Goal: Task Accomplishment & Management: Manage account settings

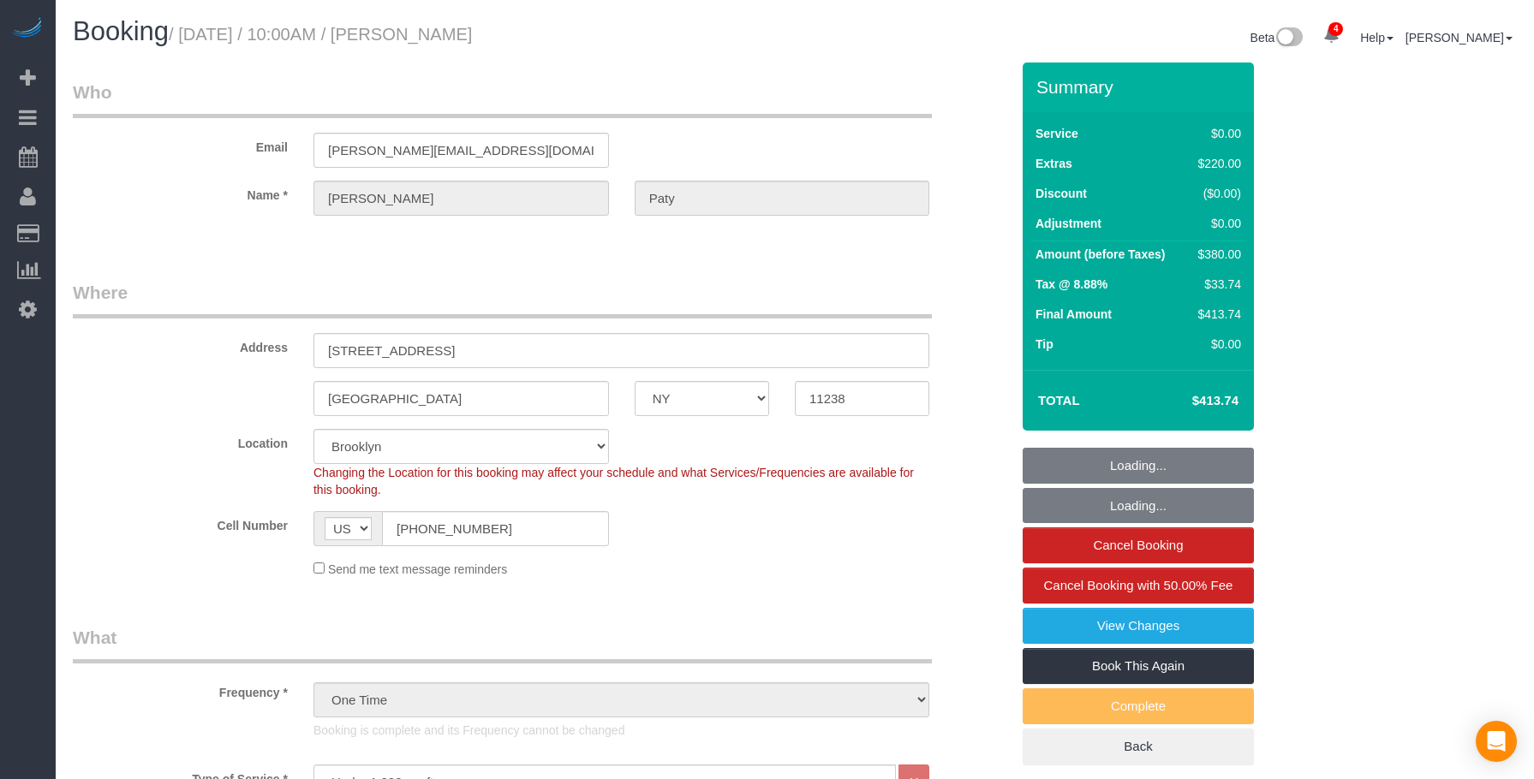
select select "NY"
select select "1"
select select "spot6"
select select "number:89"
select select "number:90"
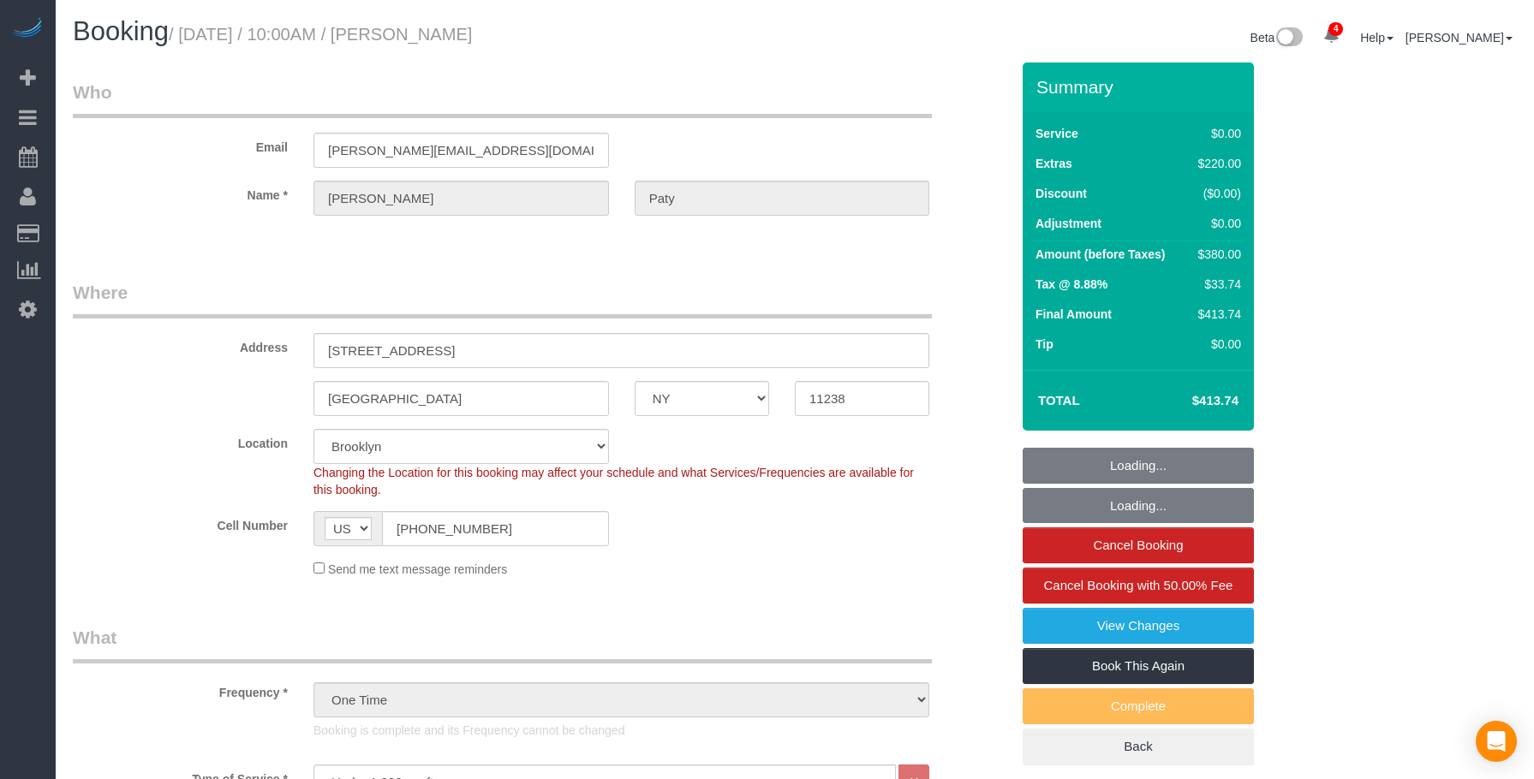
select select "number:15"
select select "number:5"
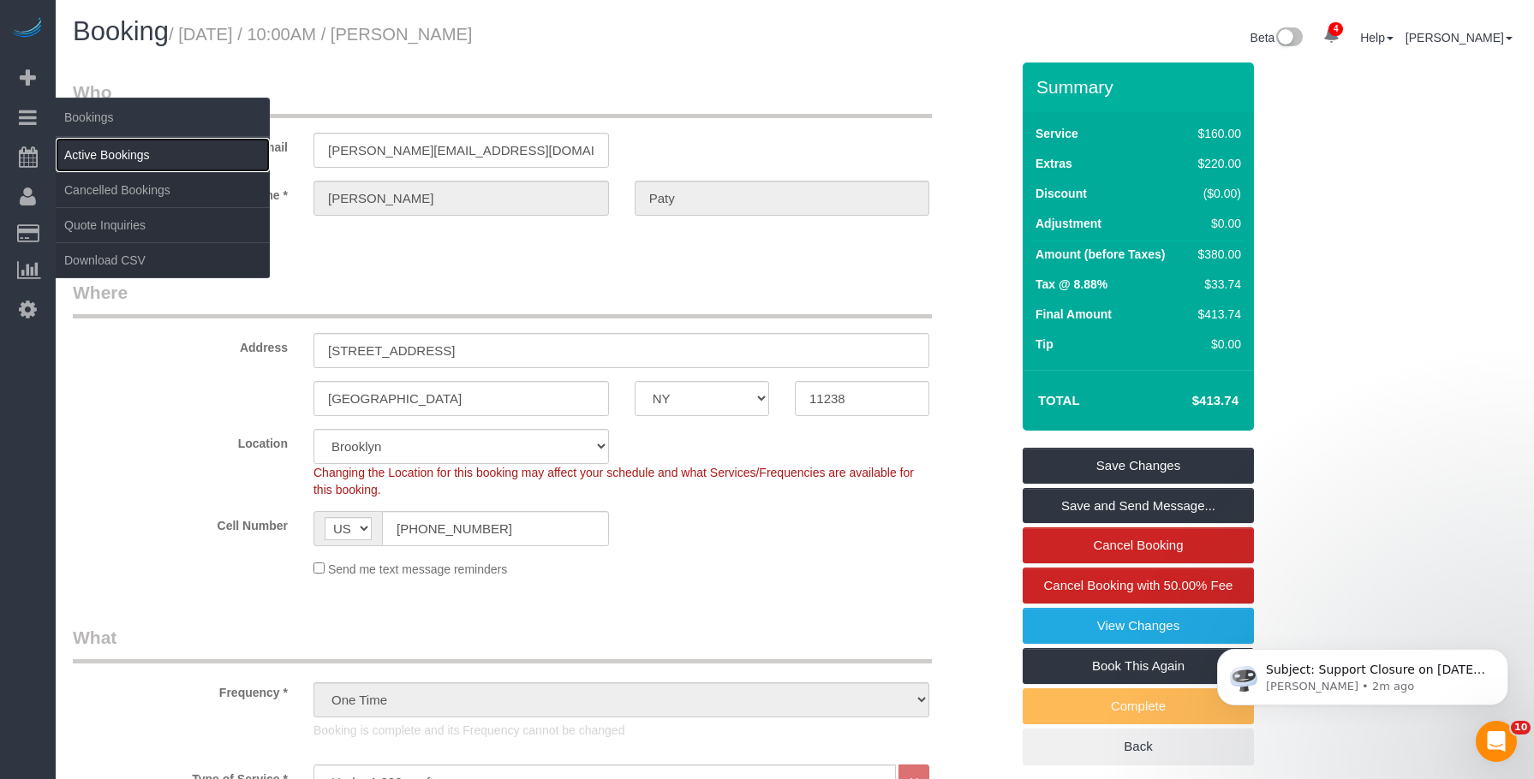
drag, startPoint x: 111, startPoint y: 148, endPoint x: 144, endPoint y: 137, distance: 34.4
click at [113, 148] on link "Active Bookings" at bounding box center [163, 155] width 214 height 34
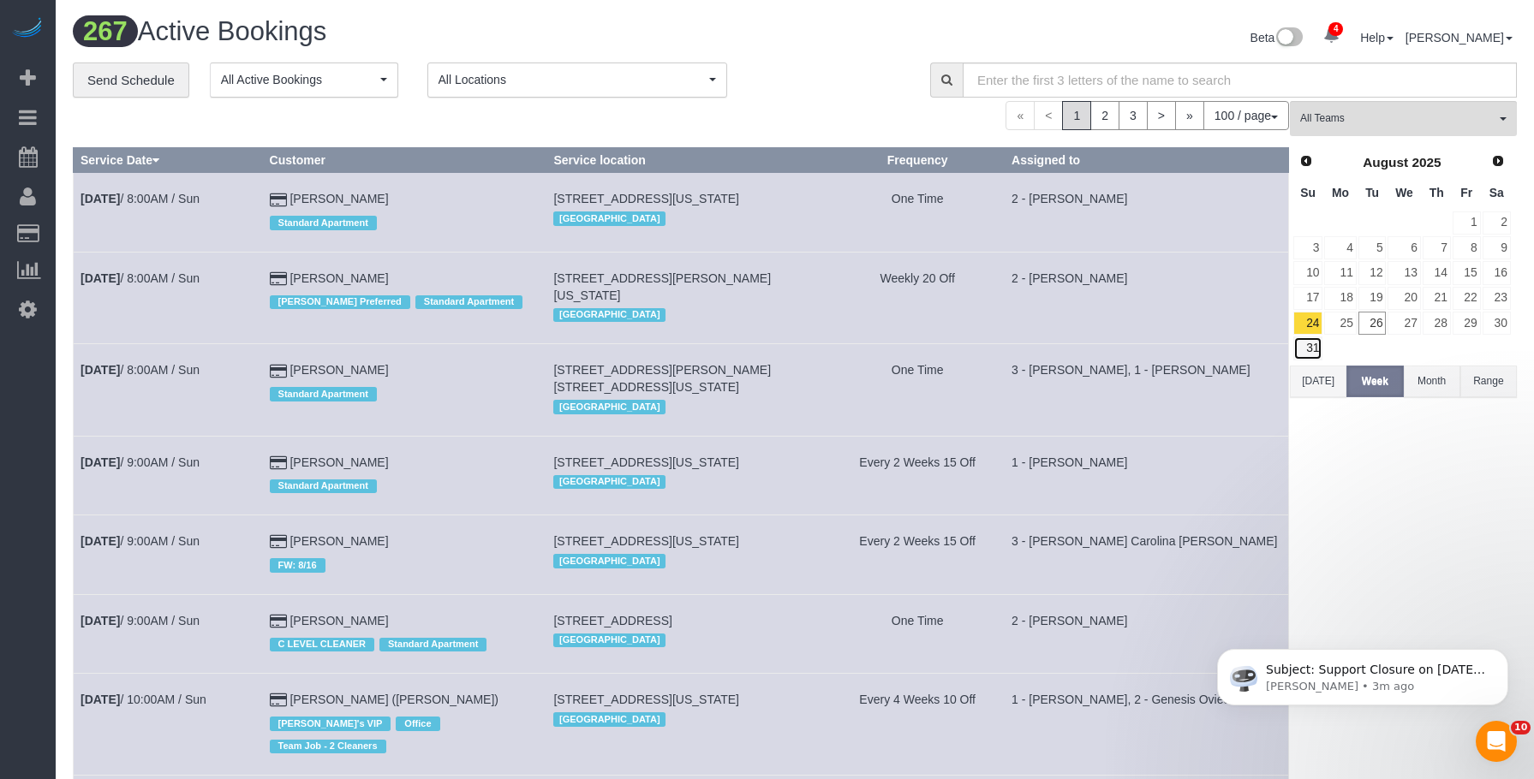
click at [1313, 343] on link "31" at bounding box center [1307, 348] width 29 height 23
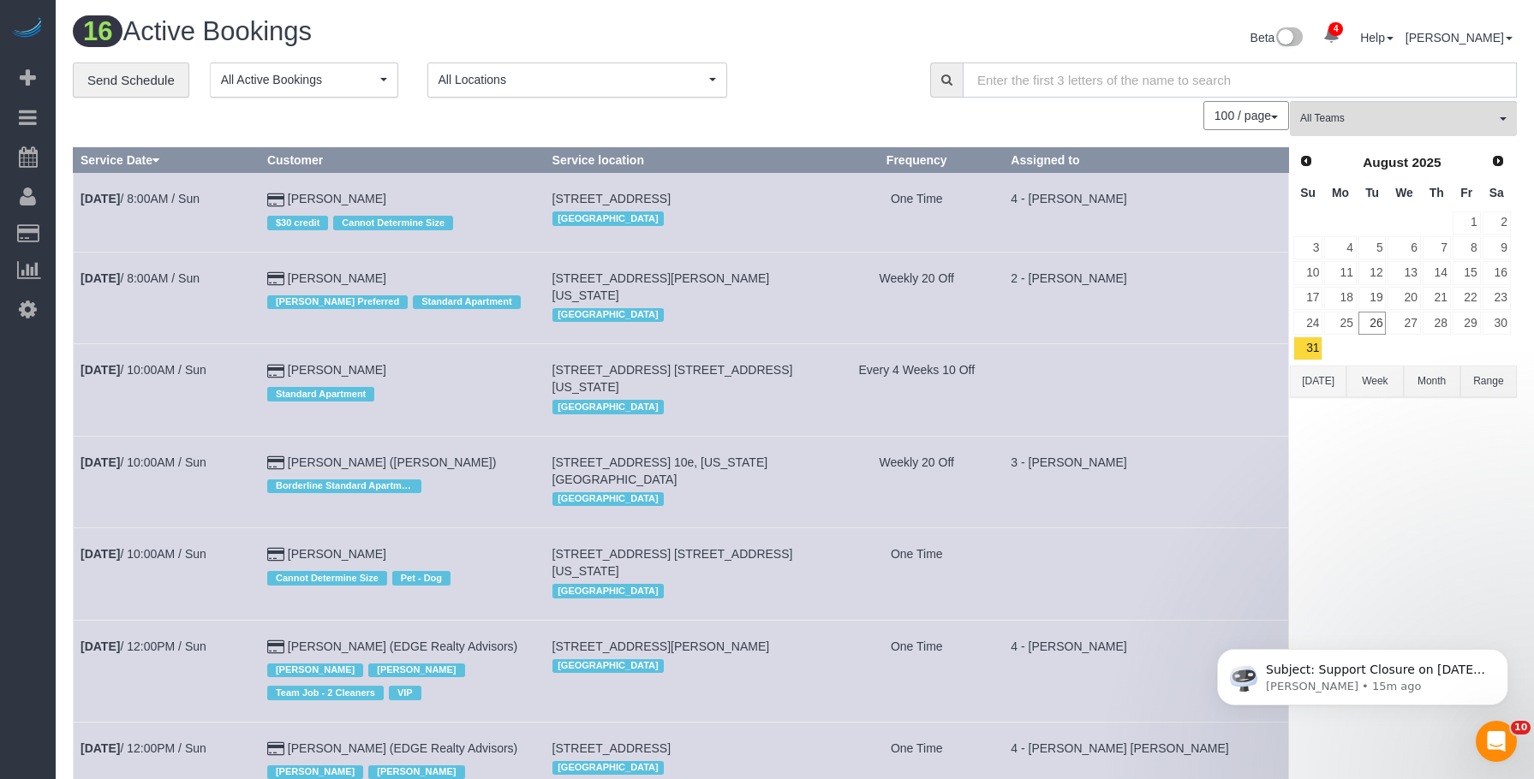
click at [1220, 67] on input "text" at bounding box center [1240, 80] width 554 height 35
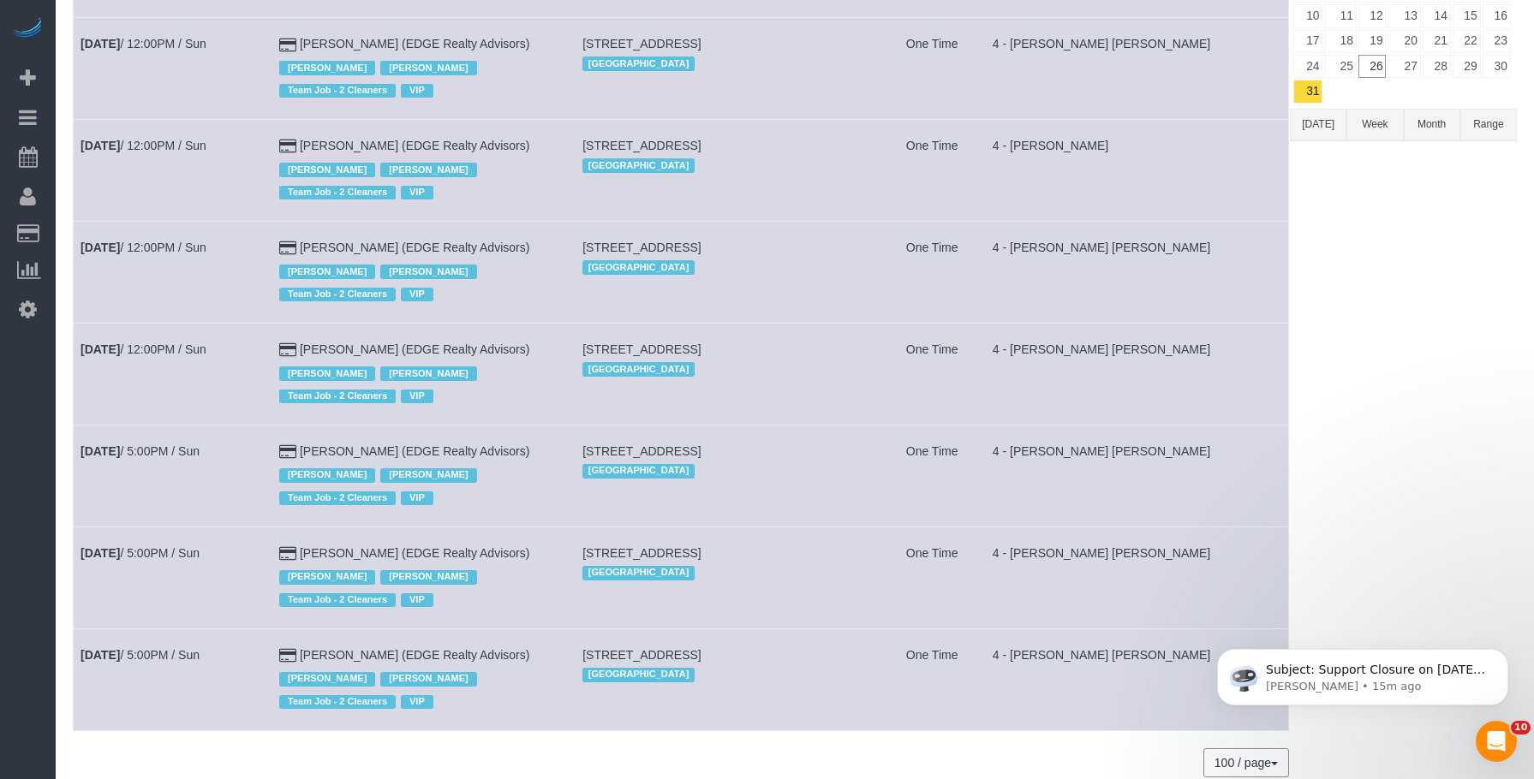
scroll to position [86, 0]
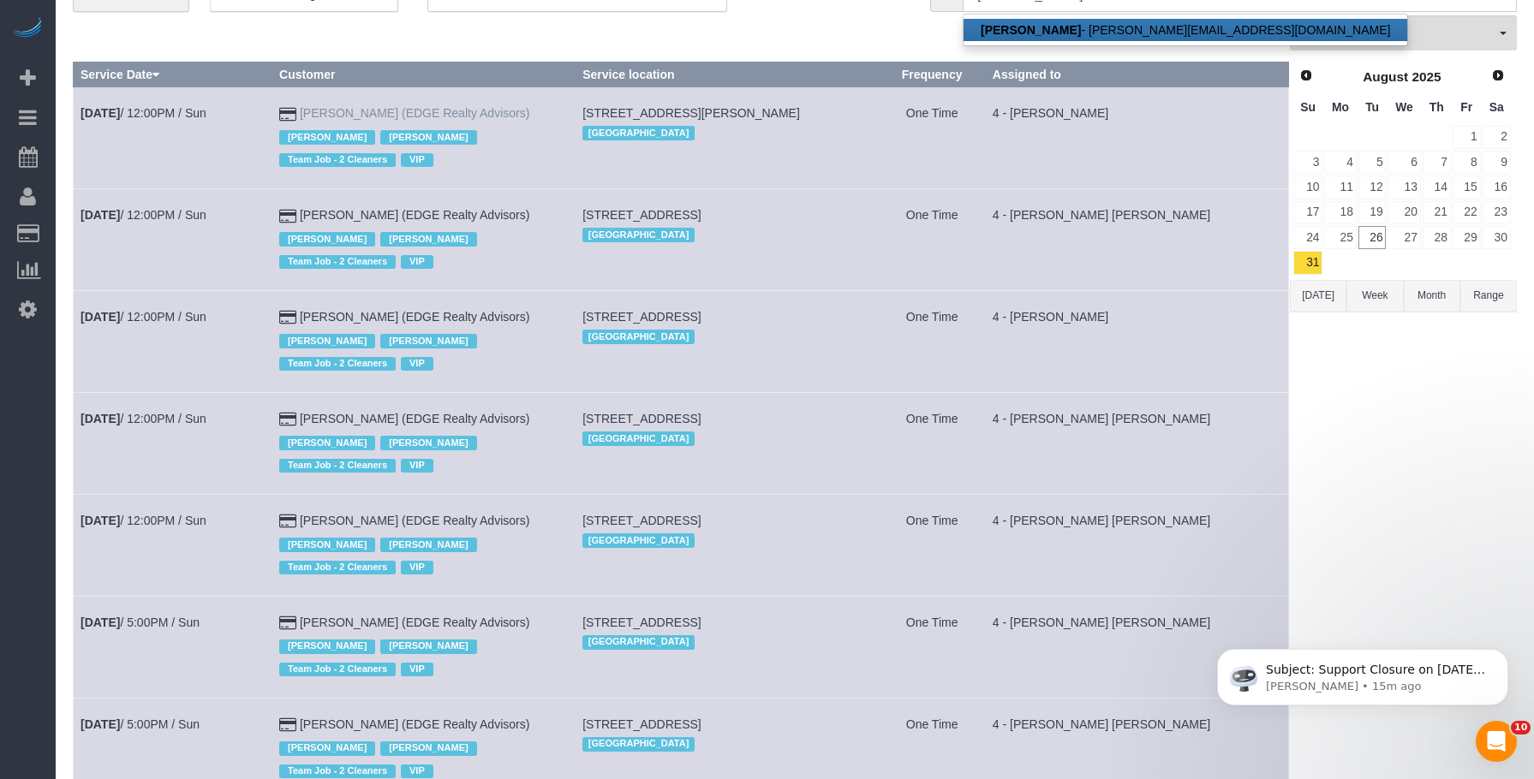
type input "gabriela gorman"
click at [385, 114] on link "Gabriela Gorman (EDGE Realty Advisors)" at bounding box center [415, 113] width 230 height 14
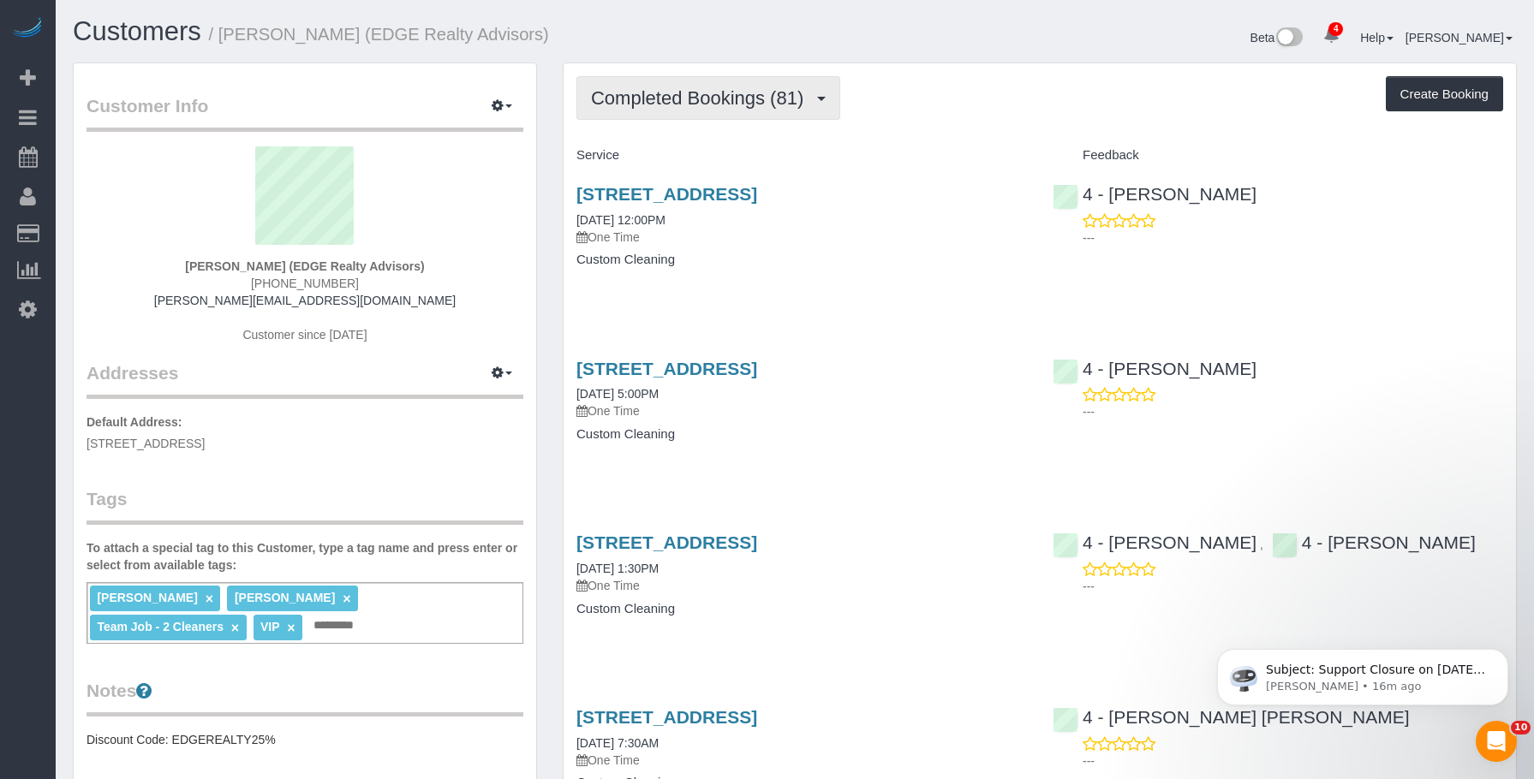
click at [716, 100] on span "Completed Bookings (81)" at bounding box center [701, 97] width 221 height 21
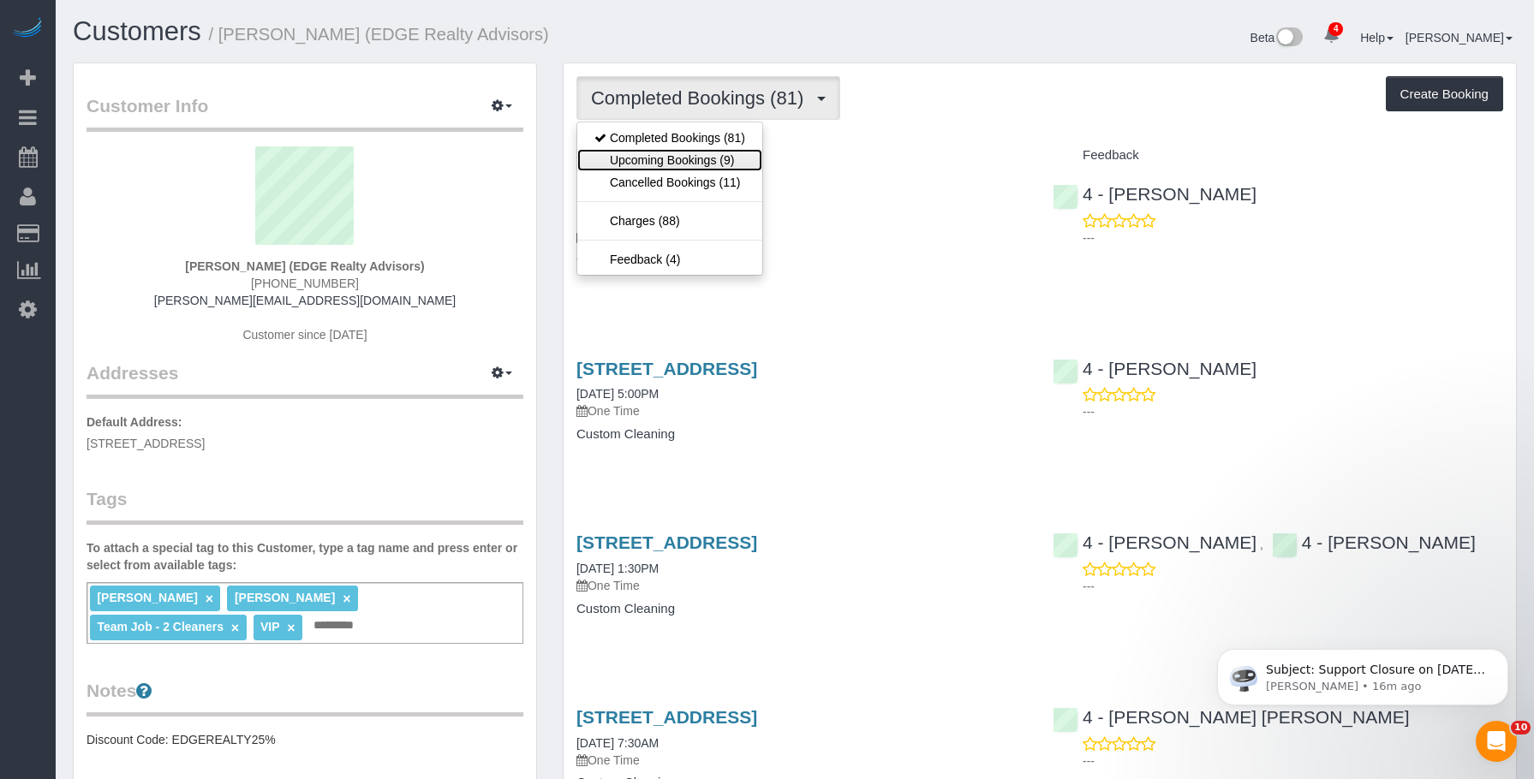
click at [709, 162] on link "Upcoming Bookings (9)" at bounding box center [669, 160] width 185 height 22
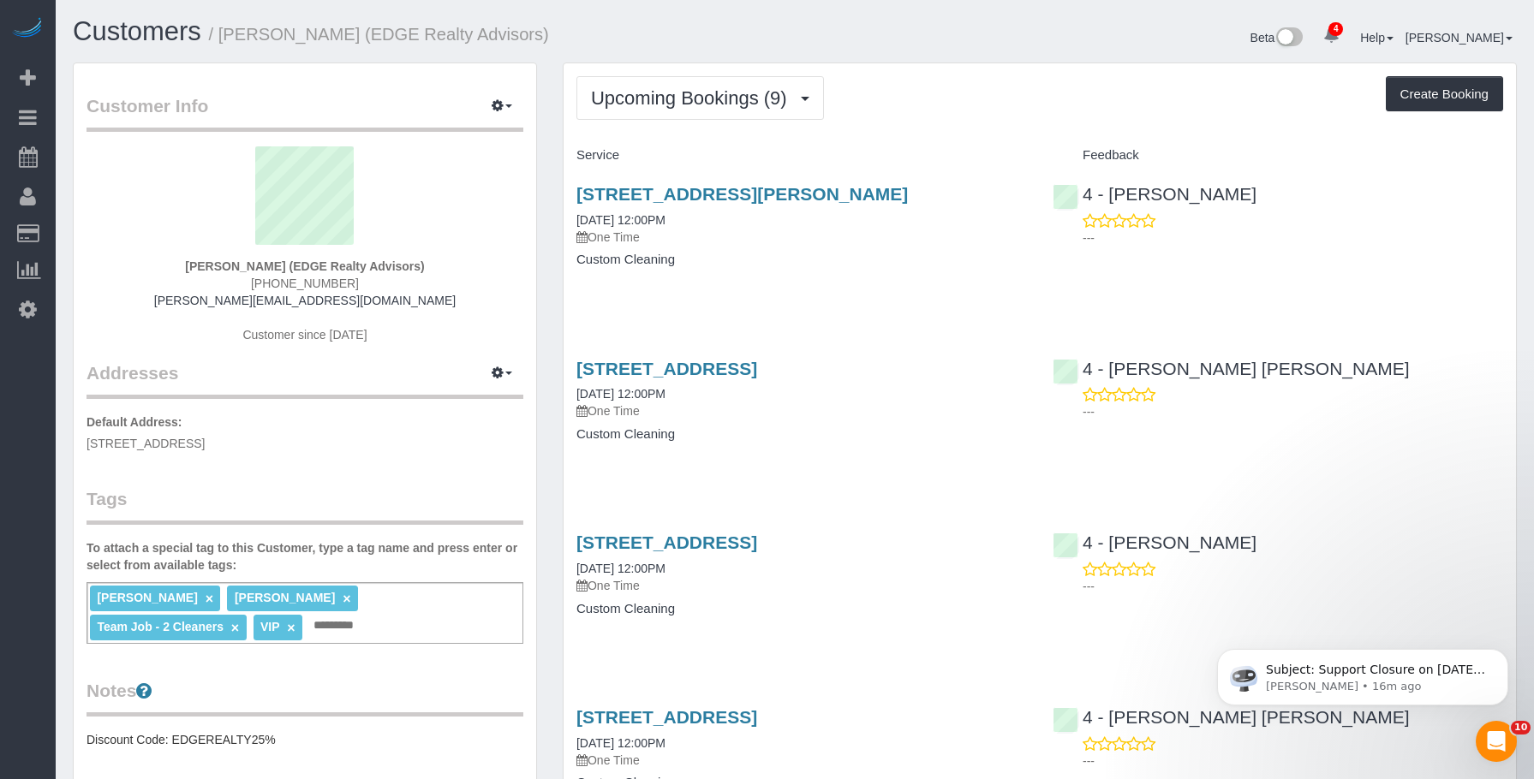
click at [888, 283] on div "23 Marcella Street, Apt. 2, Boston, MA 02119 08/31/2025 12:00PM One Time Custom…" at bounding box center [802, 236] width 476 height 132
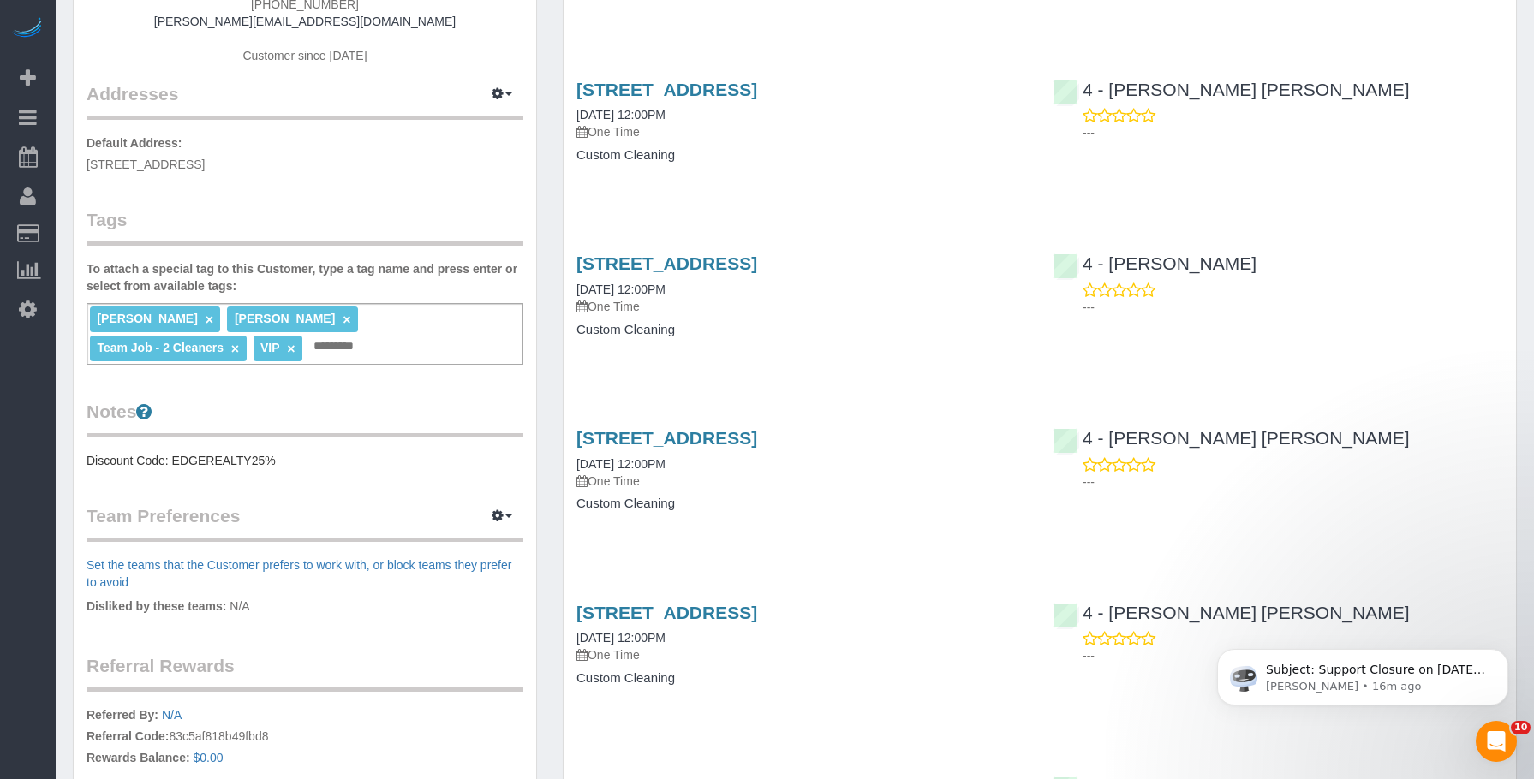
scroll to position [23, 0]
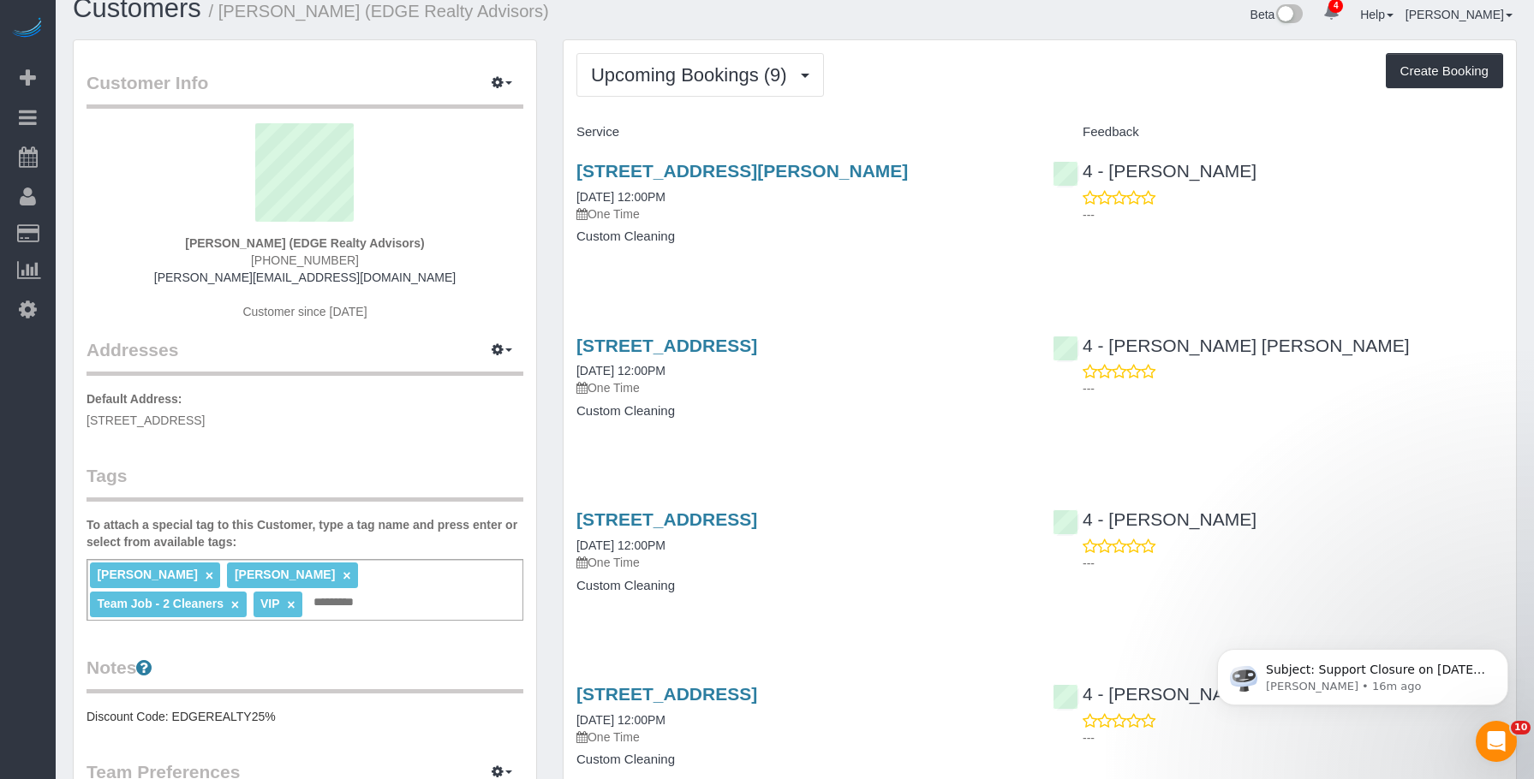
click at [891, 256] on div "23 Marcella Street, Apt. 2, Boston, MA 02119 08/31/2025 12:00PM One Time Custom…" at bounding box center [802, 212] width 476 height 132
click at [908, 170] on link "23 Marcella Street, Apt. 2, Boston, MA 02119" at bounding box center [741, 171] width 331 height 20
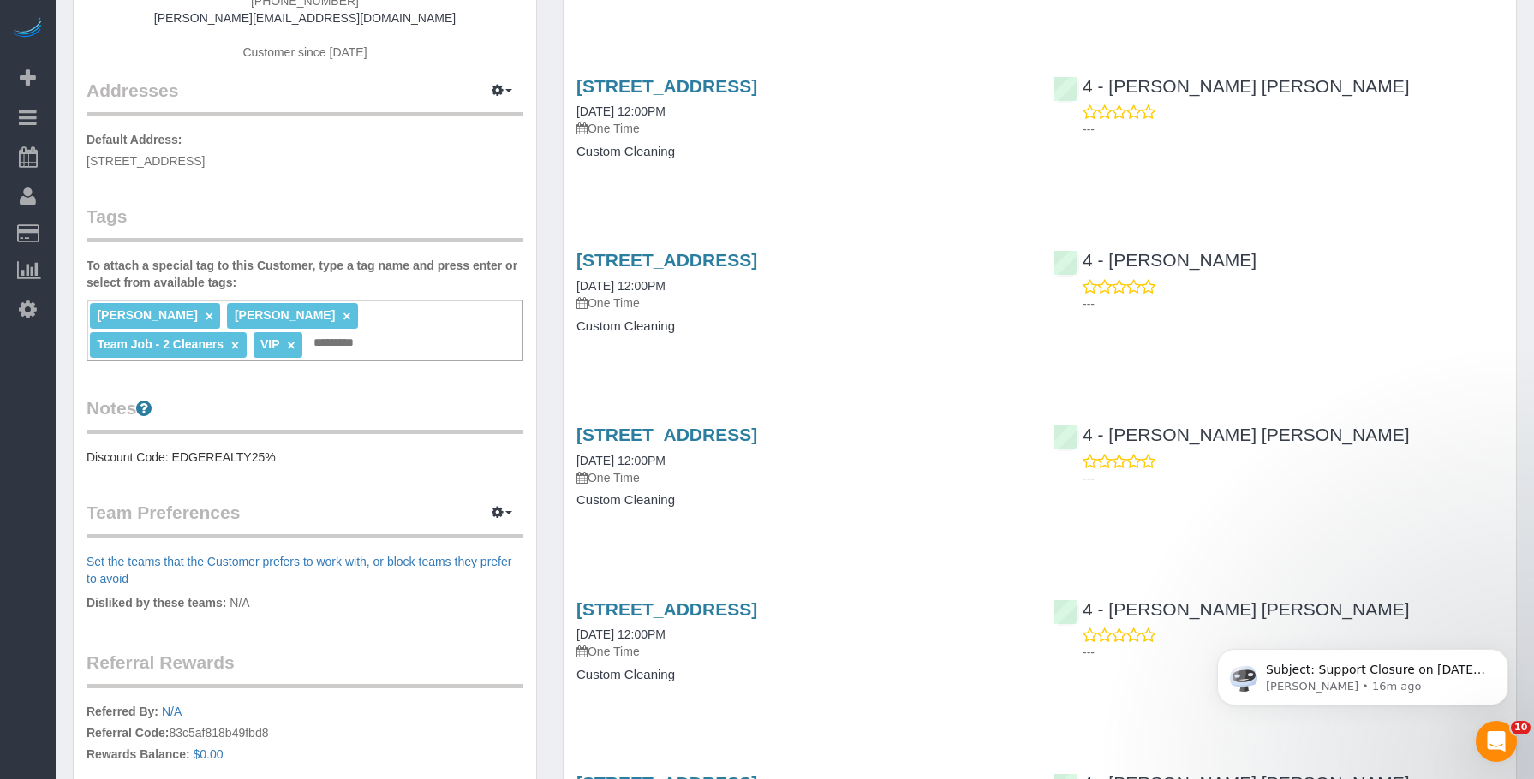
scroll to position [366, 0]
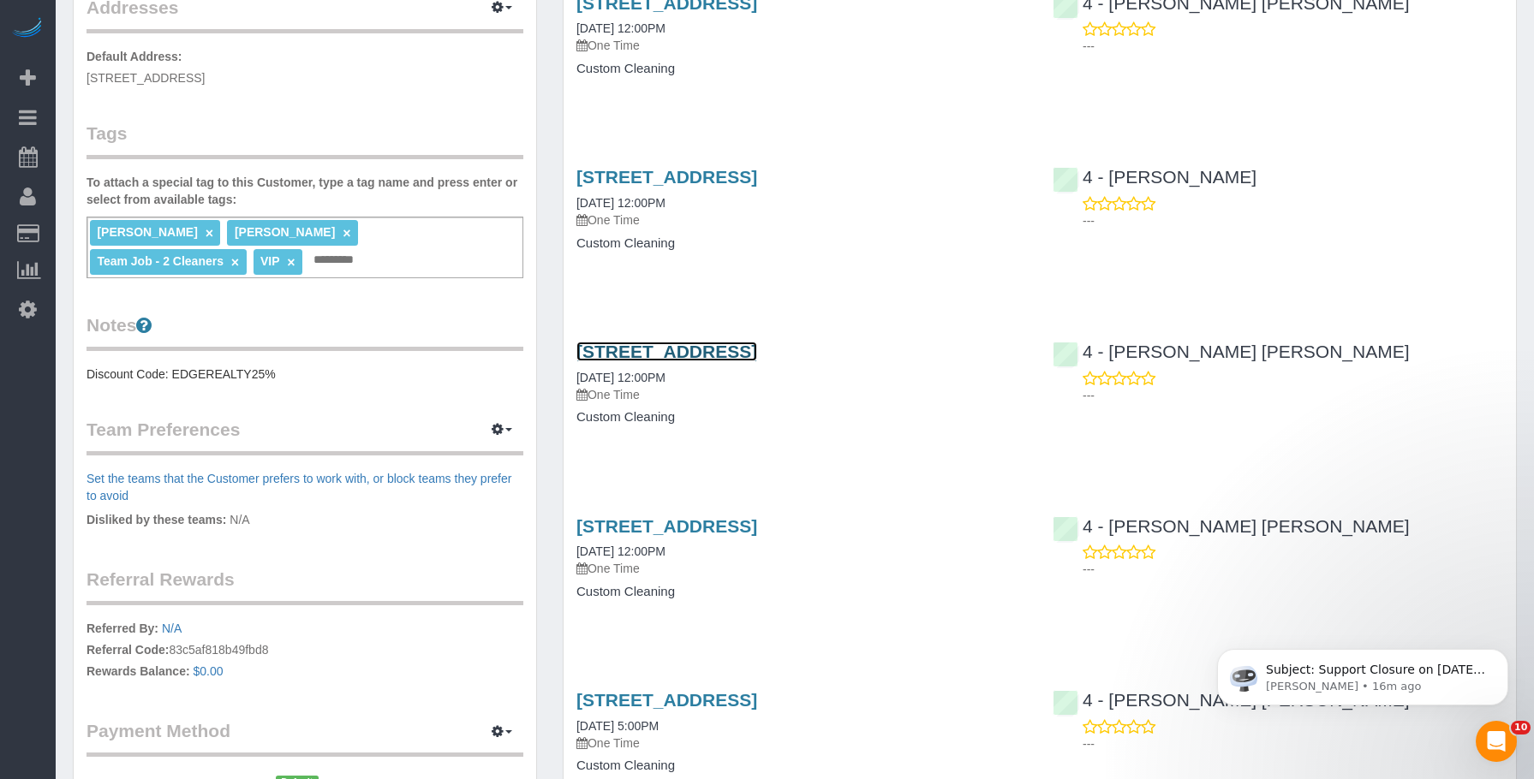
click at [753, 353] on link "9 Frederika Street, Apt. 3, Dorchester, MA 02124" at bounding box center [666, 352] width 181 height 20
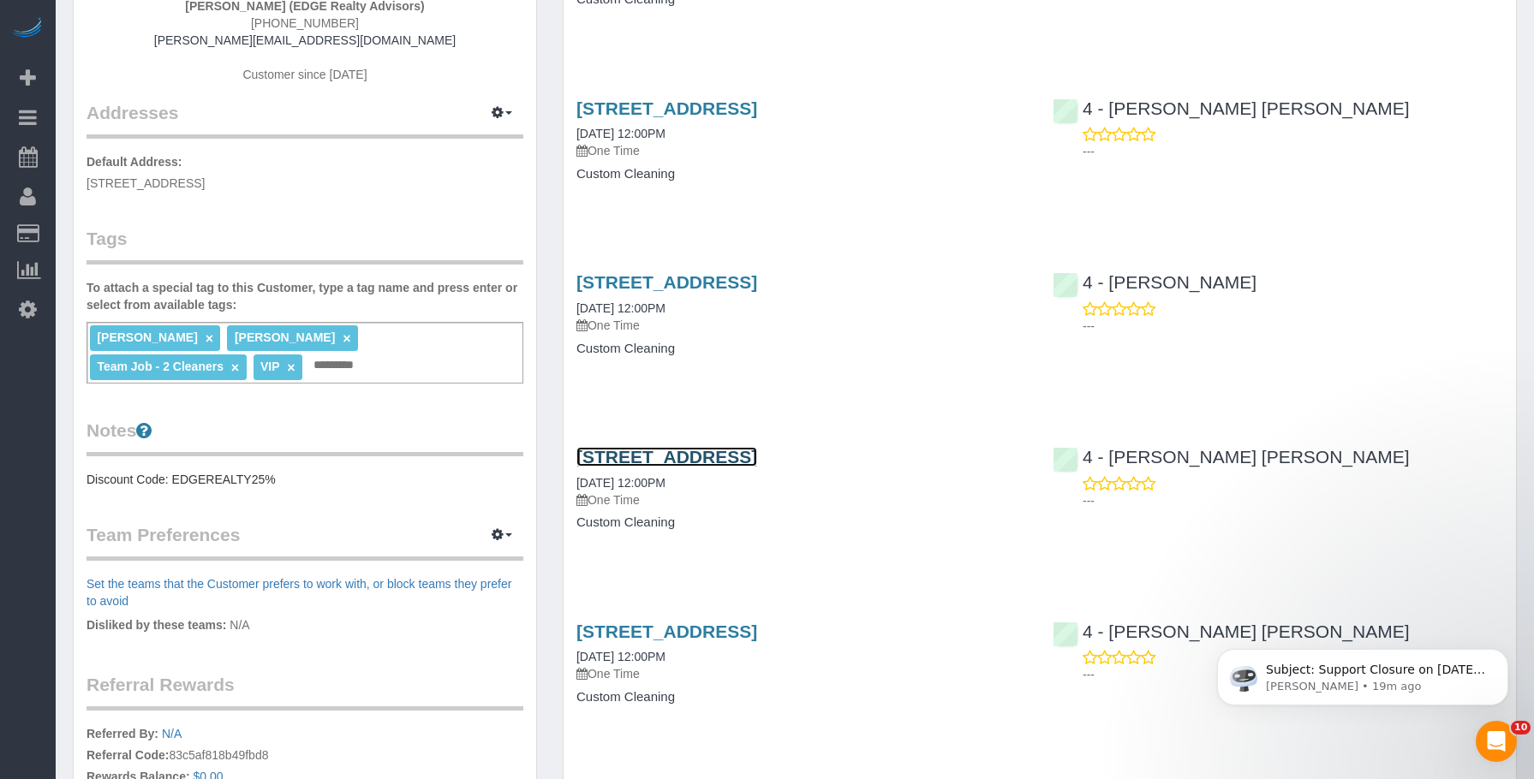
scroll to position [194, 0]
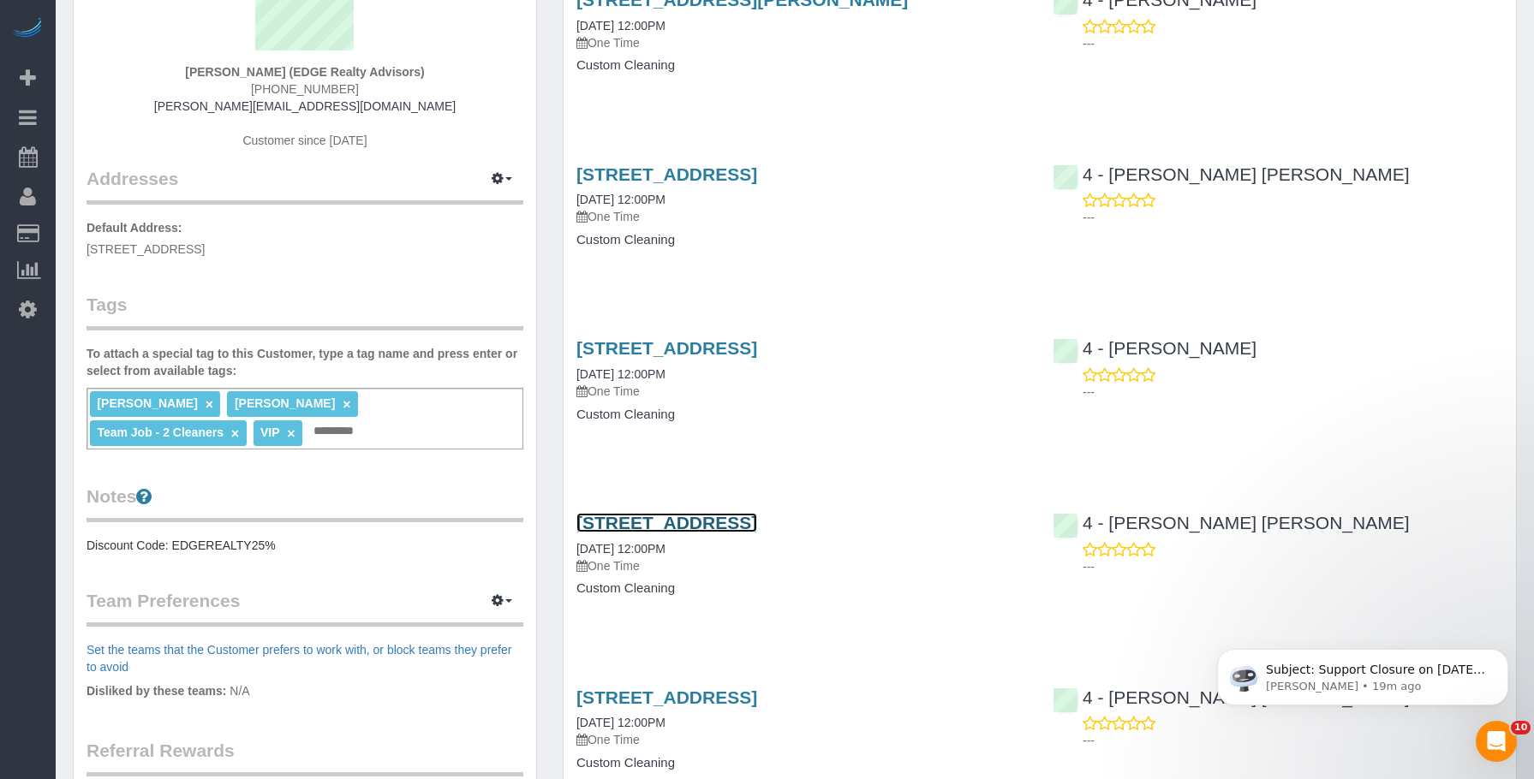
click at [707, 521] on link "9 Frederika Street, Apt. 3, Dorchester, MA 02124" at bounding box center [666, 523] width 181 height 20
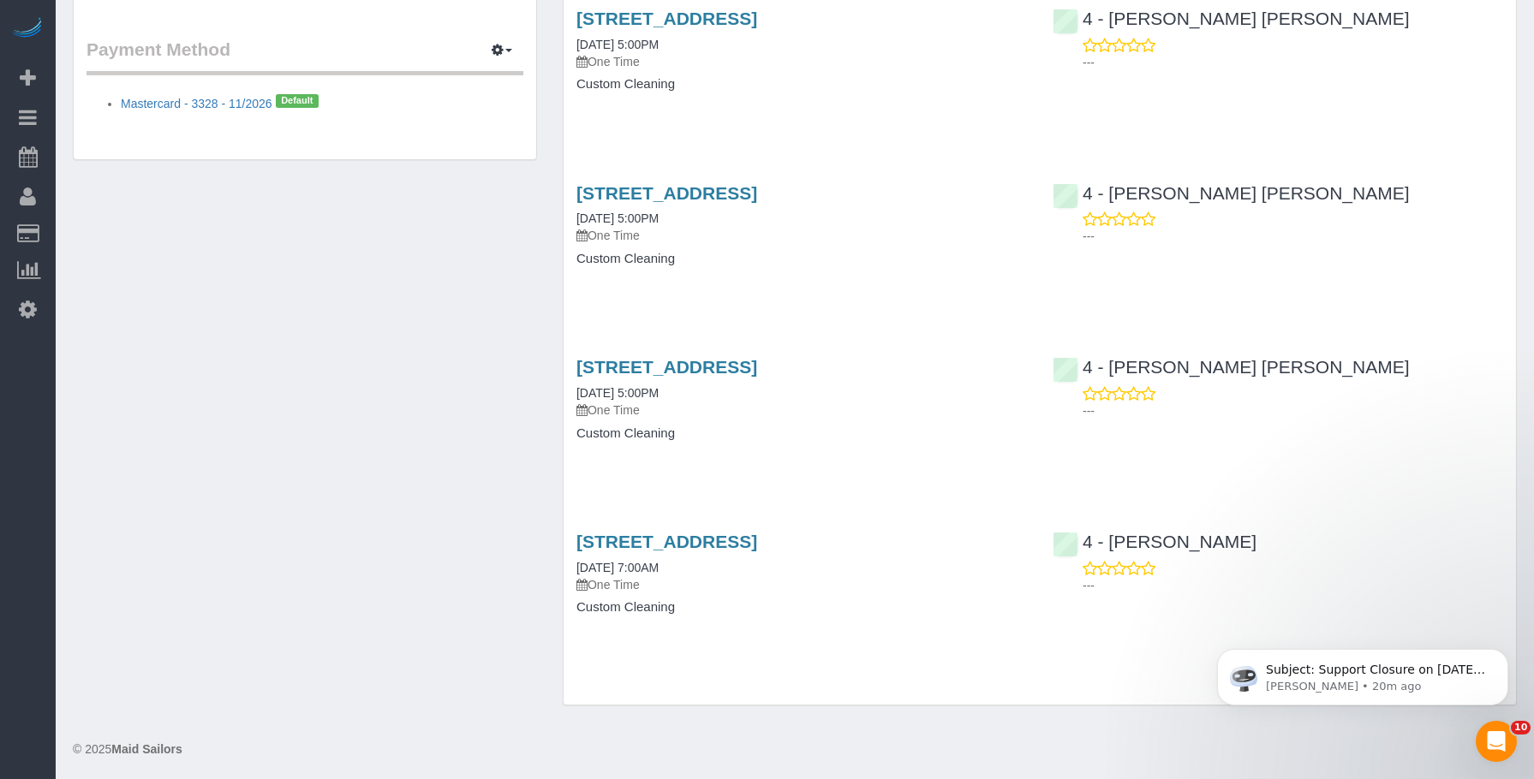
scroll to position [1051, 0]
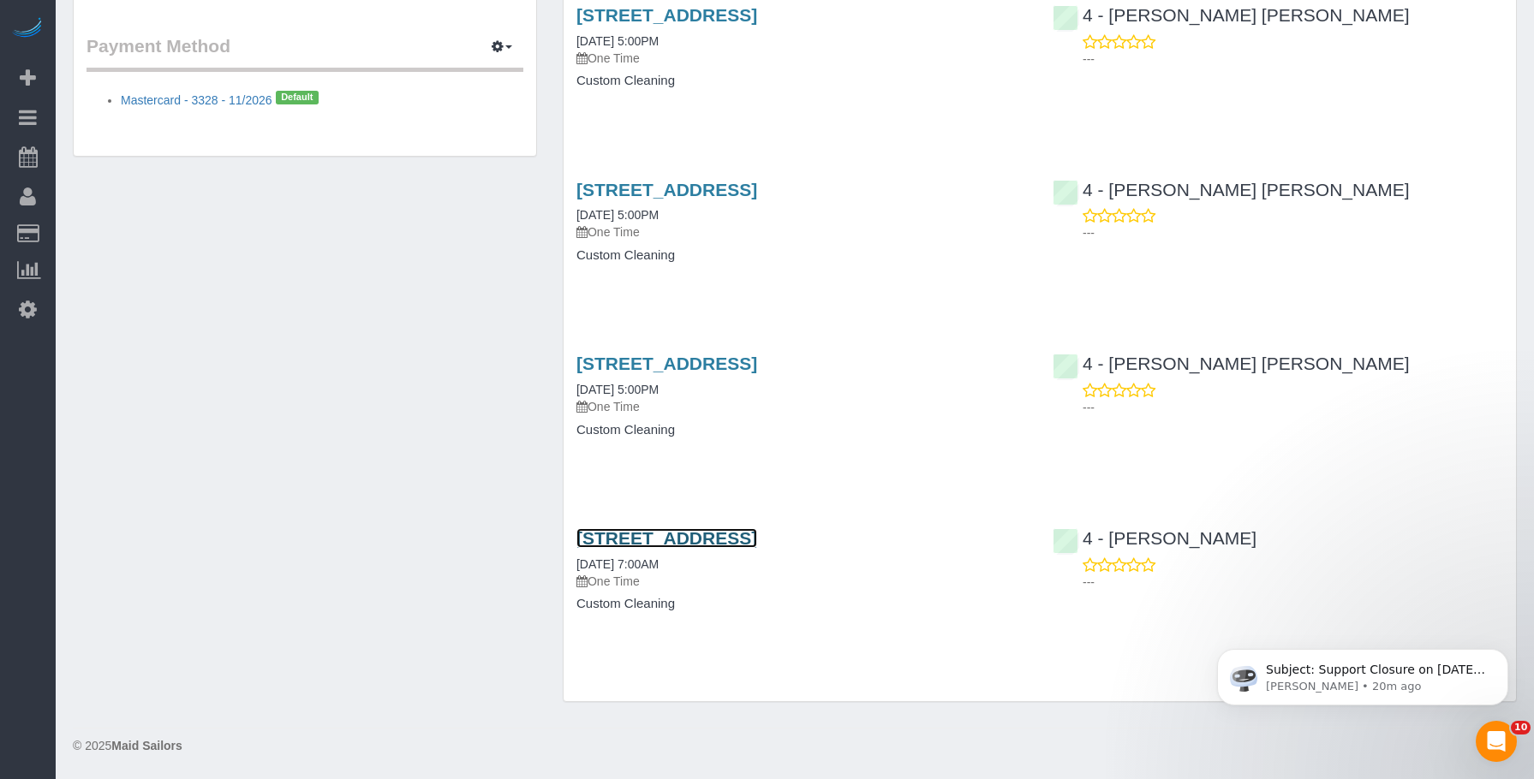
click at [757, 540] on link "5 Millmont Street, Apt. 3, Roxbury, MA 02119" at bounding box center [666, 538] width 181 height 20
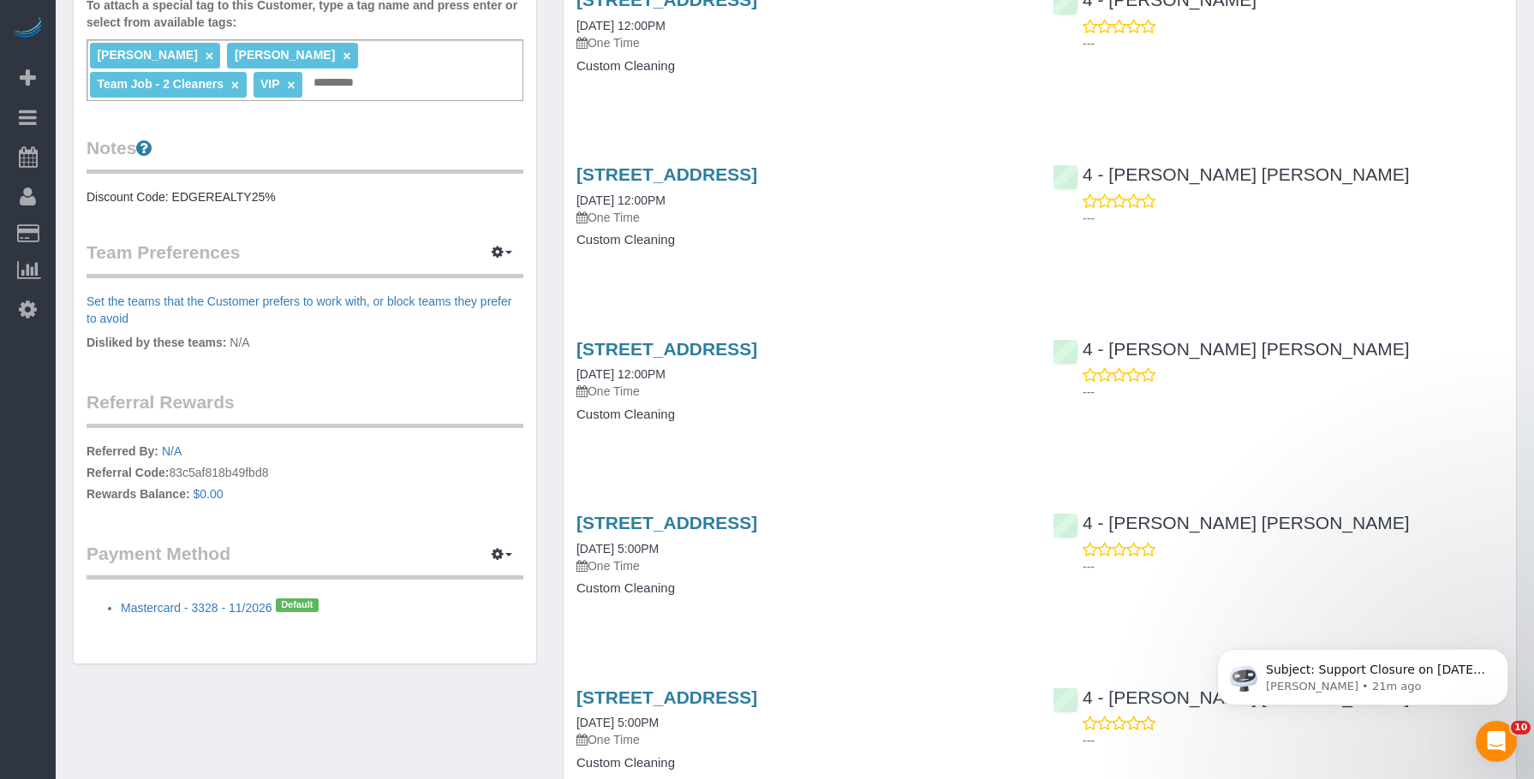
scroll to position [451, 0]
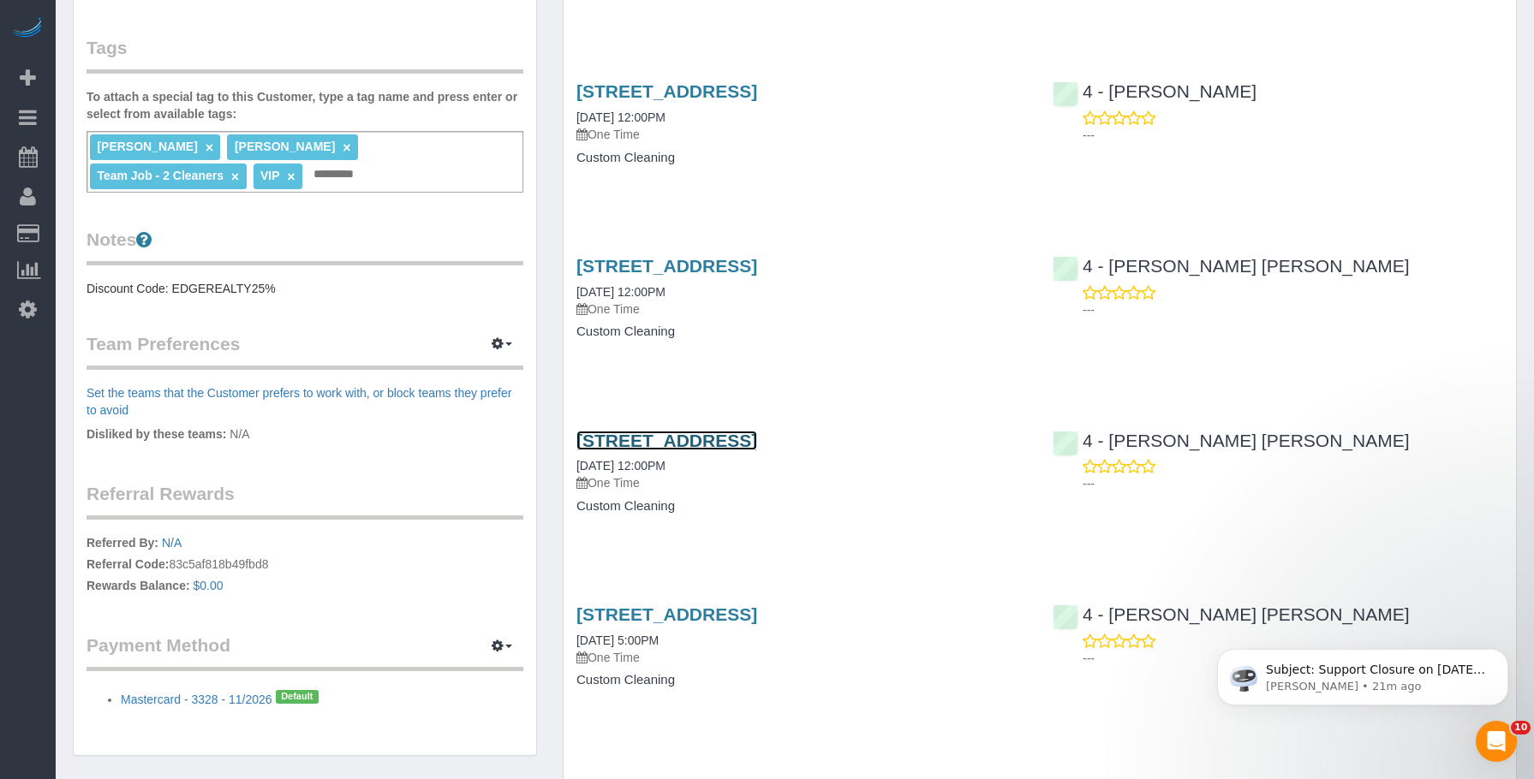
click at [757, 441] on link "6 Becket Street, Apt. 3, Dorchester, MA 02124" at bounding box center [666, 441] width 181 height 20
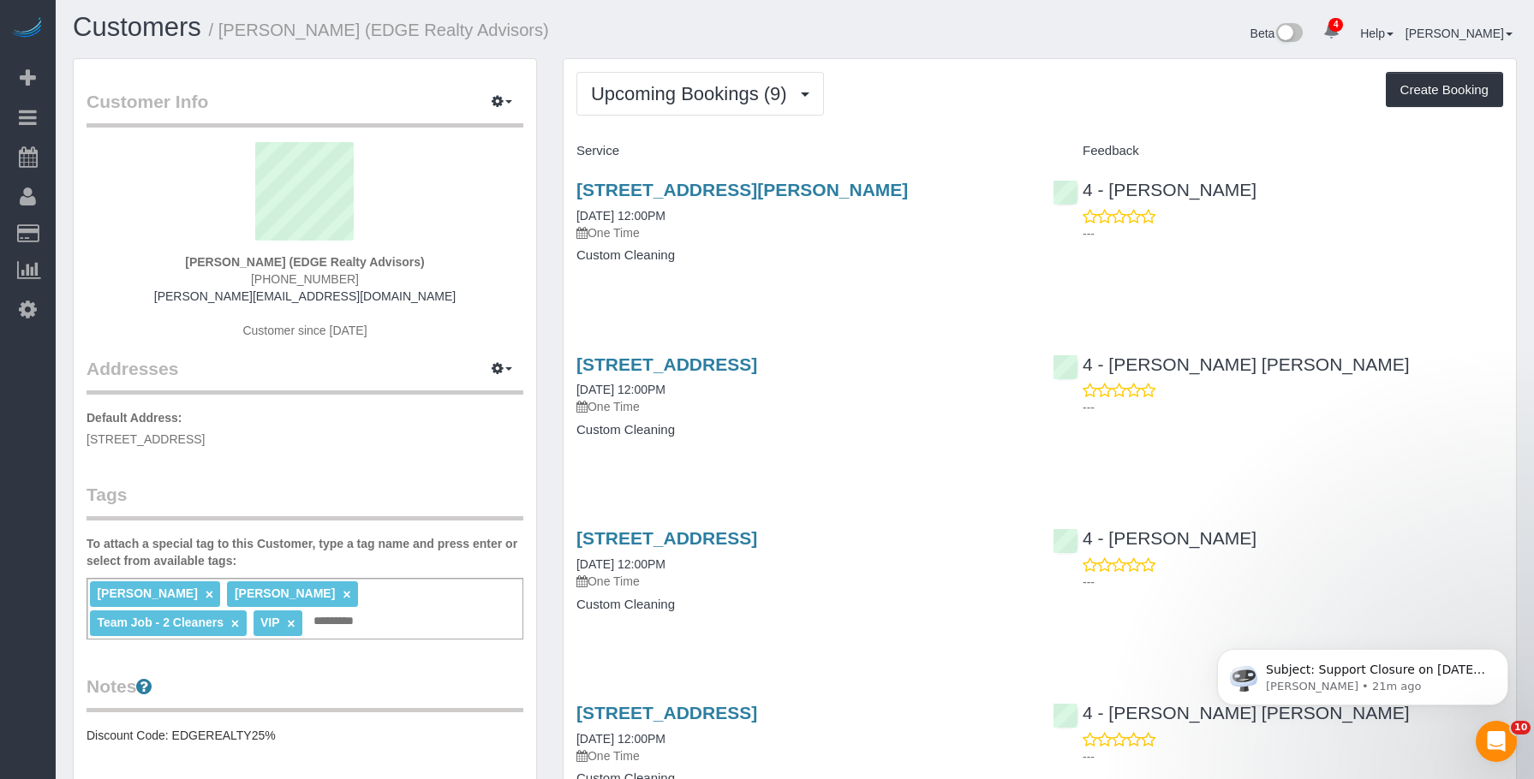
scroll to position [0, 0]
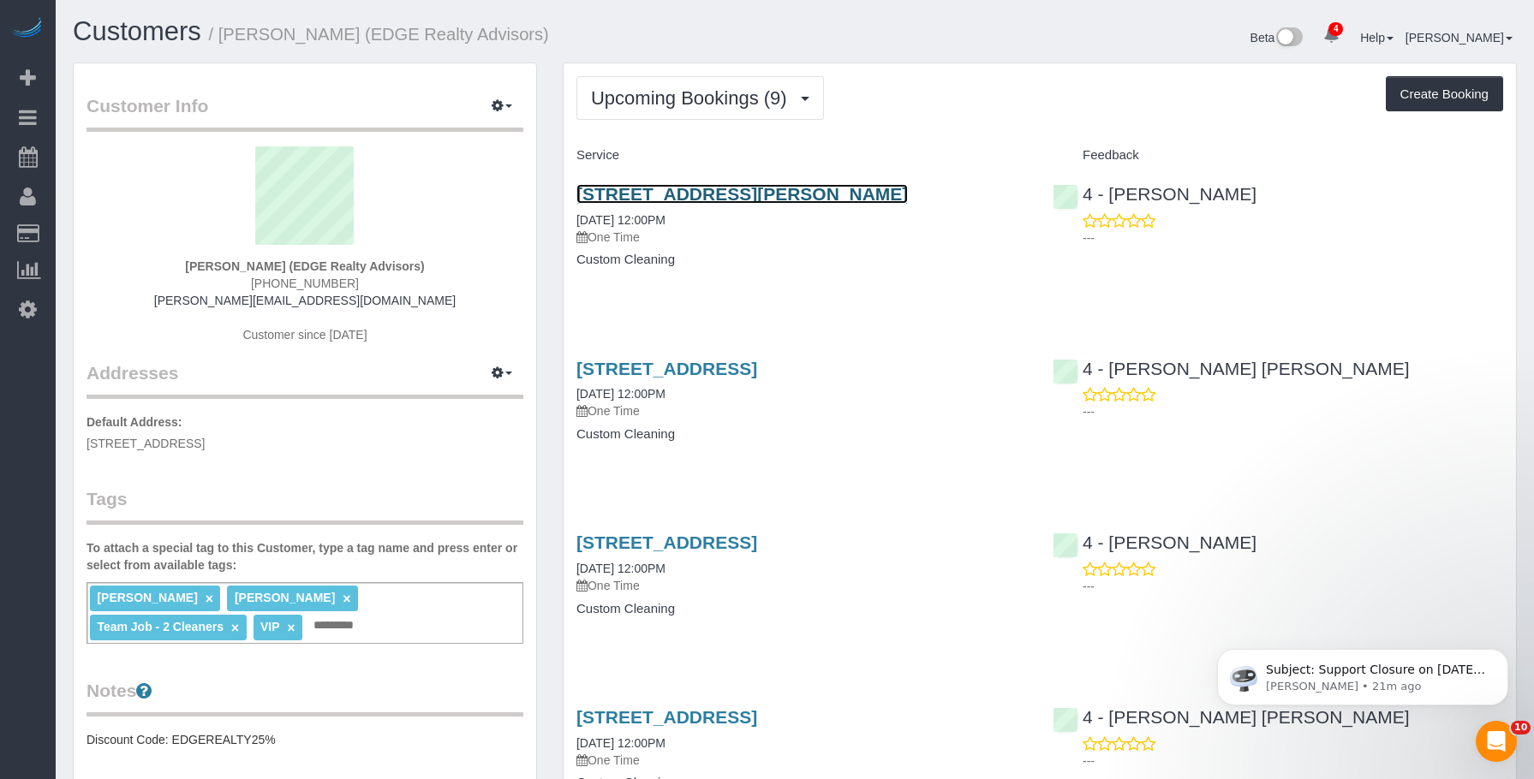
click at [779, 191] on link "23 Marcella Street, Apt. 2, Boston, MA 02119" at bounding box center [741, 194] width 331 height 20
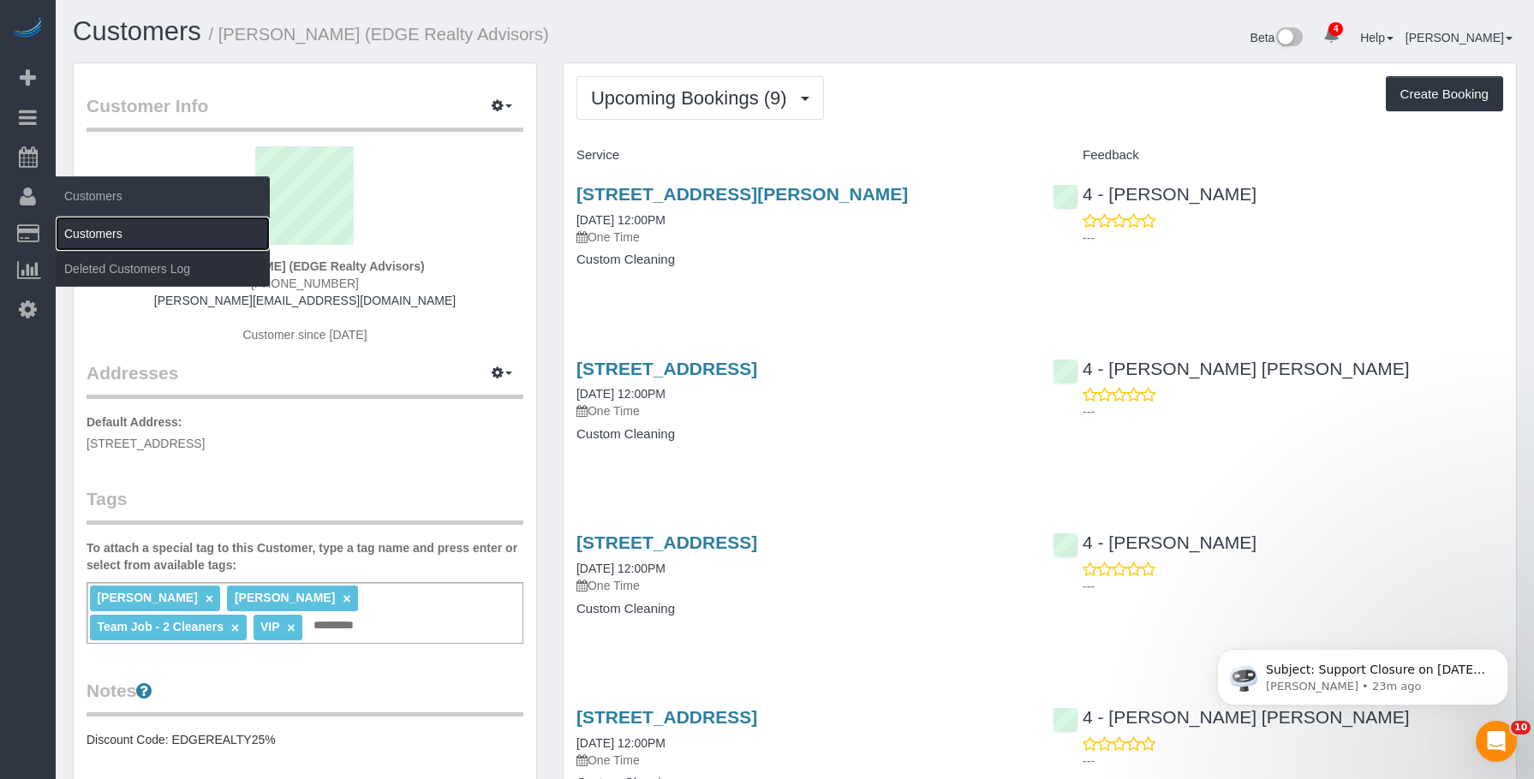
drag, startPoint x: 127, startPoint y: 224, endPoint x: 148, endPoint y: 219, distance: 21.8
click at [127, 224] on link "Customers" at bounding box center [163, 234] width 214 height 34
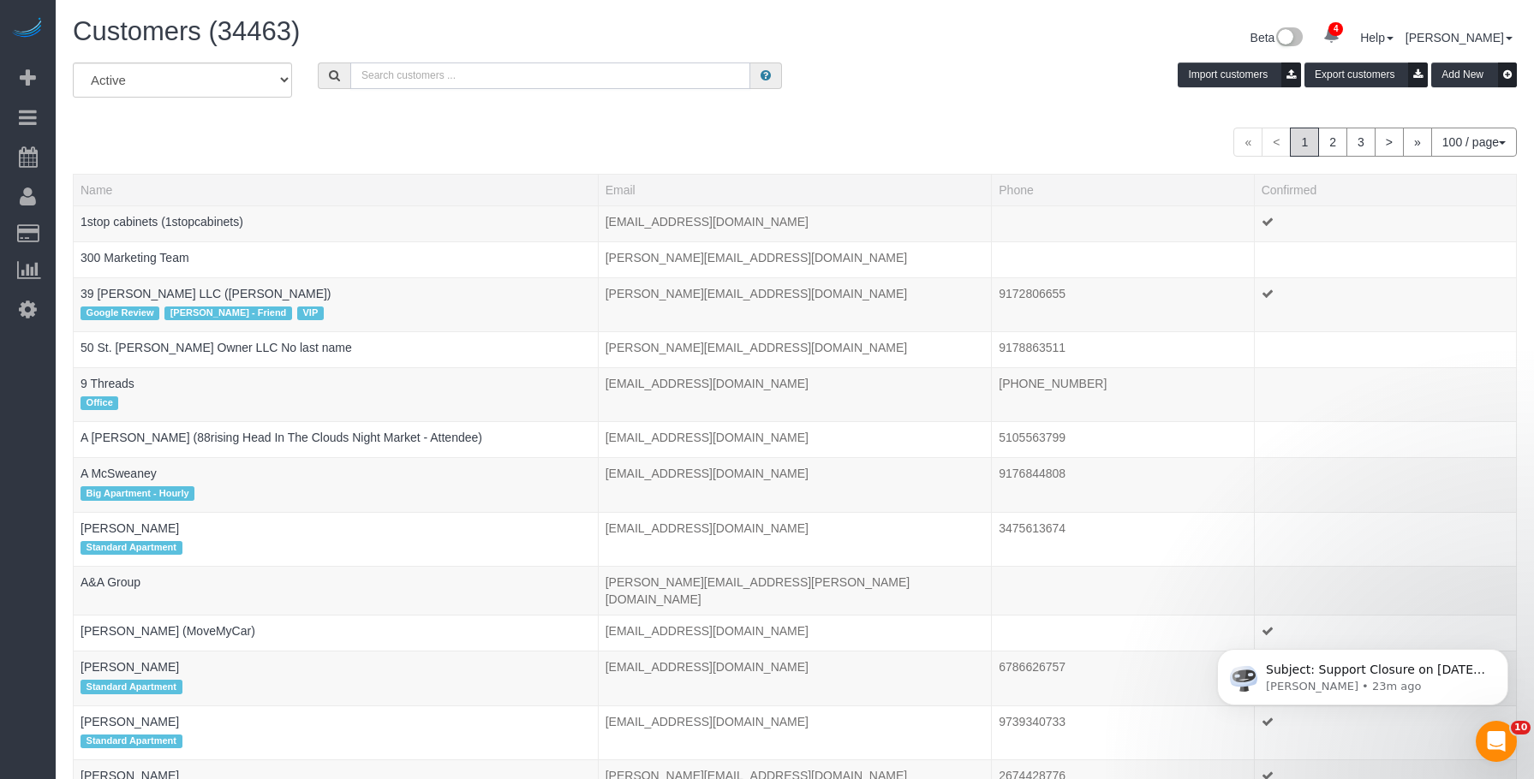
click at [698, 72] on input "text" at bounding box center [550, 76] width 400 height 27
paste input "Justine Stiftel"
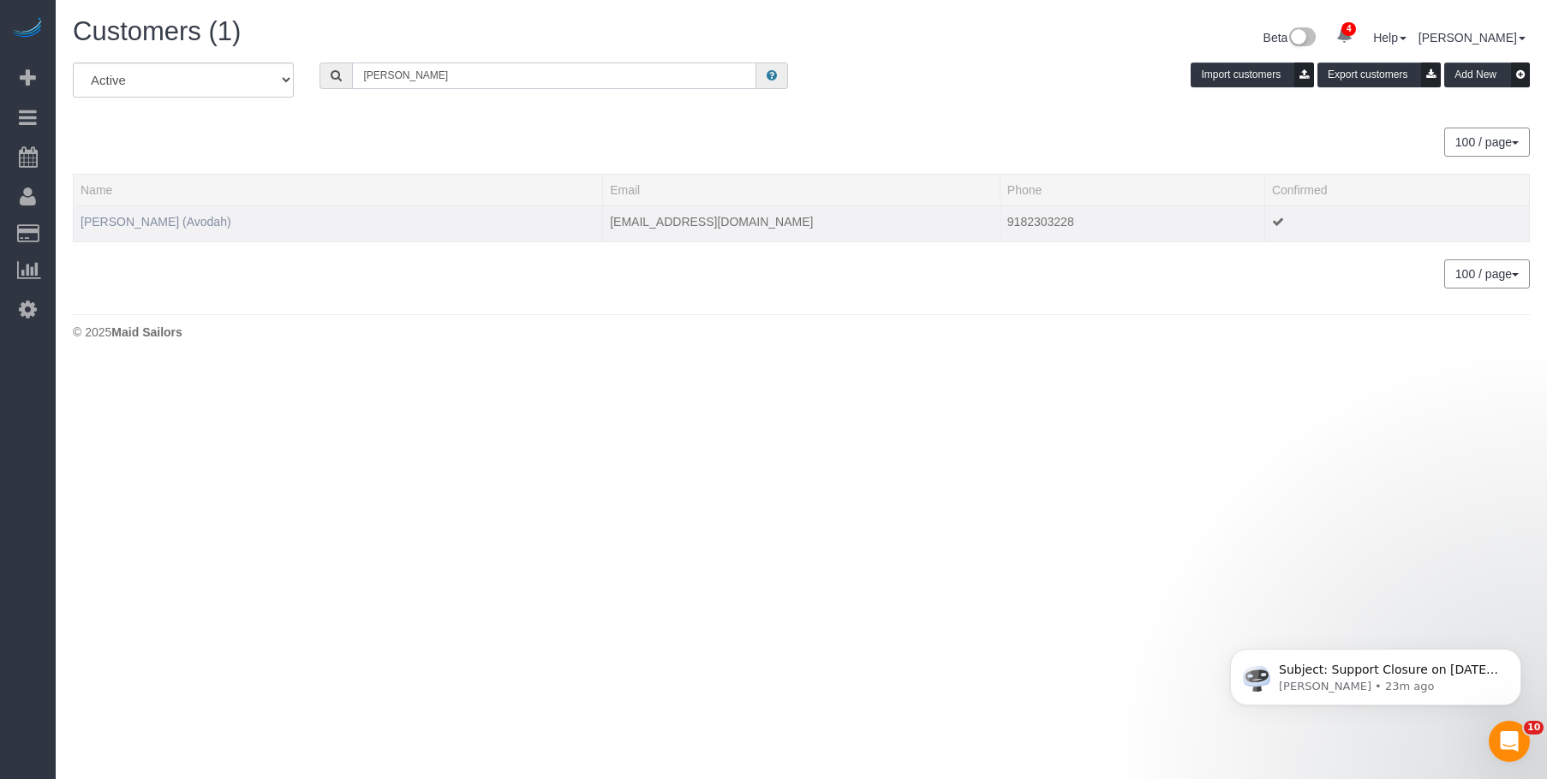
type input "Justine Stiftel"
click at [165, 221] on link "Justine Stiftel (Avodah)" at bounding box center [156, 222] width 151 height 14
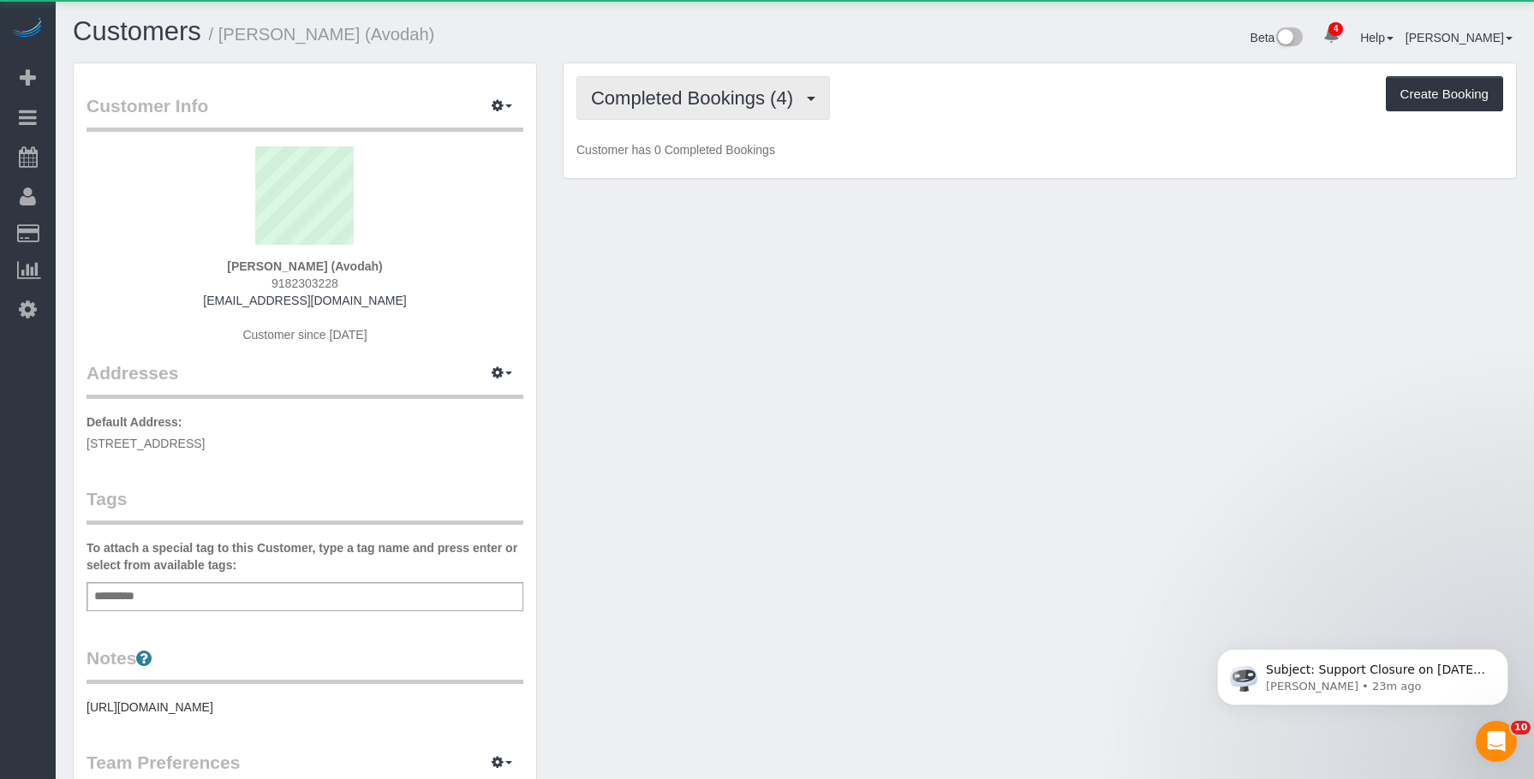
click at [729, 89] on span "Completed Bookings (4)" at bounding box center [696, 97] width 211 height 21
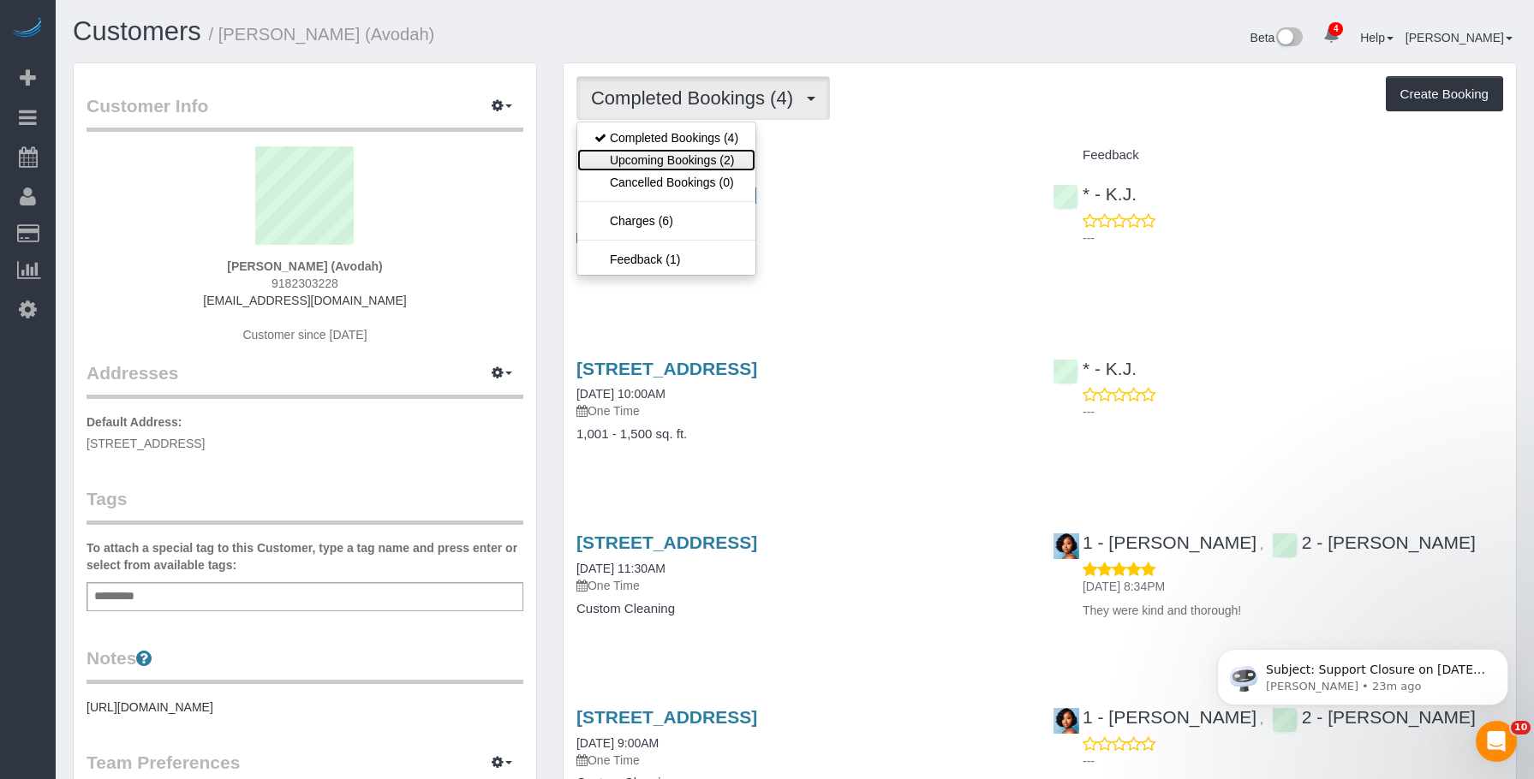
click at [676, 160] on link "Upcoming Bookings (2)" at bounding box center [666, 160] width 178 height 22
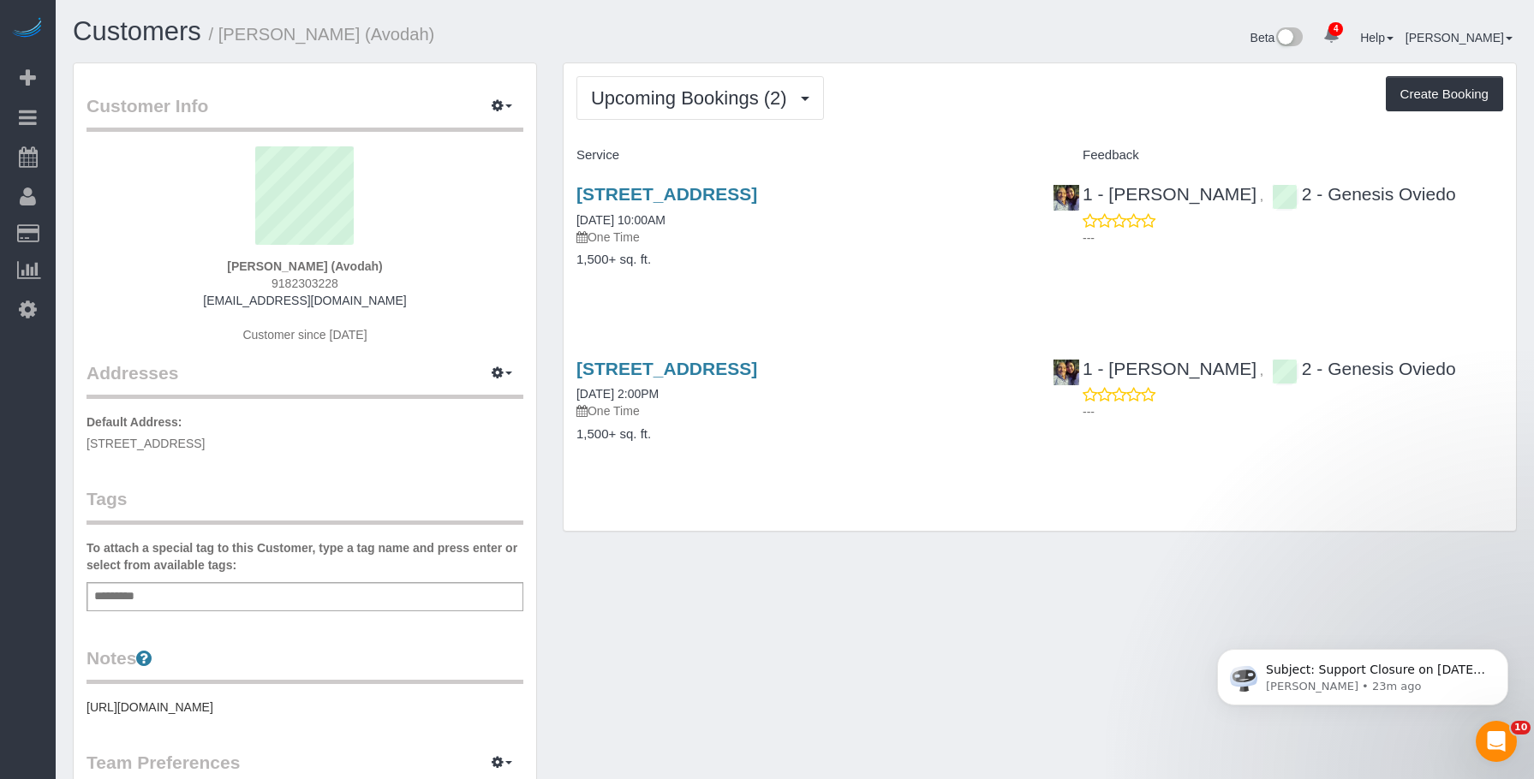
click at [882, 242] on p "One Time" at bounding box center [801, 237] width 451 height 17
click at [866, 236] on p "One Time" at bounding box center [801, 237] width 451 height 17
click at [757, 190] on link "133a Quincy Street, Apt. 2, Brooklyn, NY 11216" at bounding box center [666, 194] width 181 height 20
drag, startPoint x: 766, startPoint y: 268, endPoint x: 771, endPoint y: 245, distance: 23.7
click at [766, 268] on div "133a Quincy Street, Apt. 2, Brooklyn, NY 11216 08/27/2025 10:00AM One Time 1,50…" at bounding box center [802, 236] width 476 height 132
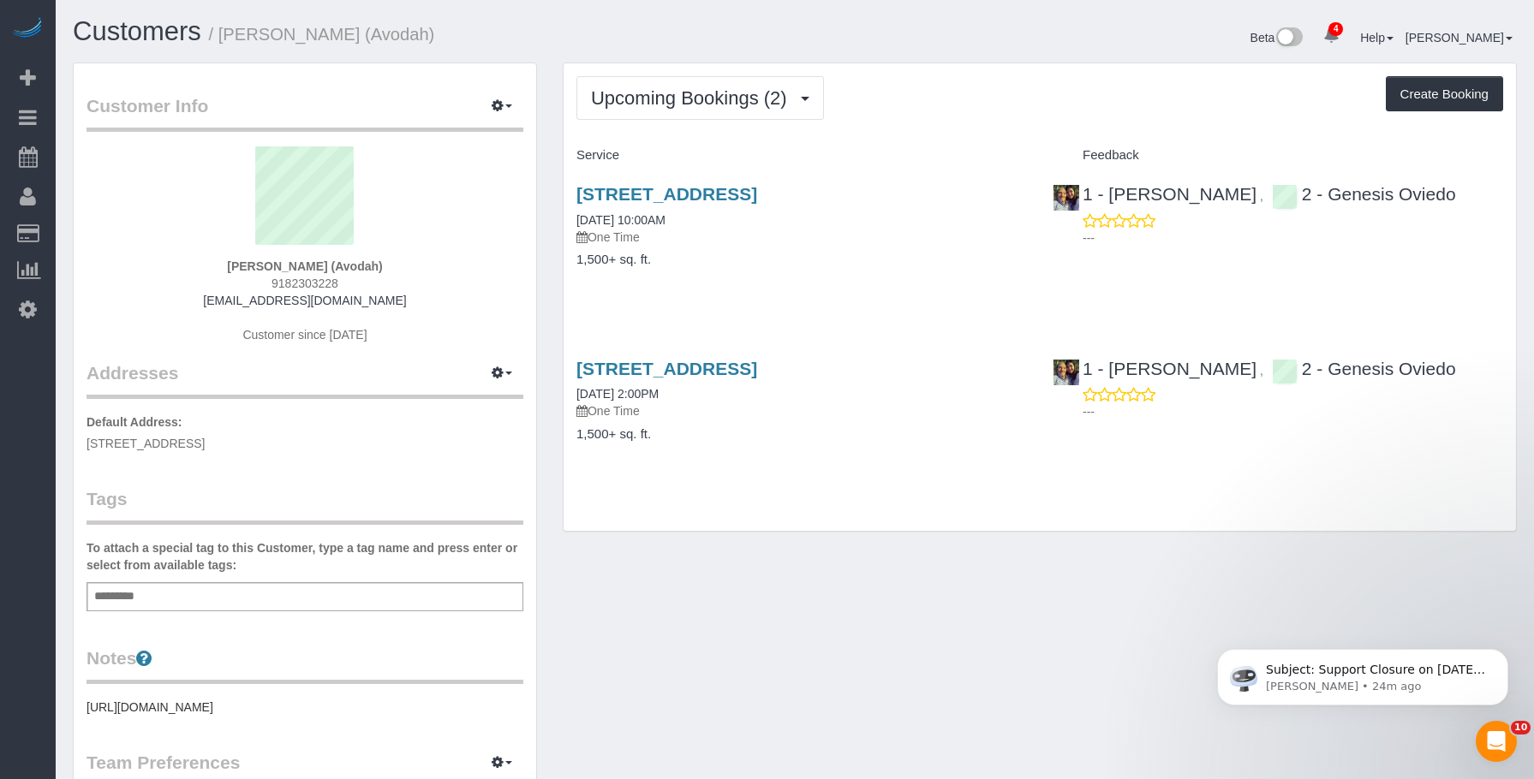
click at [838, 237] on p "One Time" at bounding box center [801, 237] width 451 height 17
click at [786, 269] on div "133a Quincy Street, Apt. 2, Brooklyn, NY 11216 08/27/2025 10:00AM One Time 1,50…" at bounding box center [802, 236] width 476 height 132
drag, startPoint x: 1006, startPoint y: 62, endPoint x: 1123, endPoint y: 0, distance: 132.6
click at [1006, 60] on div "Customers / Justine Stiftel (Avodah) Beta 4 Your Notifications You have 0 alert…" at bounding box center [795, 626] width 1478 height 1252
click at [485, 24] on h1 "Customers / Justine Stiftel (Avodah)" at bounding box center [427, 31] width 709 height 29
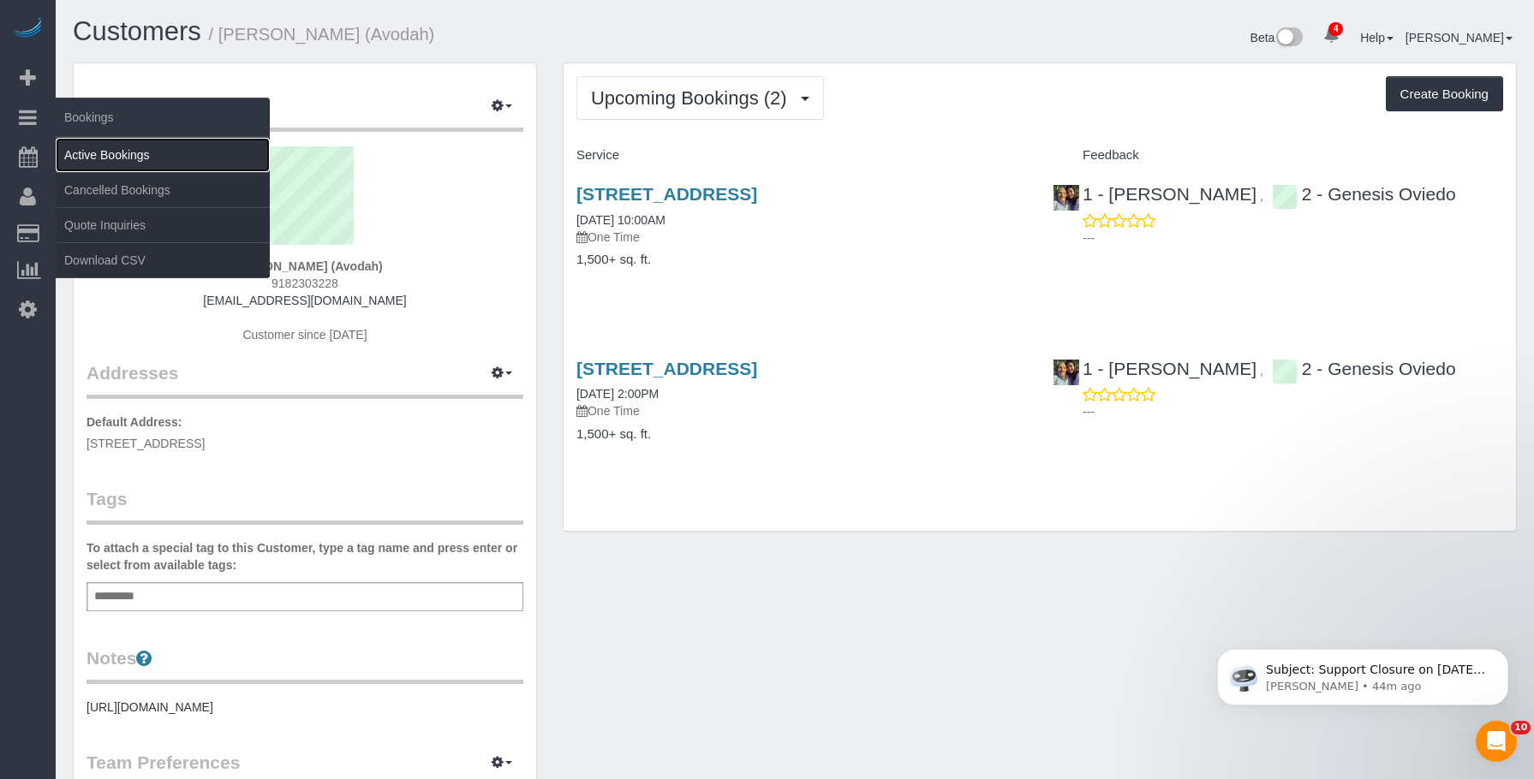
click at [139, 155] on link "Active Bookings" at bounding box center [163, 155] width 214 height 34
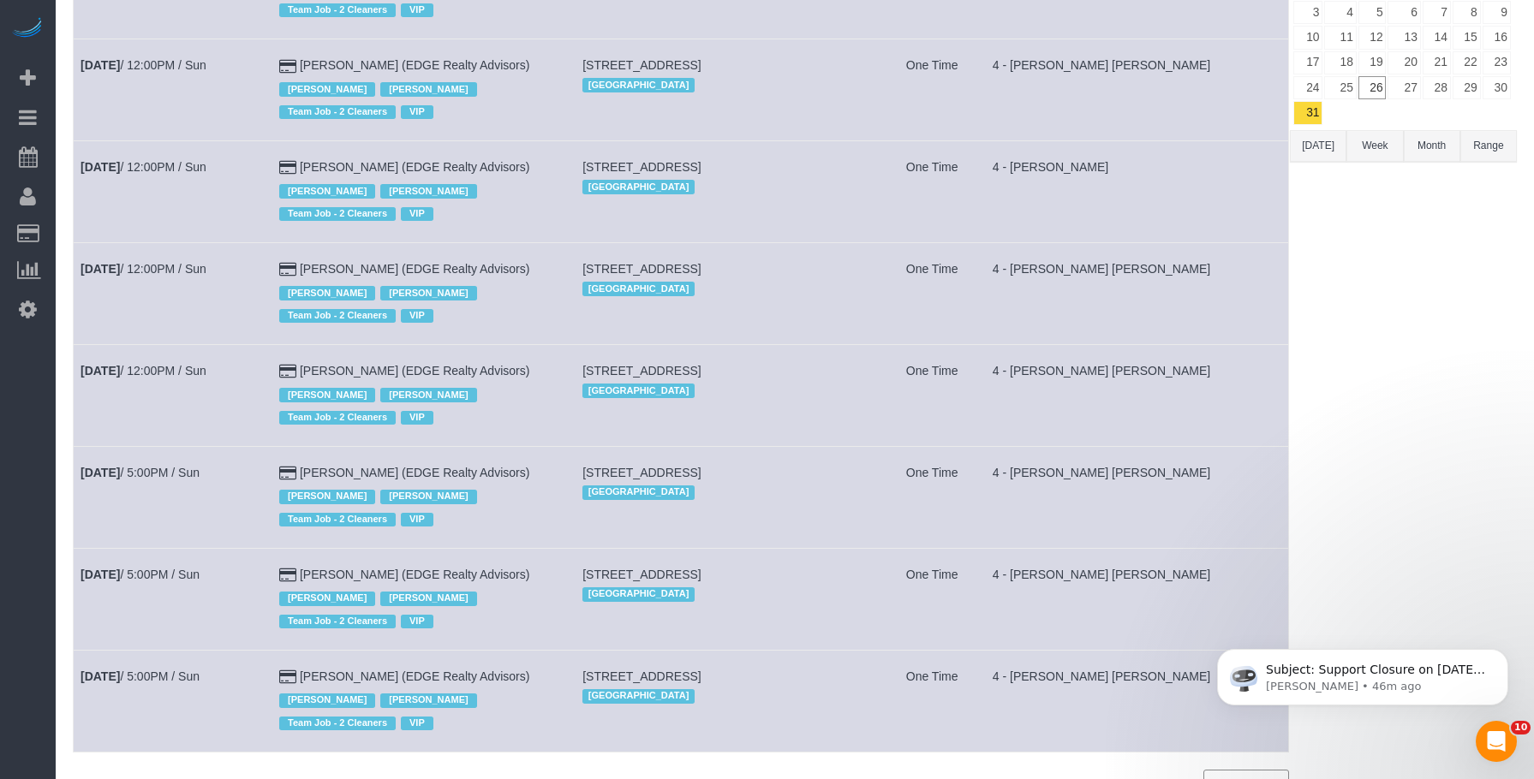
scroll to position [332, 0]
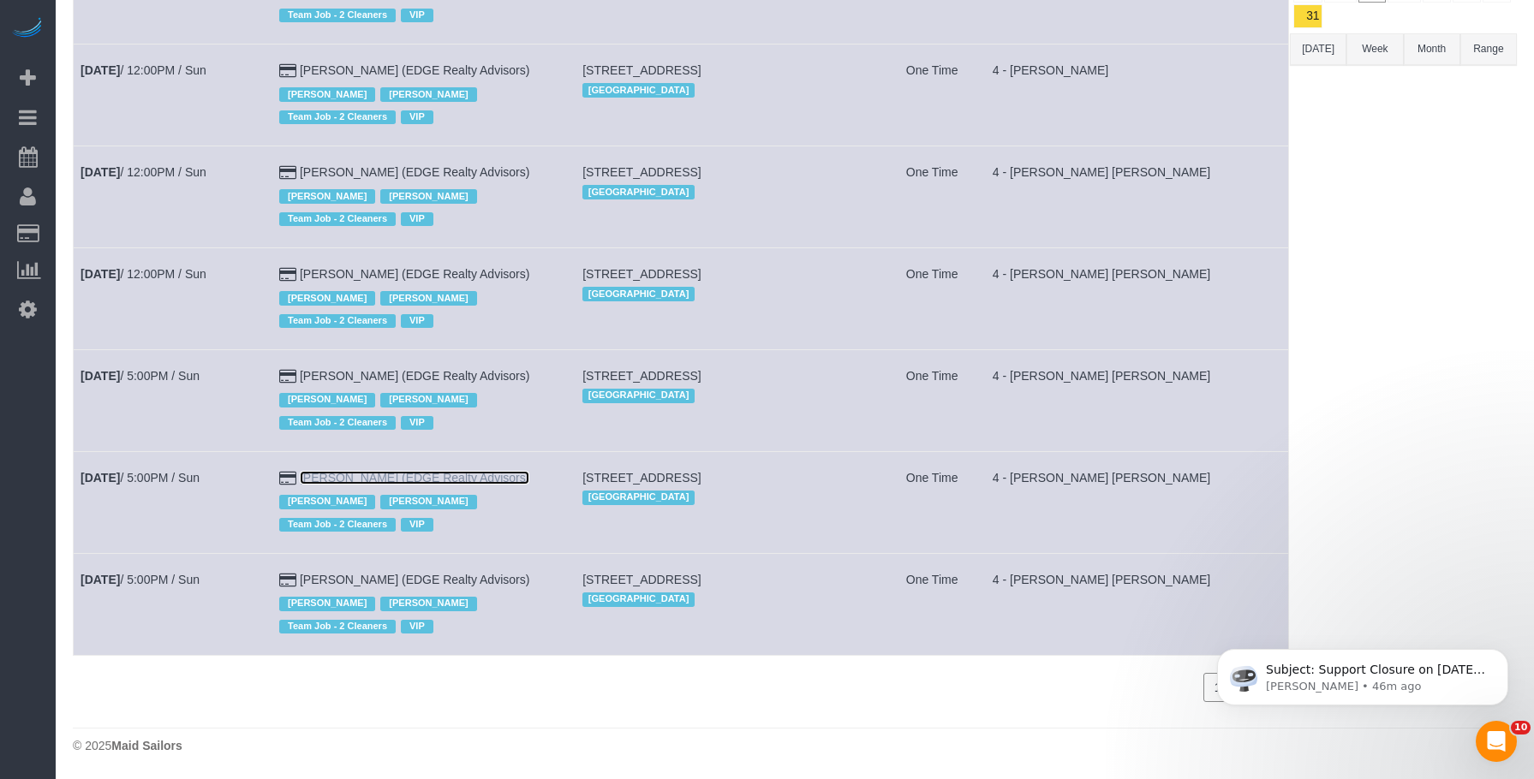
click at [471, 475] on link "Gabriela Gorman (EDGE Realty Advisors)" at bounding box center [415, 478] width 230 height 14
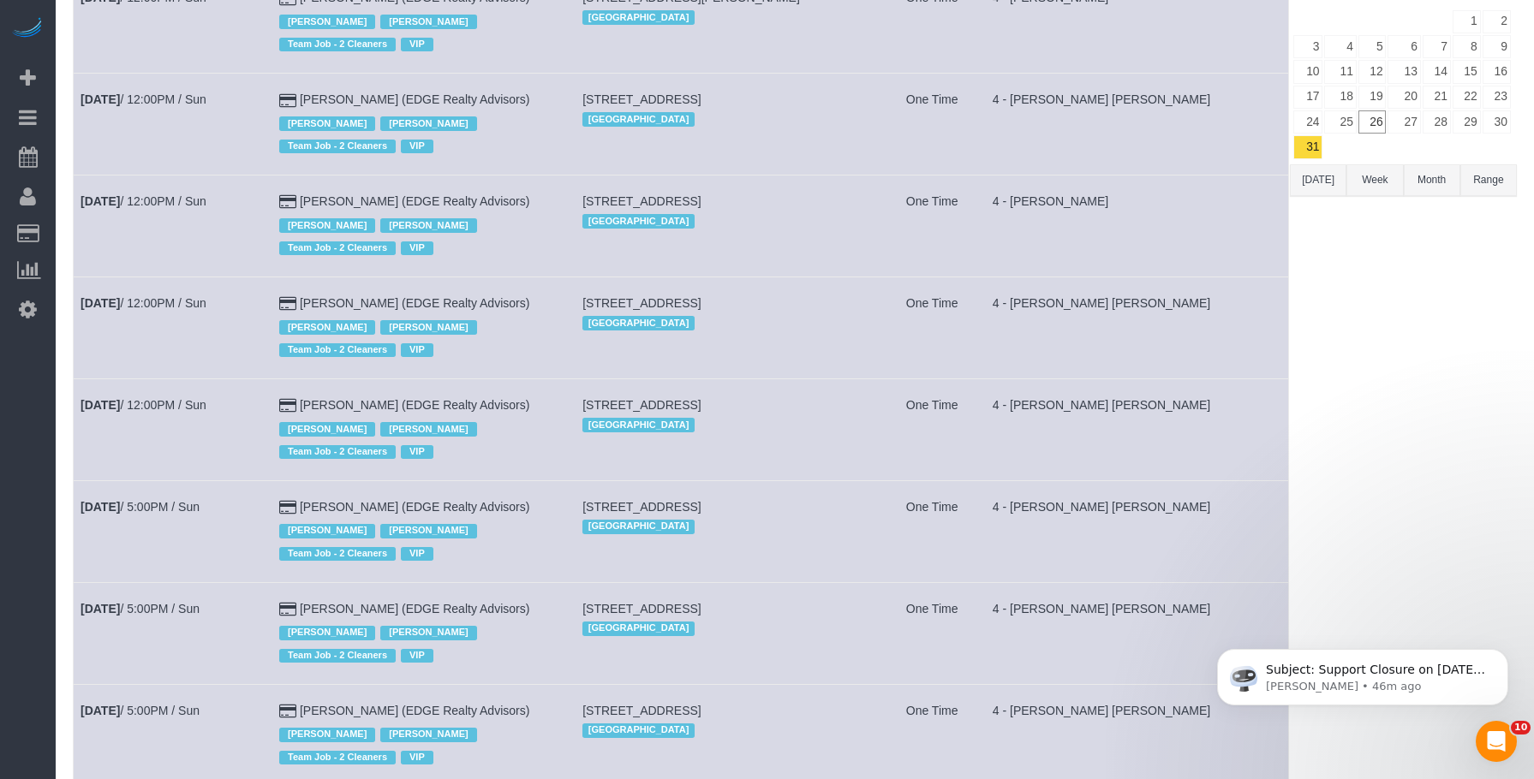
scroll to position [332, 0]
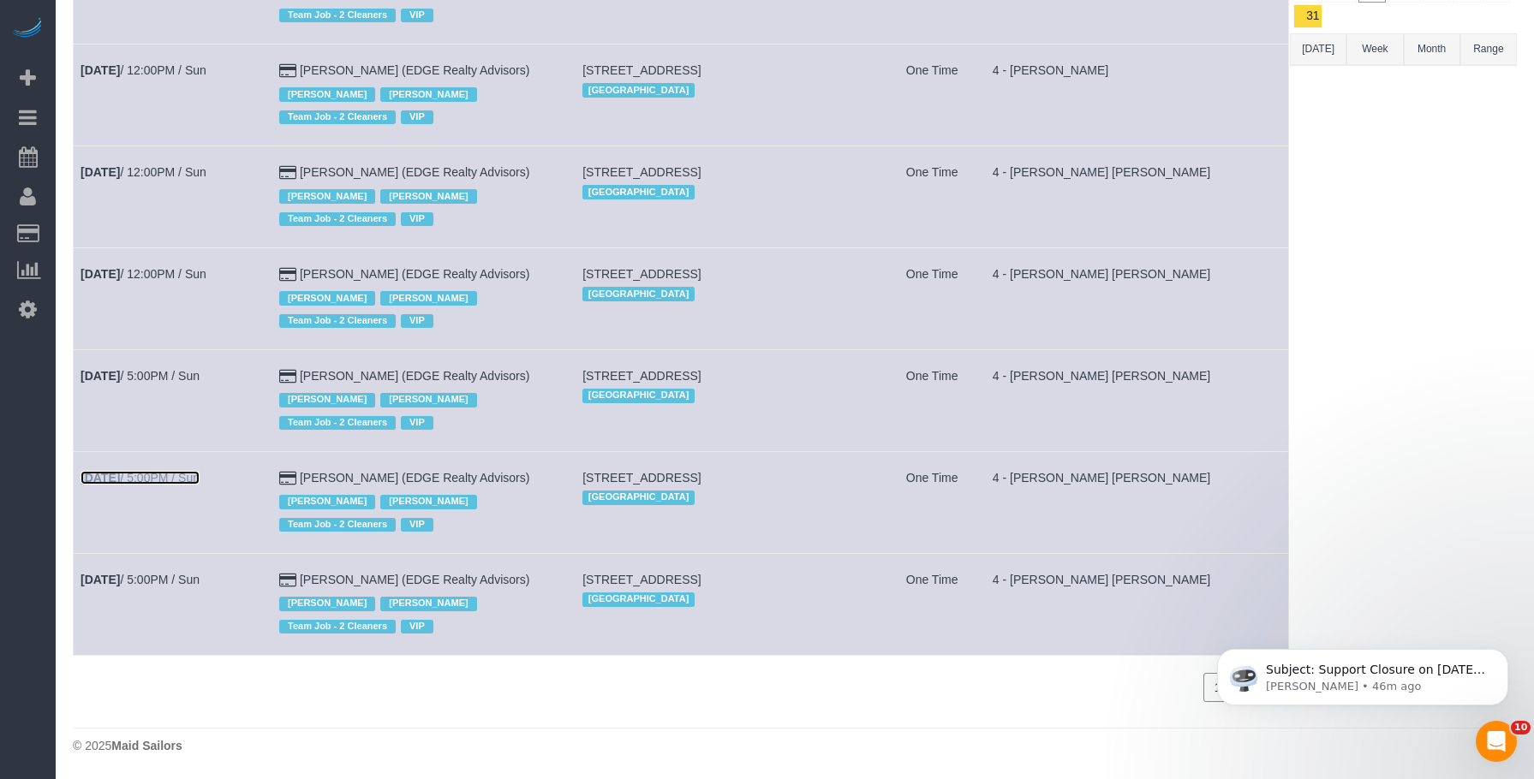
click at [150, 472] on link "Aug 31st / 5:00PM / Sun" at bounding box center [140, 478] width 119 height 14
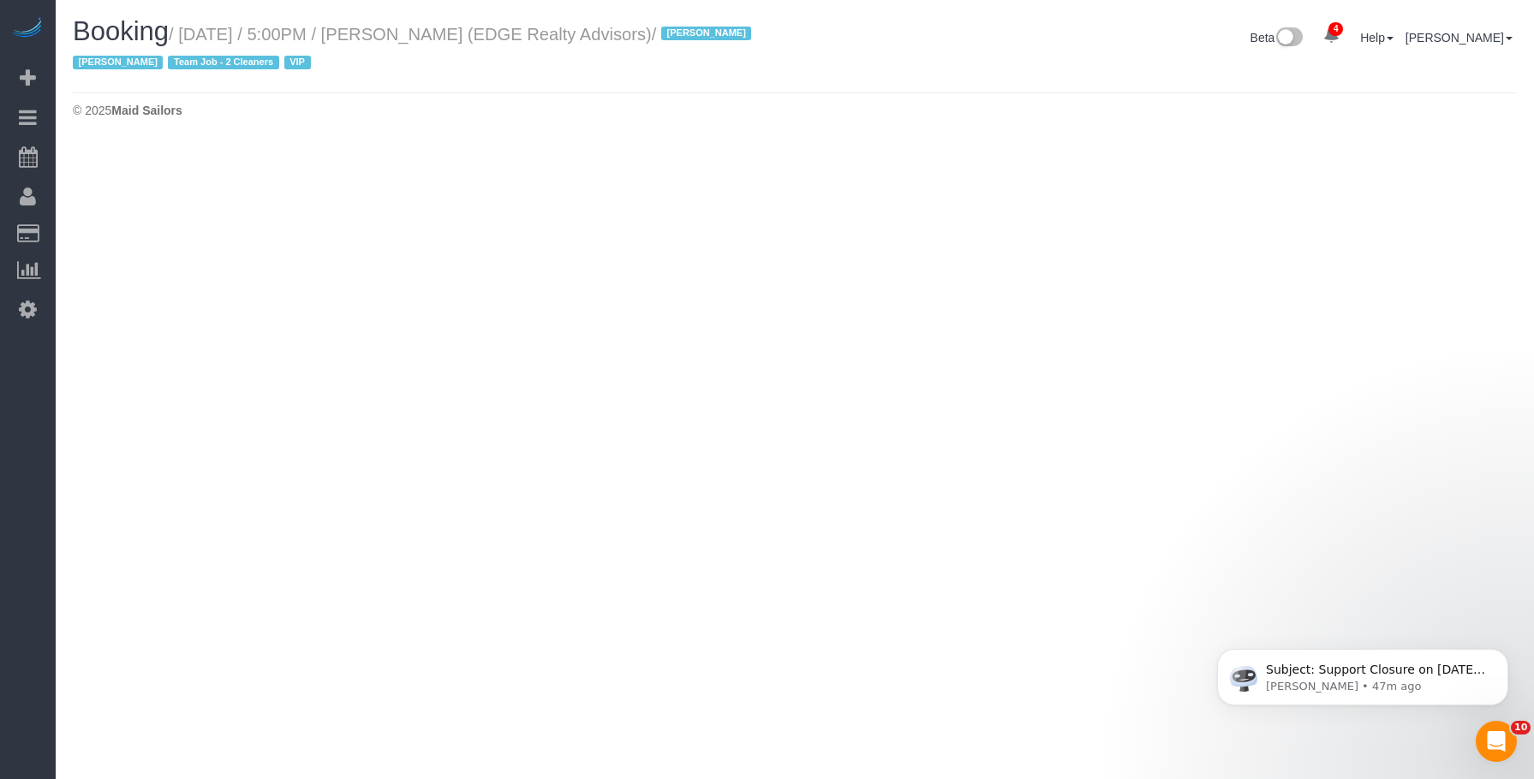
select select "MA"
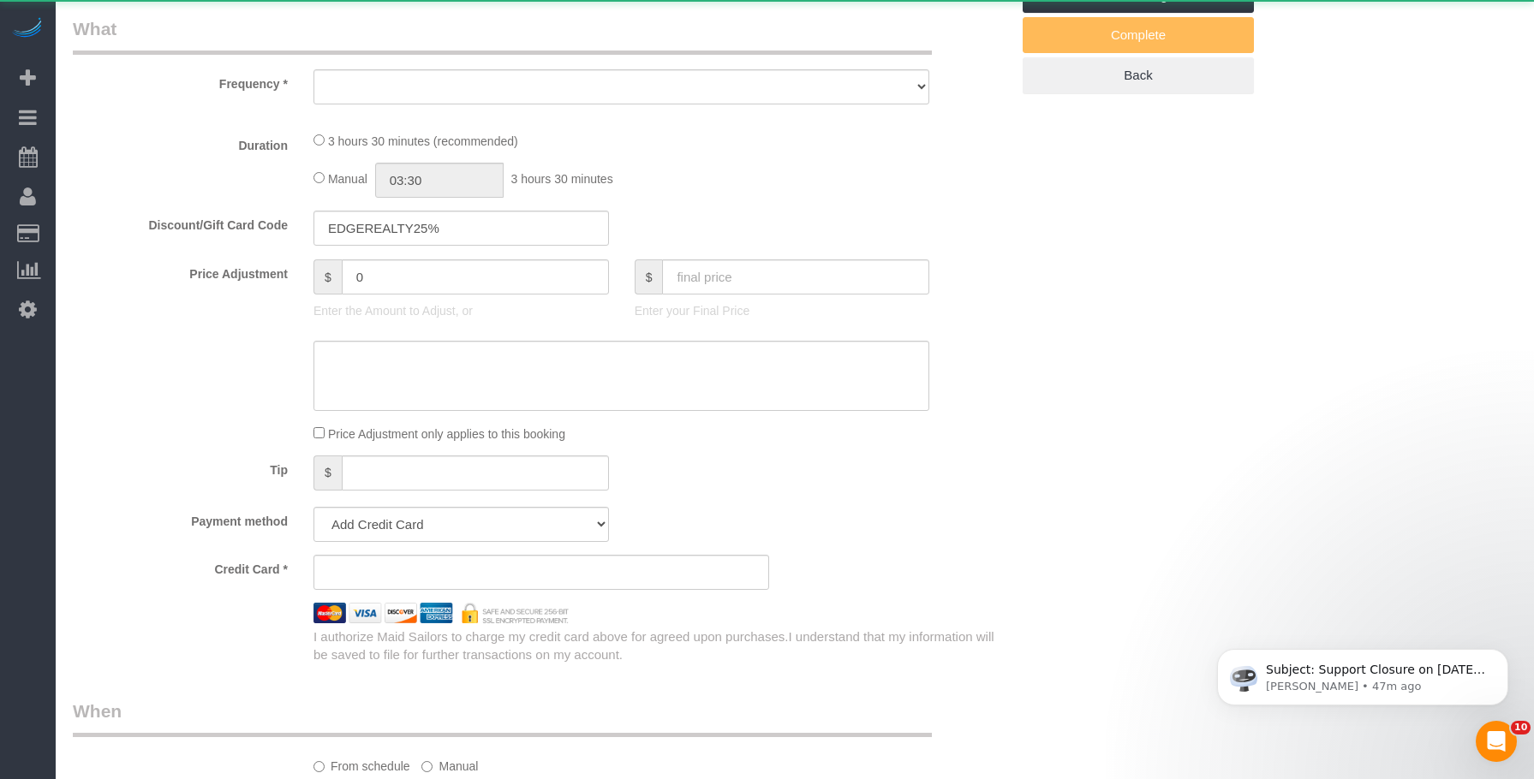
select select "object:9869"
select select "string:stripe-pm_1NctNu4VGloSiKo7xER55rCs"
select select "number:89"
select select "number:90"
select select "number:15"
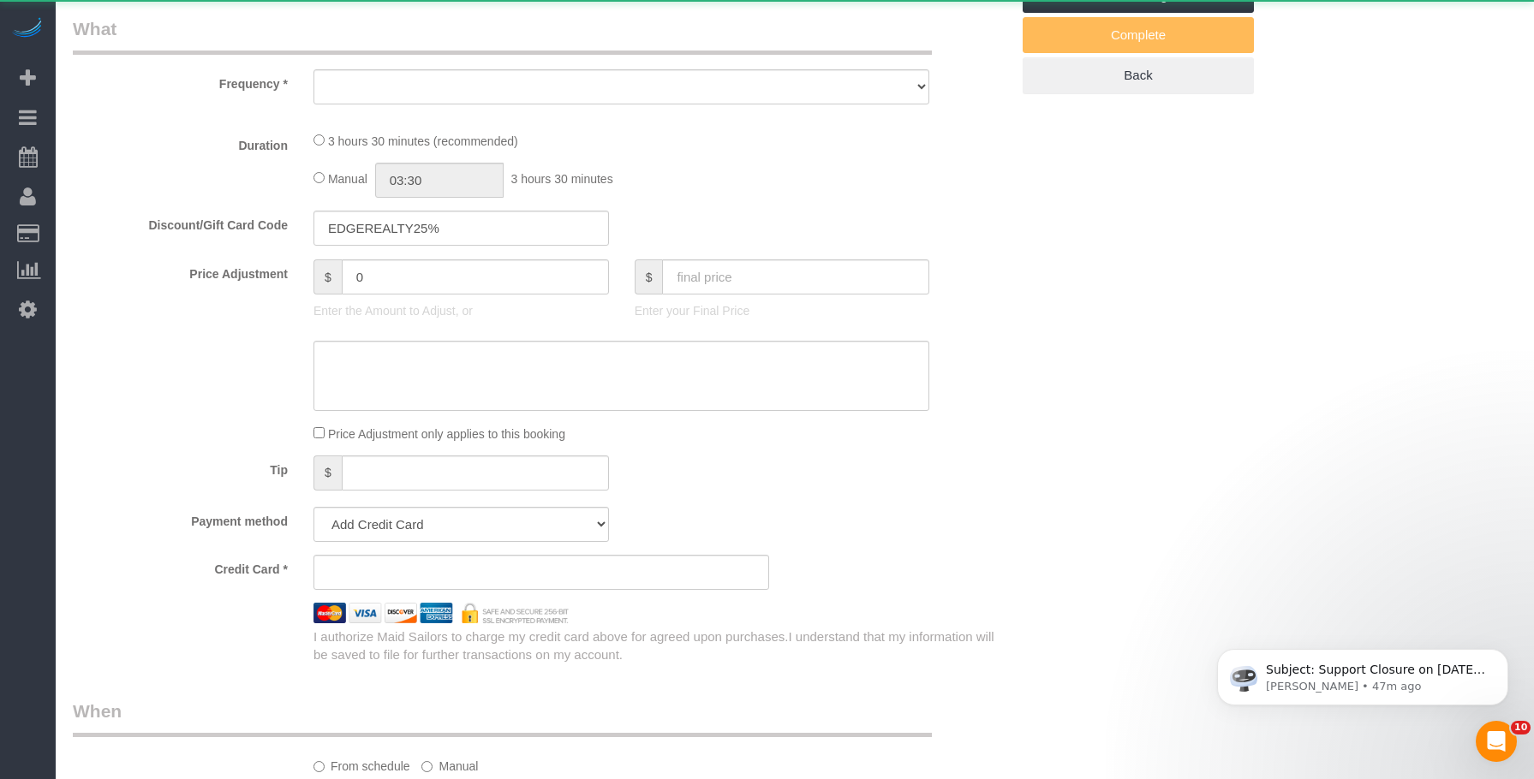
select select "number:7"
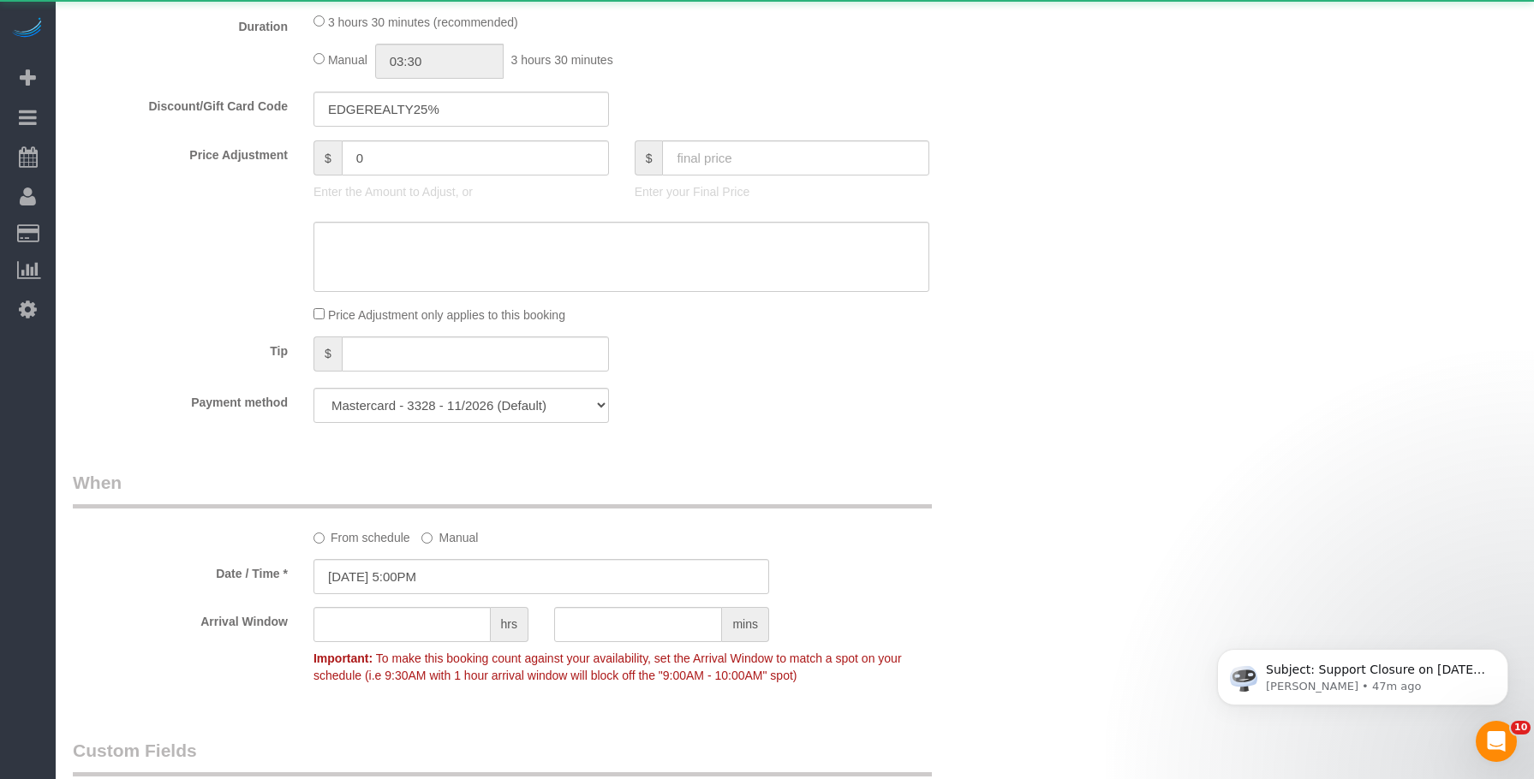
select select "object:10214"
select select "2"
select select "210"
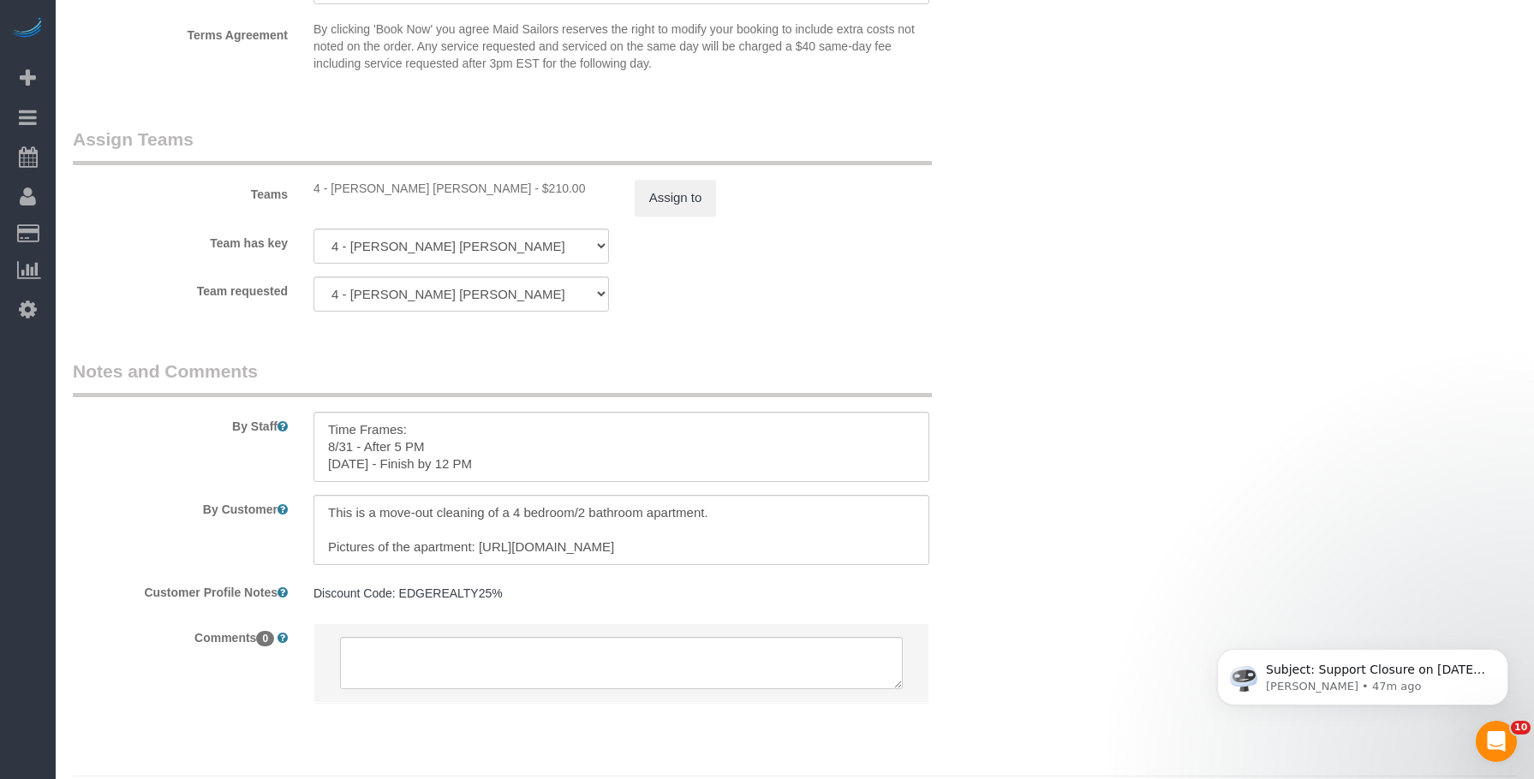
scroll to position [85, 0]
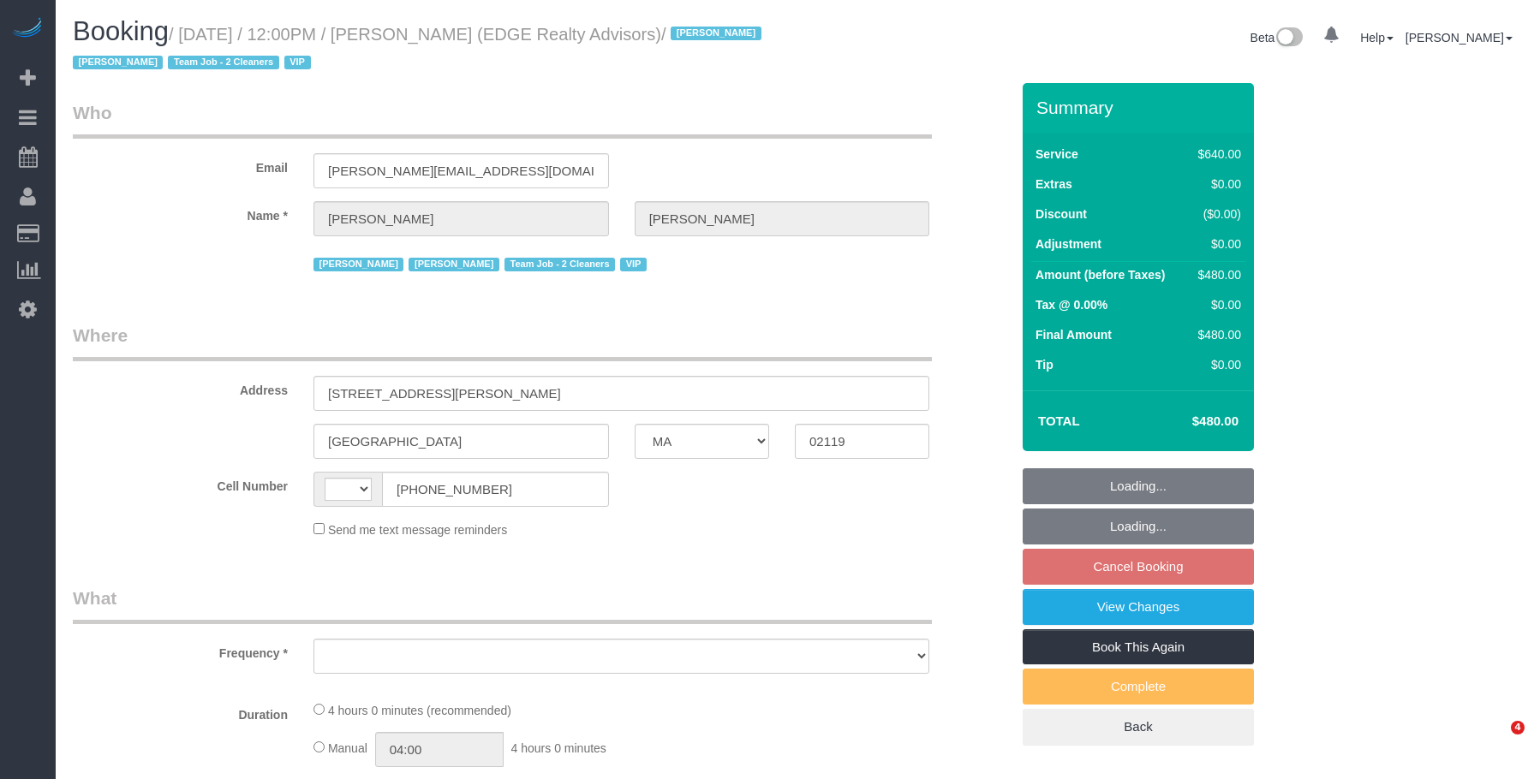
select select "MA"
select select "string:US"
select select "number:89"
select select "number:90"
select select "number:15"
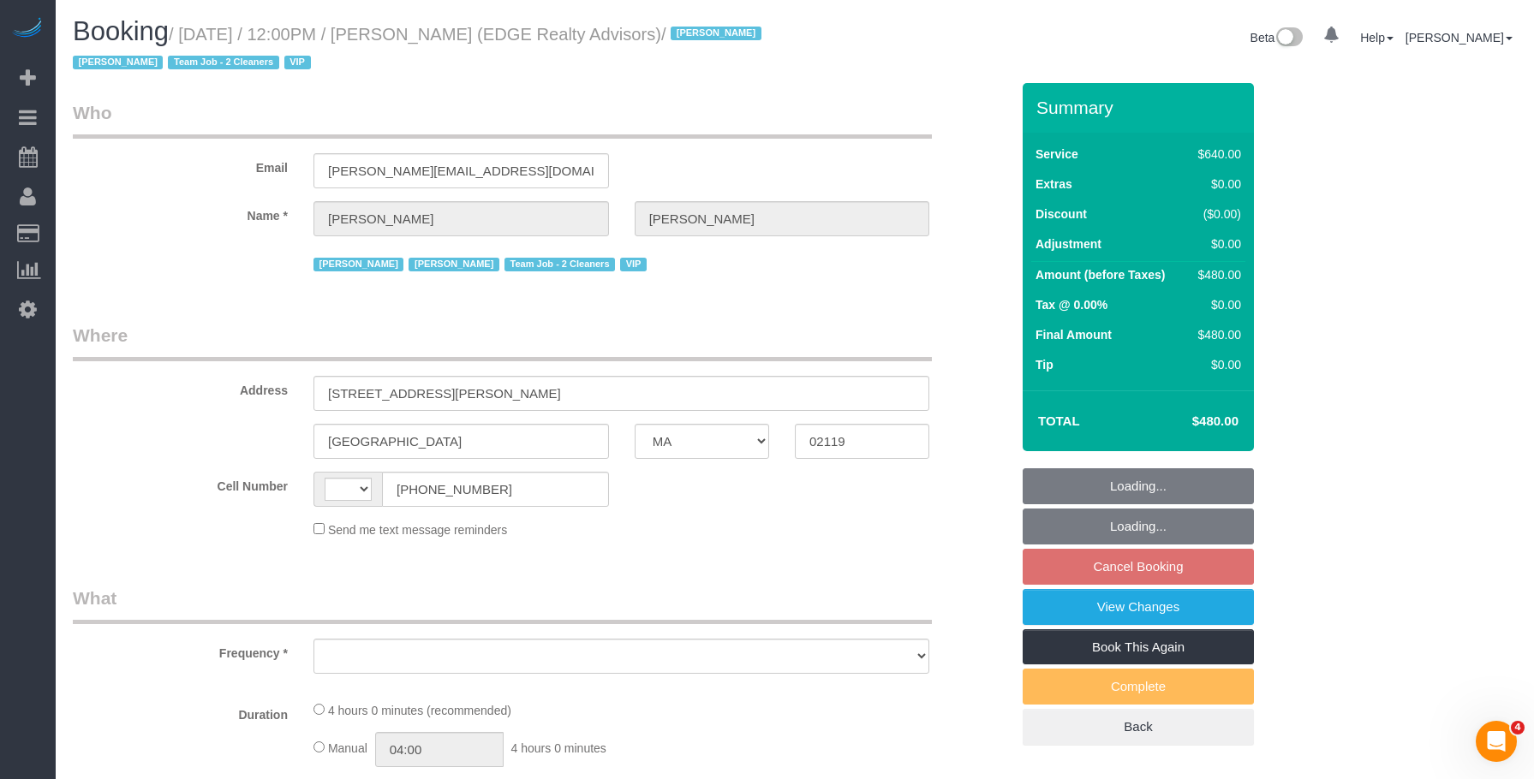
select select "number:7"
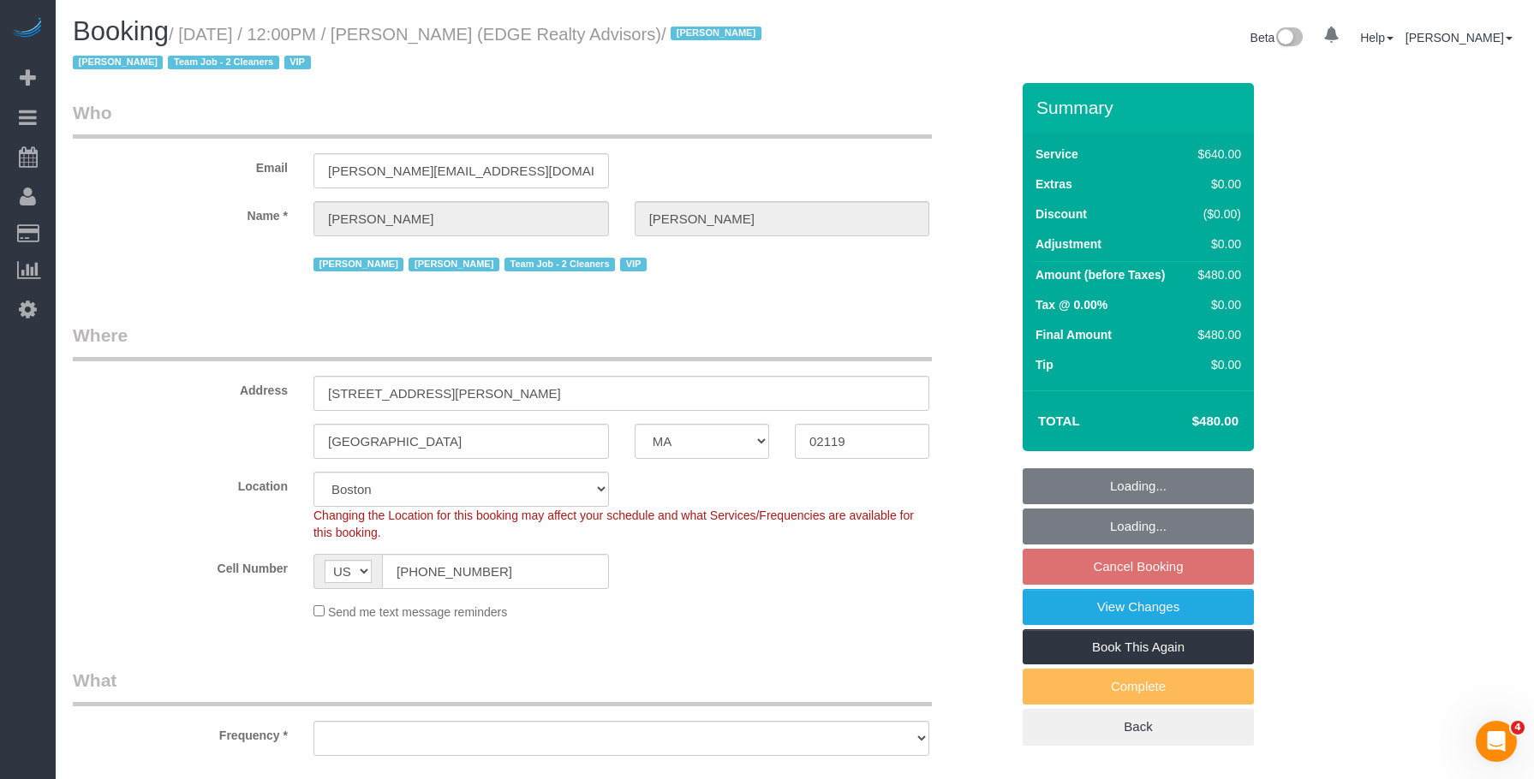
select select "string:stripe-pm_1NctNu4VGloSiKo7xER55rCs"
select select "2"
select select "240"
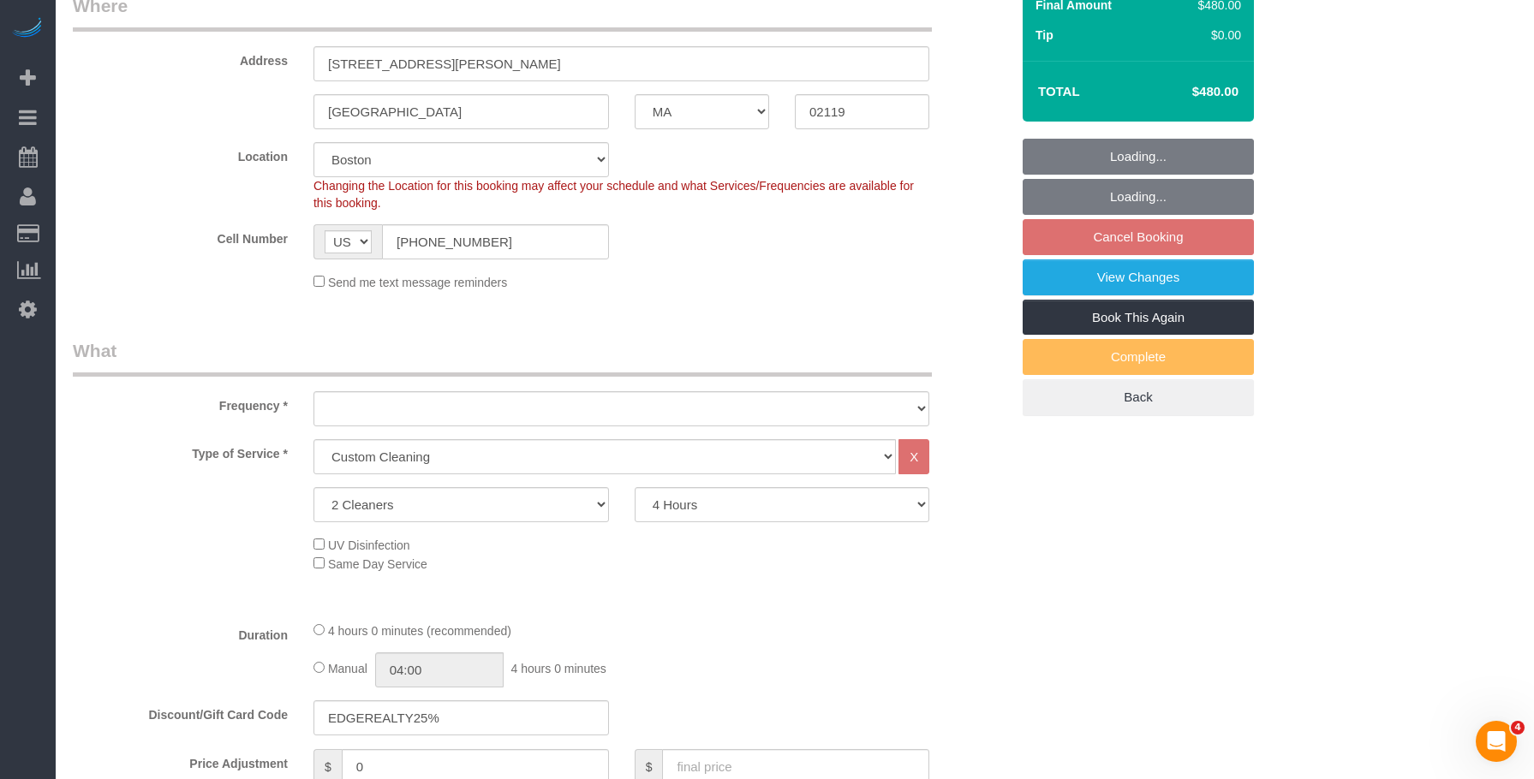
select select "object:944"
select select "spot5"
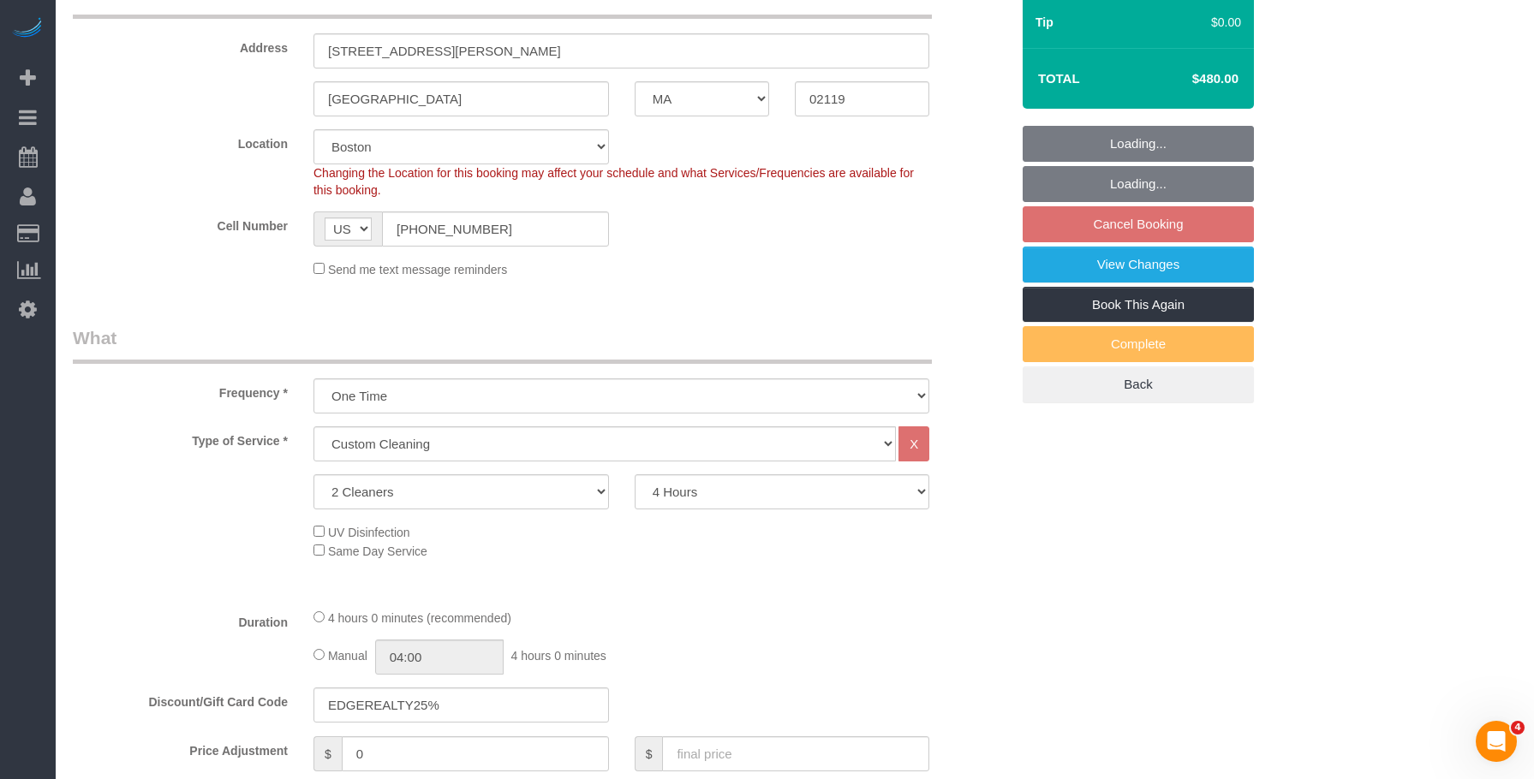
select select "object:1006"
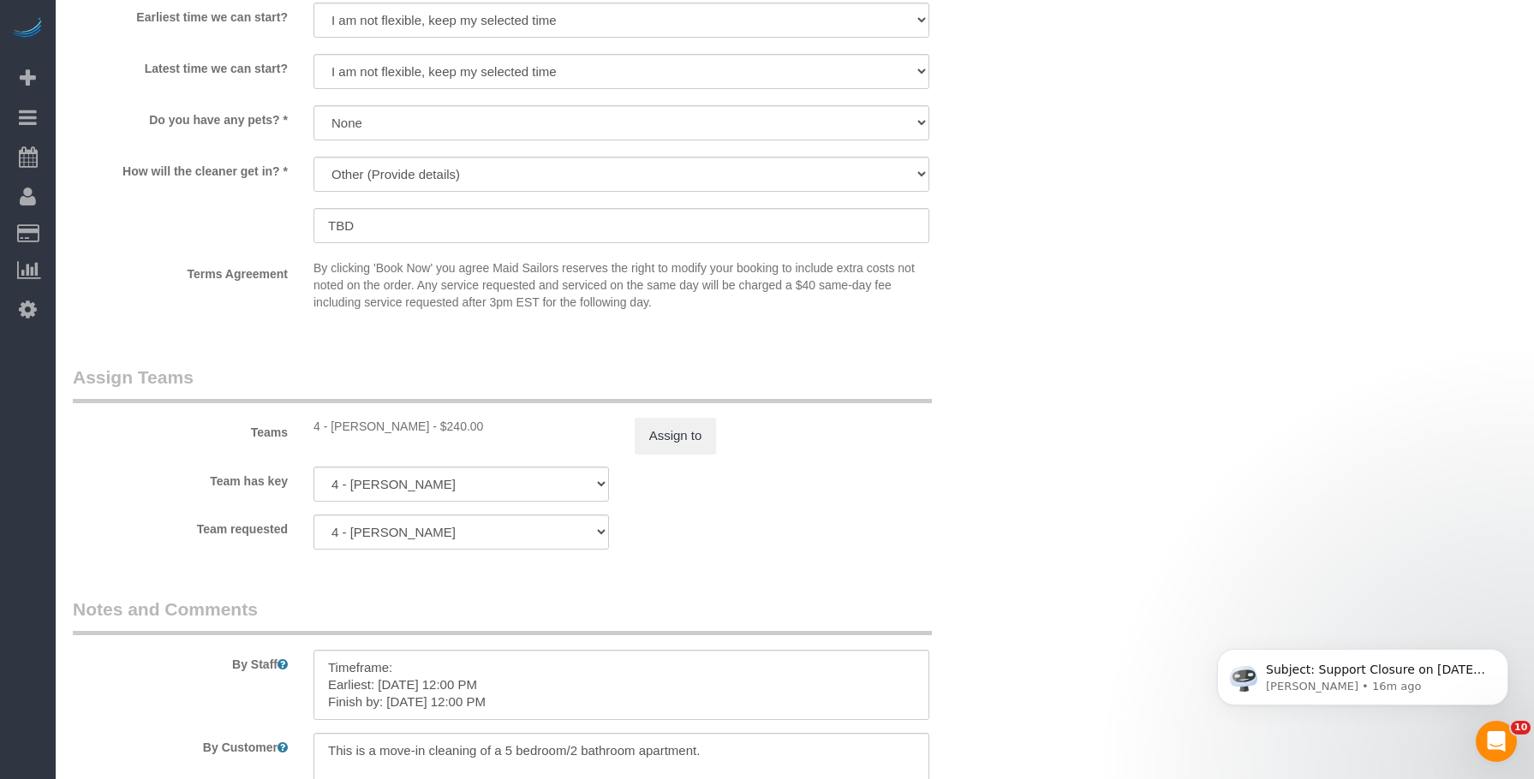
scroll to position [1799, 0]
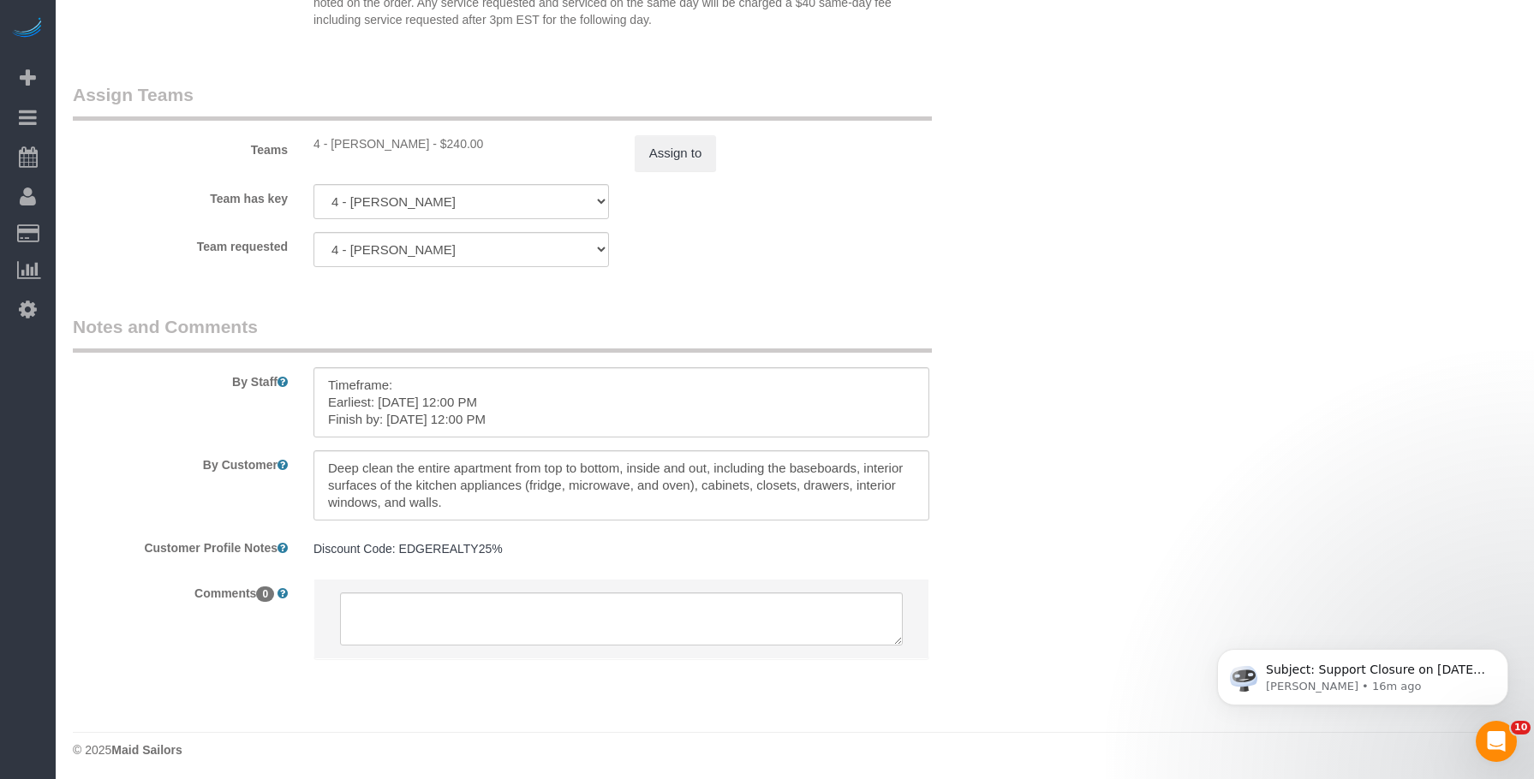
scroll to position [1921, 0]
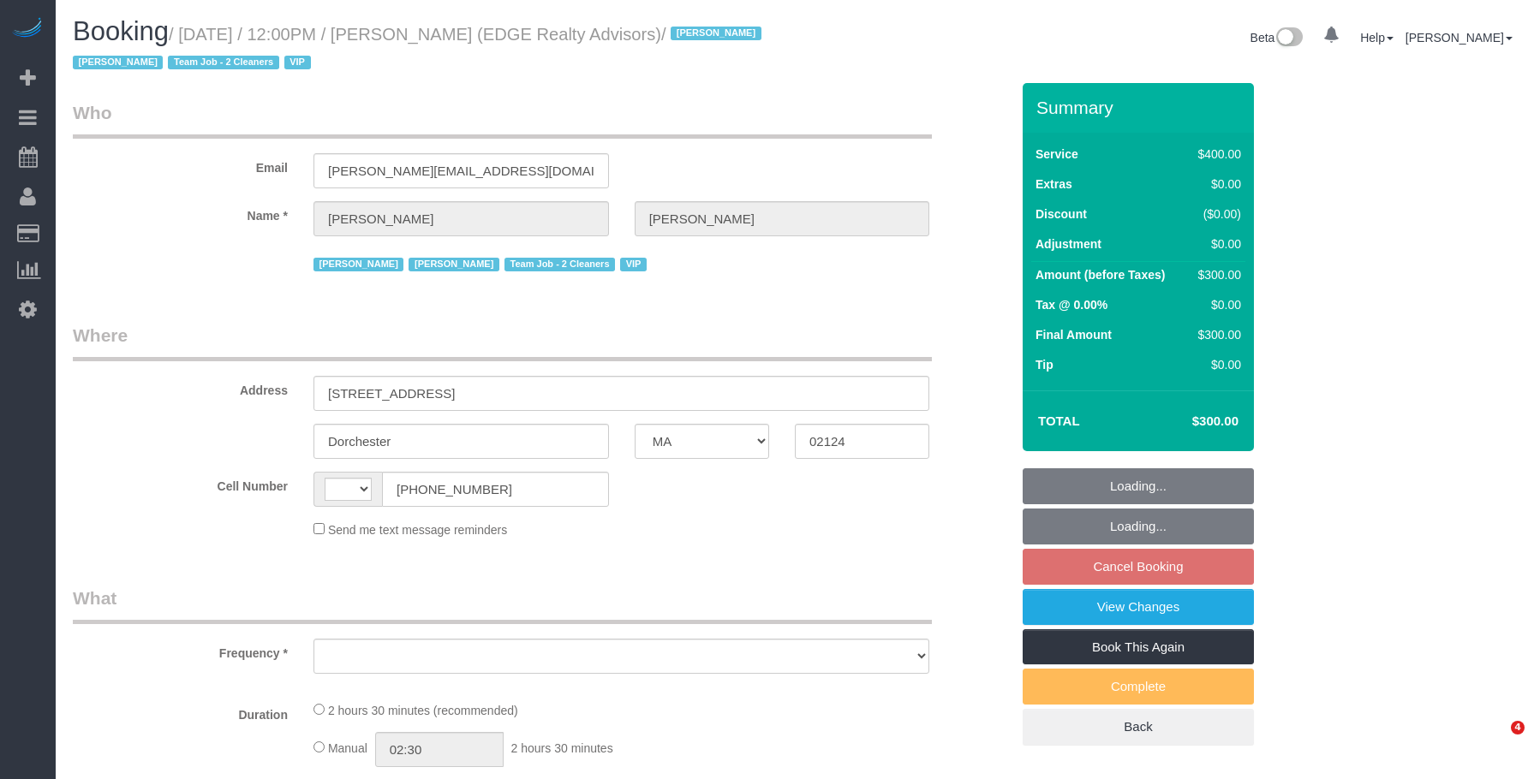
select select "MA"
select select "object:409"
select select "number:89"
select select "number:90"
select select "number:15"
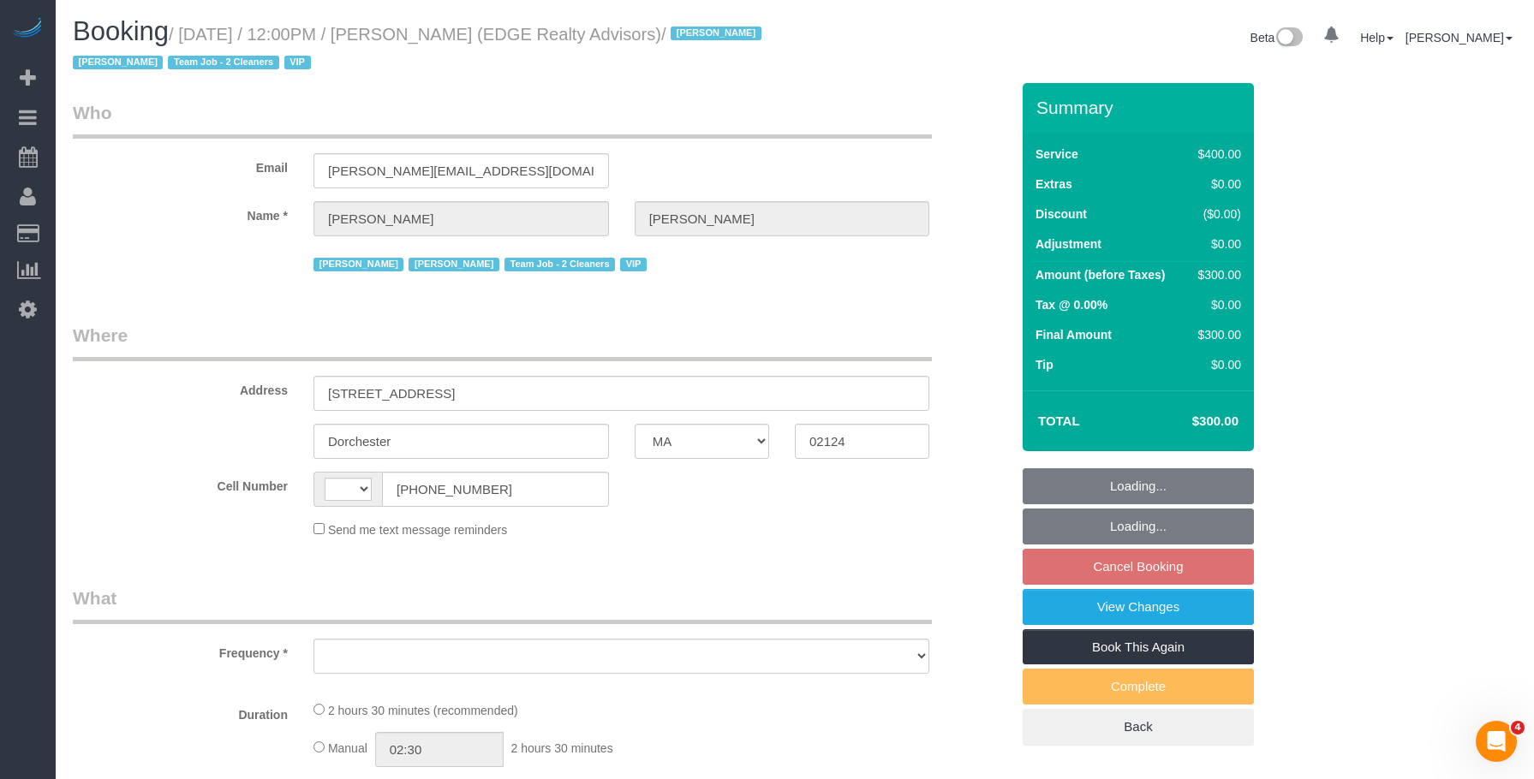
select select "number:7"
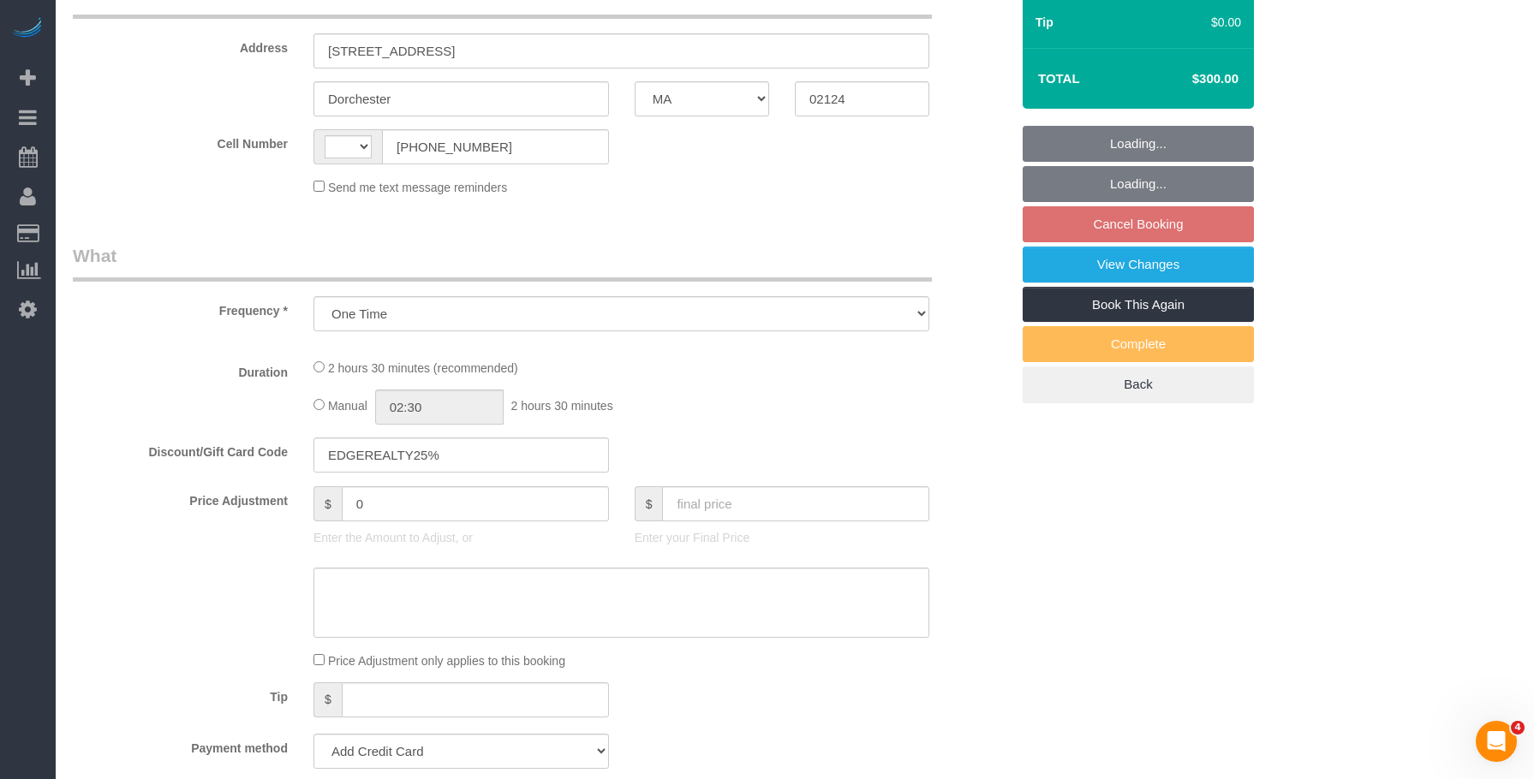
select select "string:US"
select select "2"
select select "150"
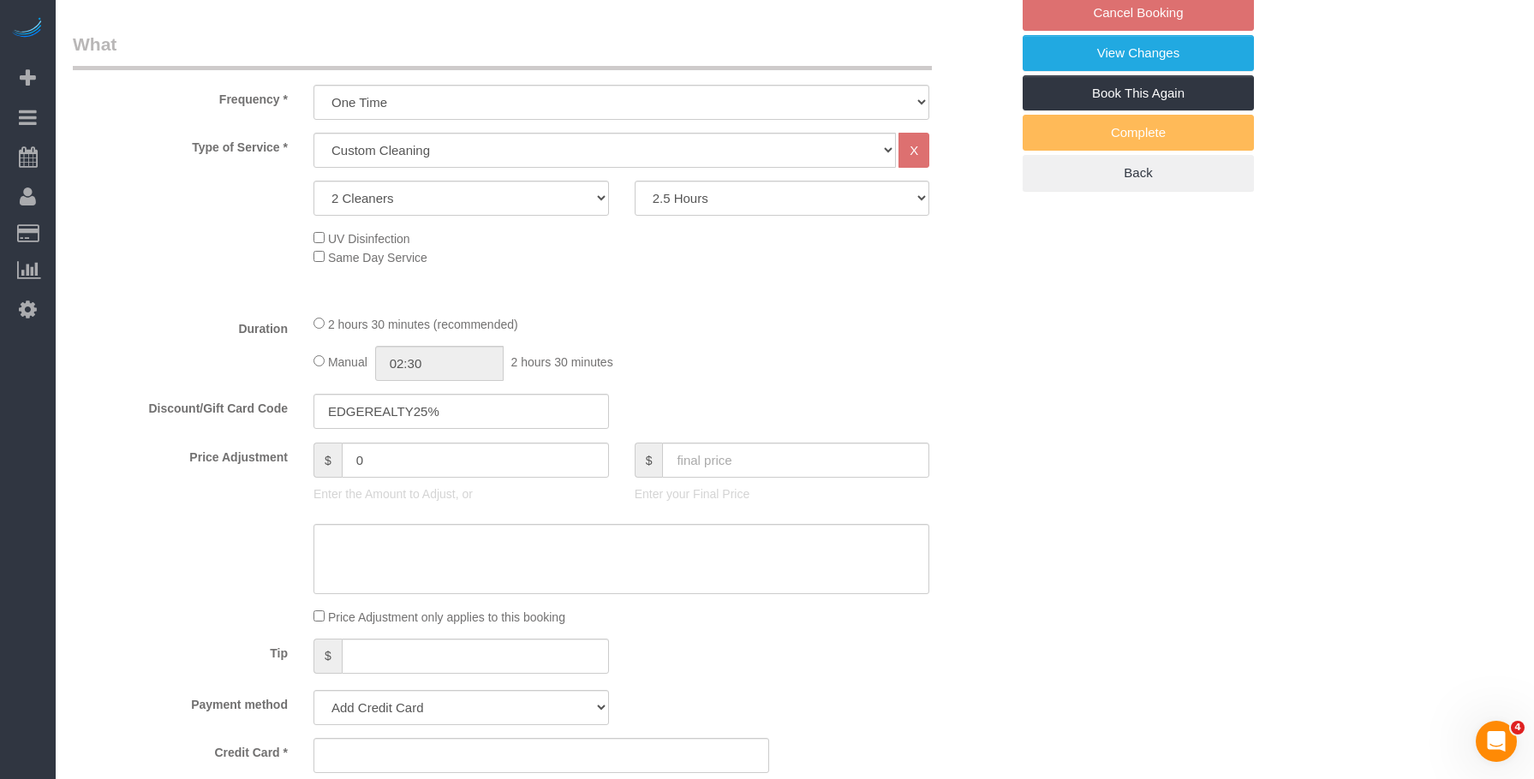
select select "string:stripe-pm_1NctNu4VGloSiKo7xER55rCs"
select select "spot5"
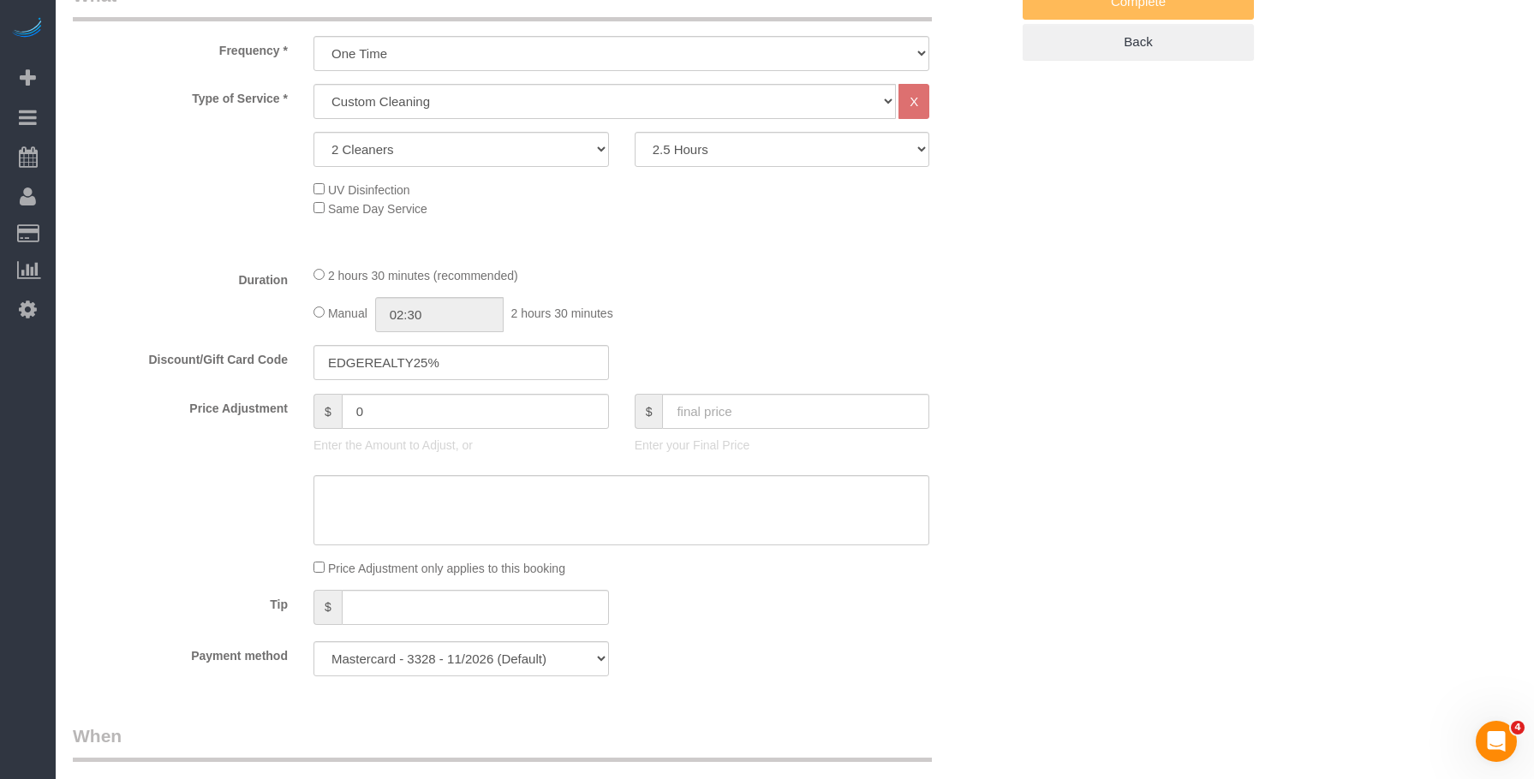
select select "object:1006"
select select "spot61"
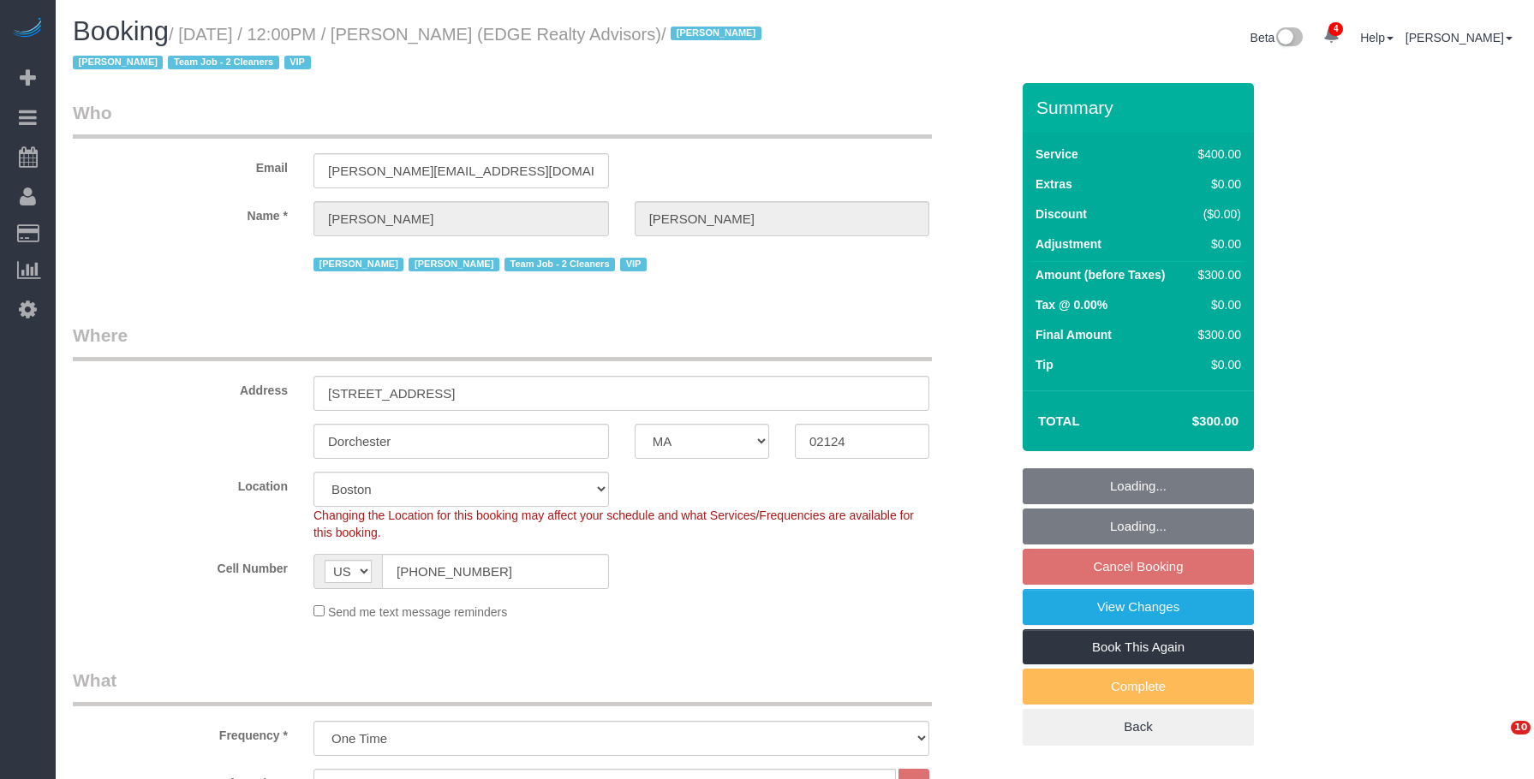
select select "MA"
select select "2"
select select "150"
select select "number:89"
select select "number:90"
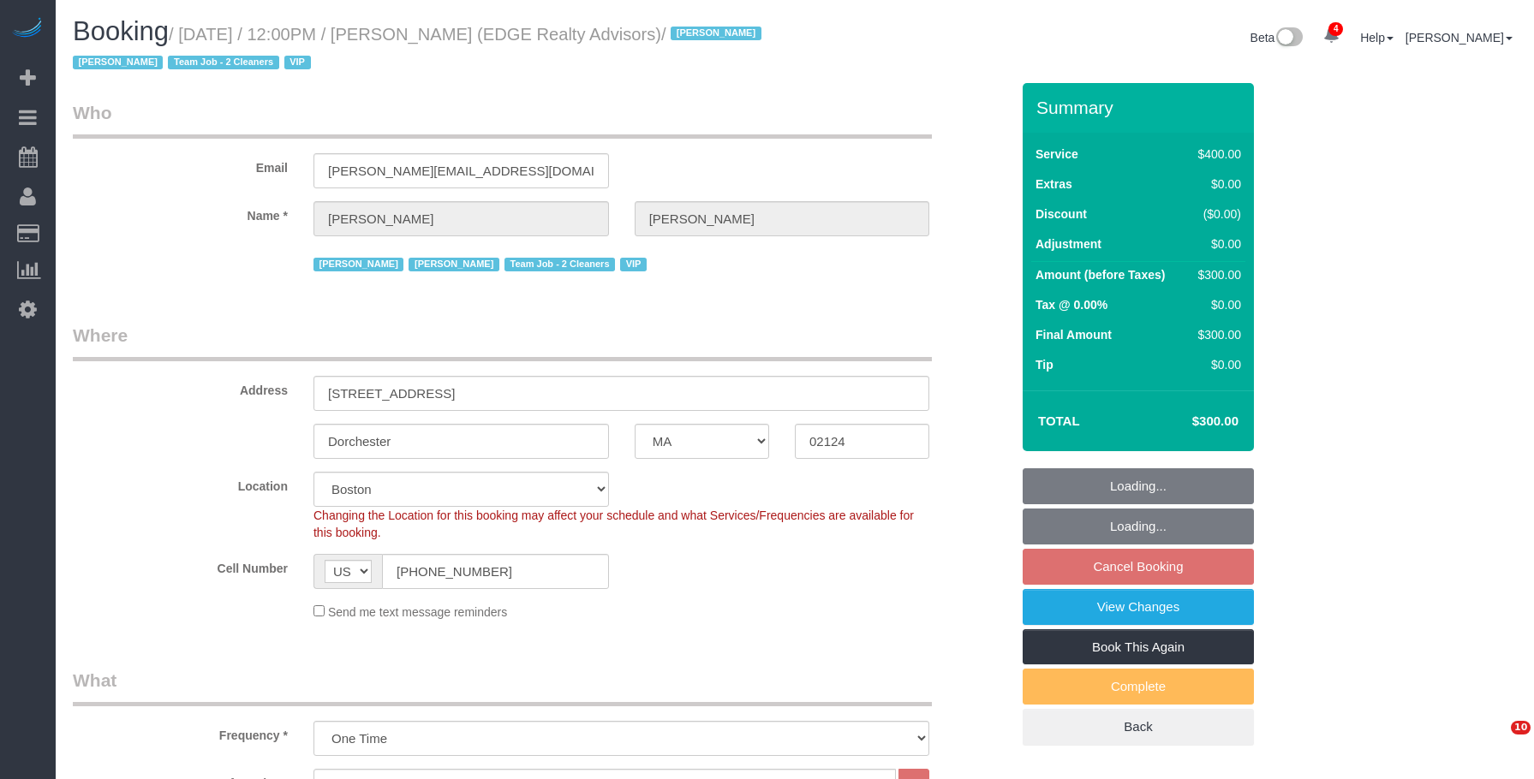
select select "number:15"
select select "number:7"
select select "spot5"
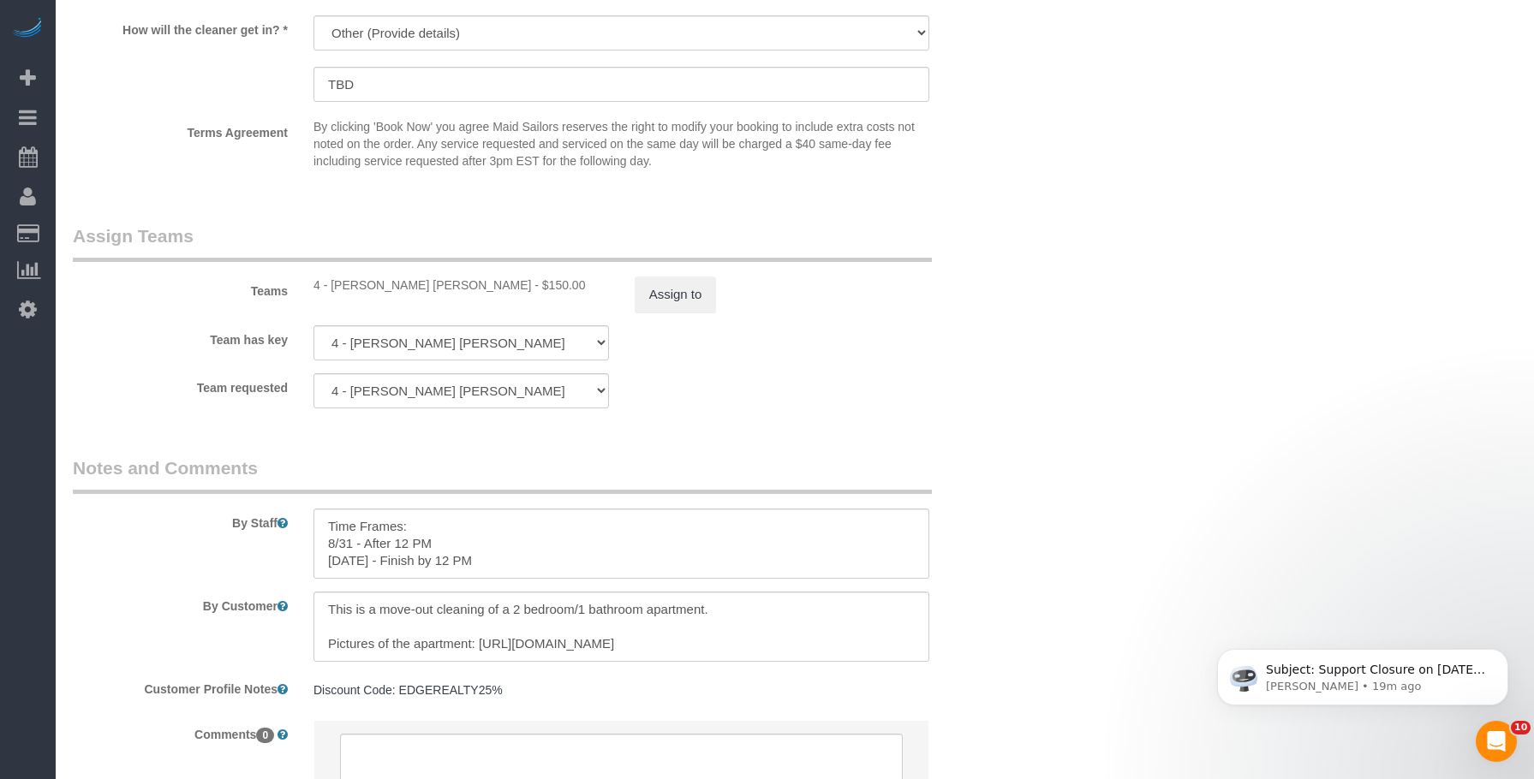
scroll to position [1921, 0]
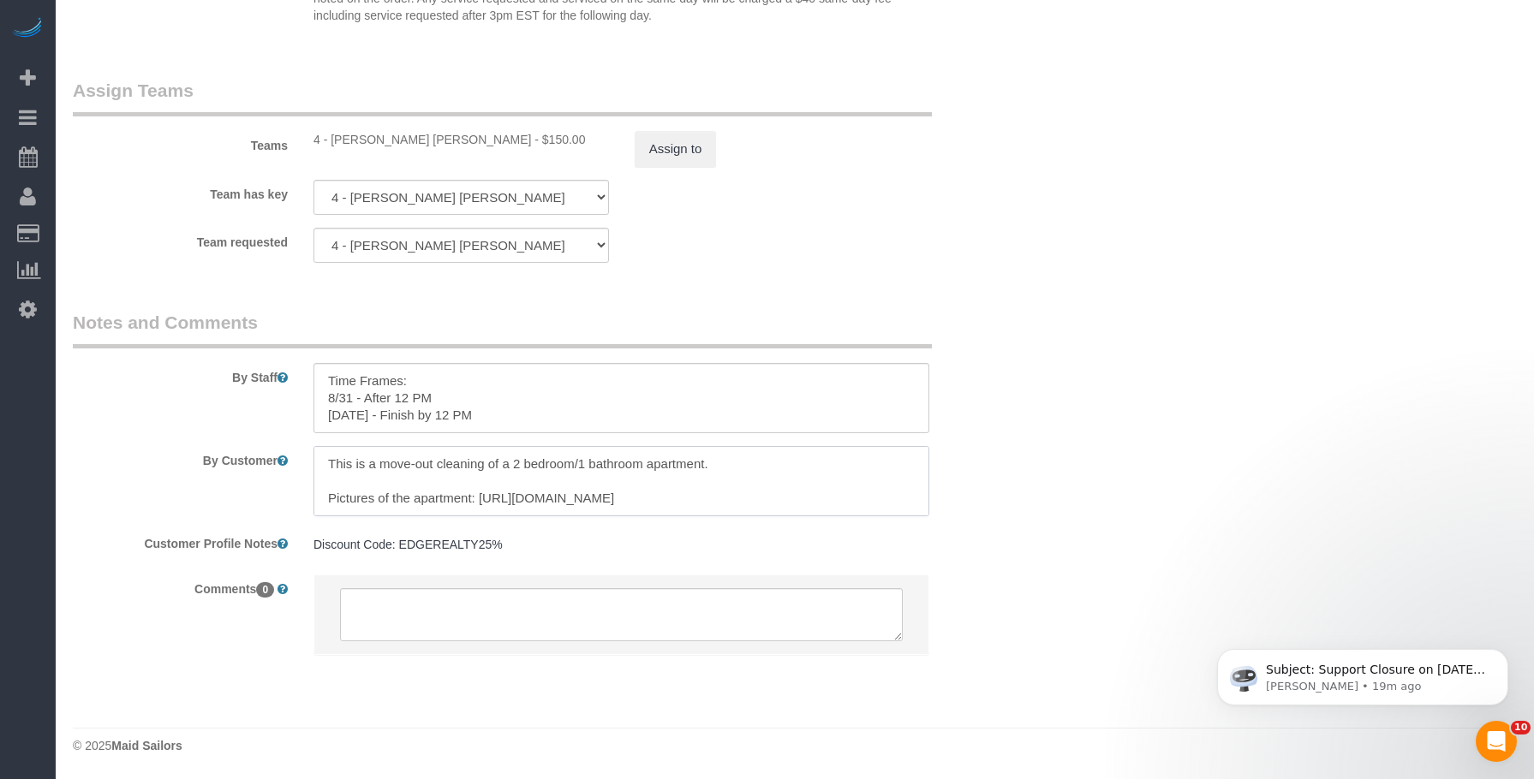
click at [797, 474] on textarea at bounding box center [621, 481] width 616 height 70
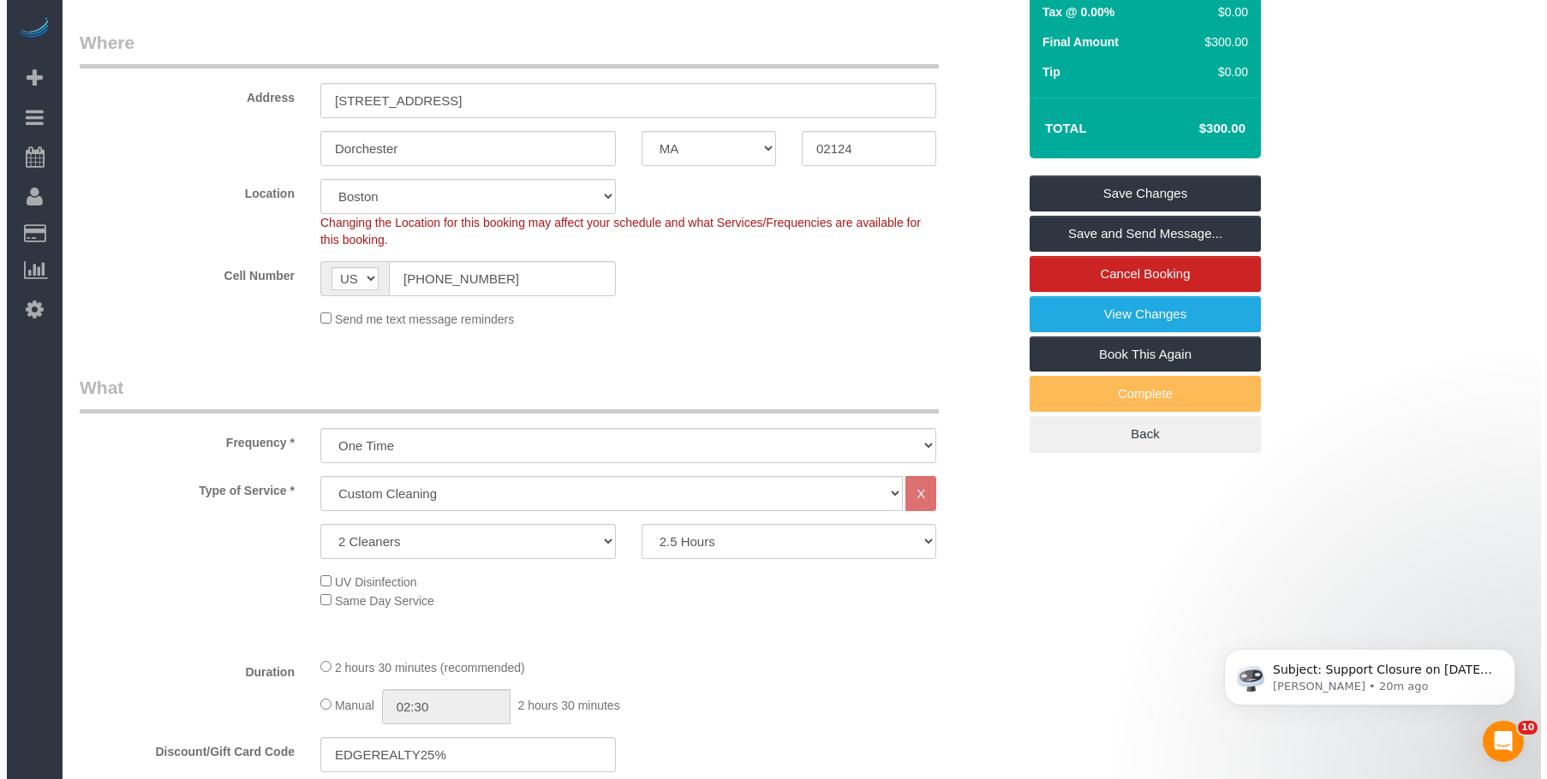
scroll to position [0, 0]
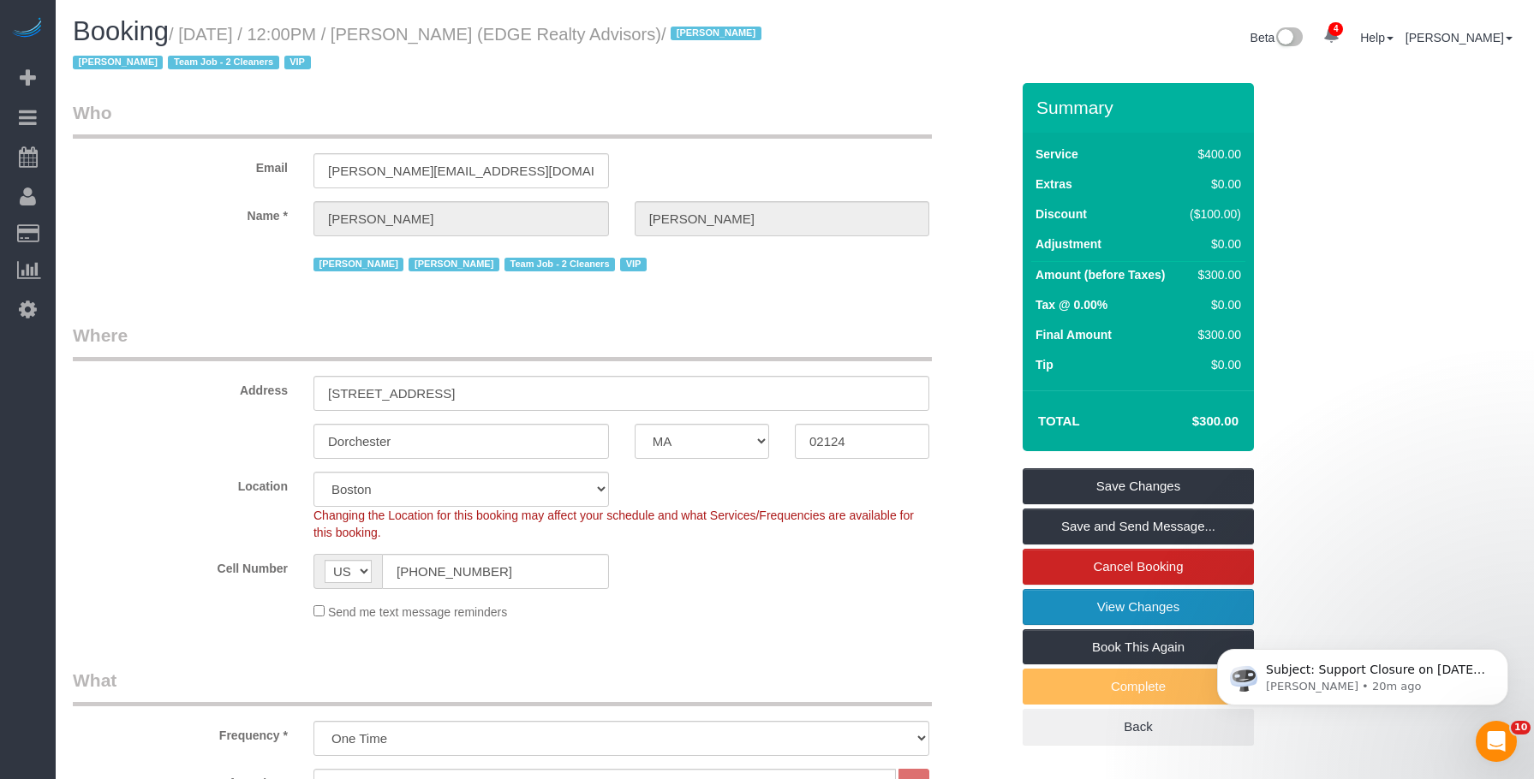
click at [1055, 606] on link "View Changes" at bounding box center [1138, 607] width 231 height 36
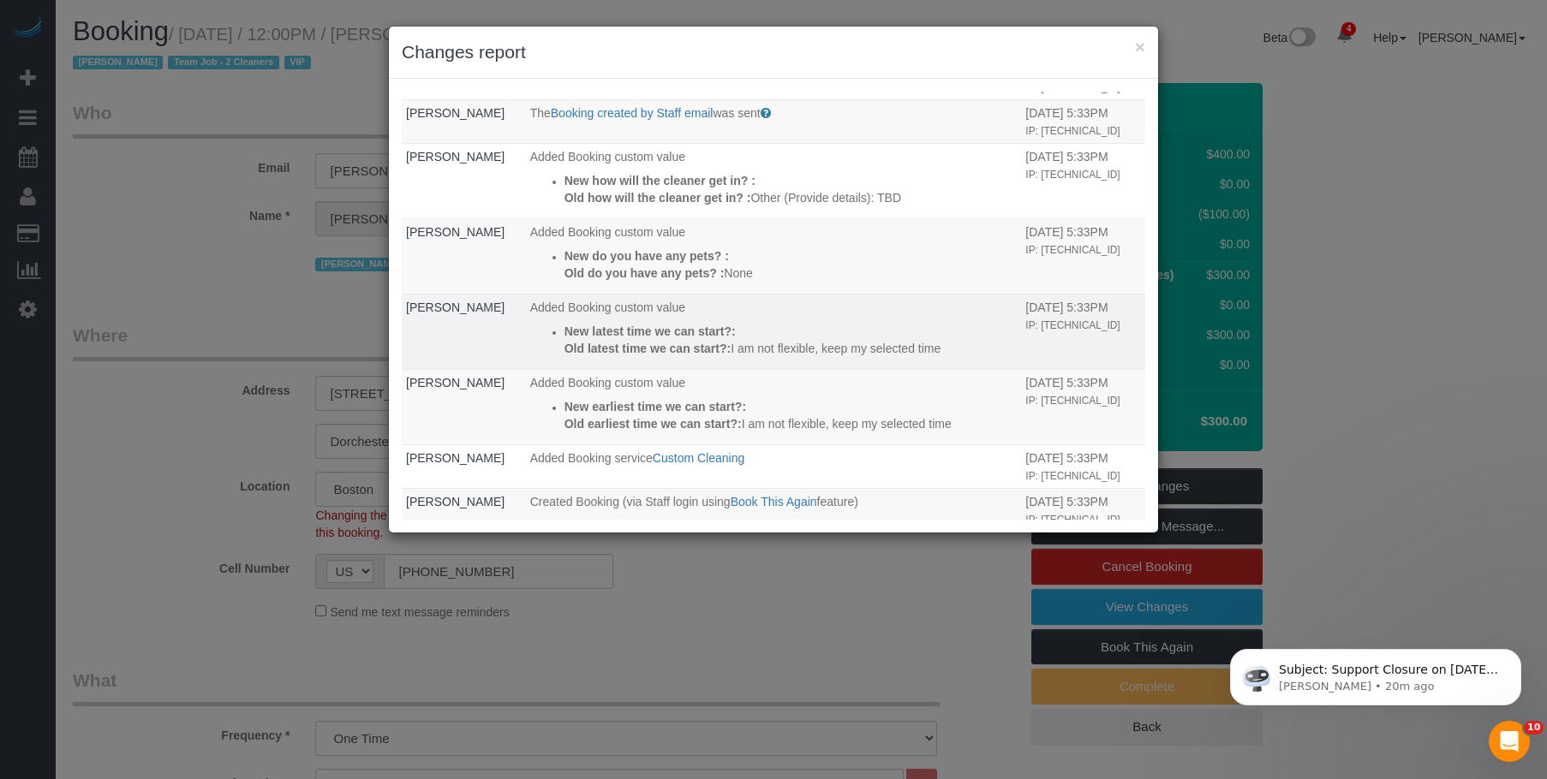
scroll to position [116, 0]
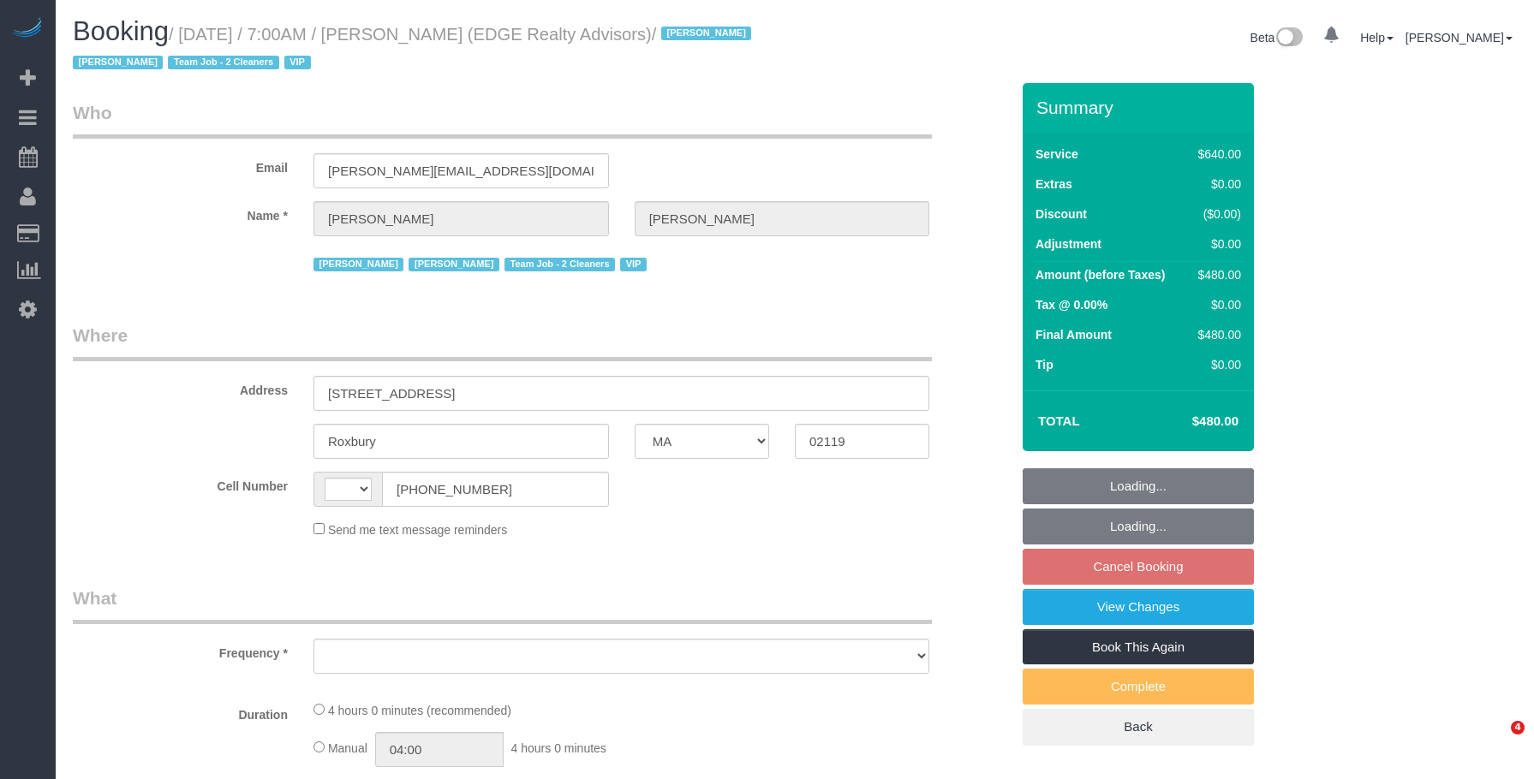
select select "MA"
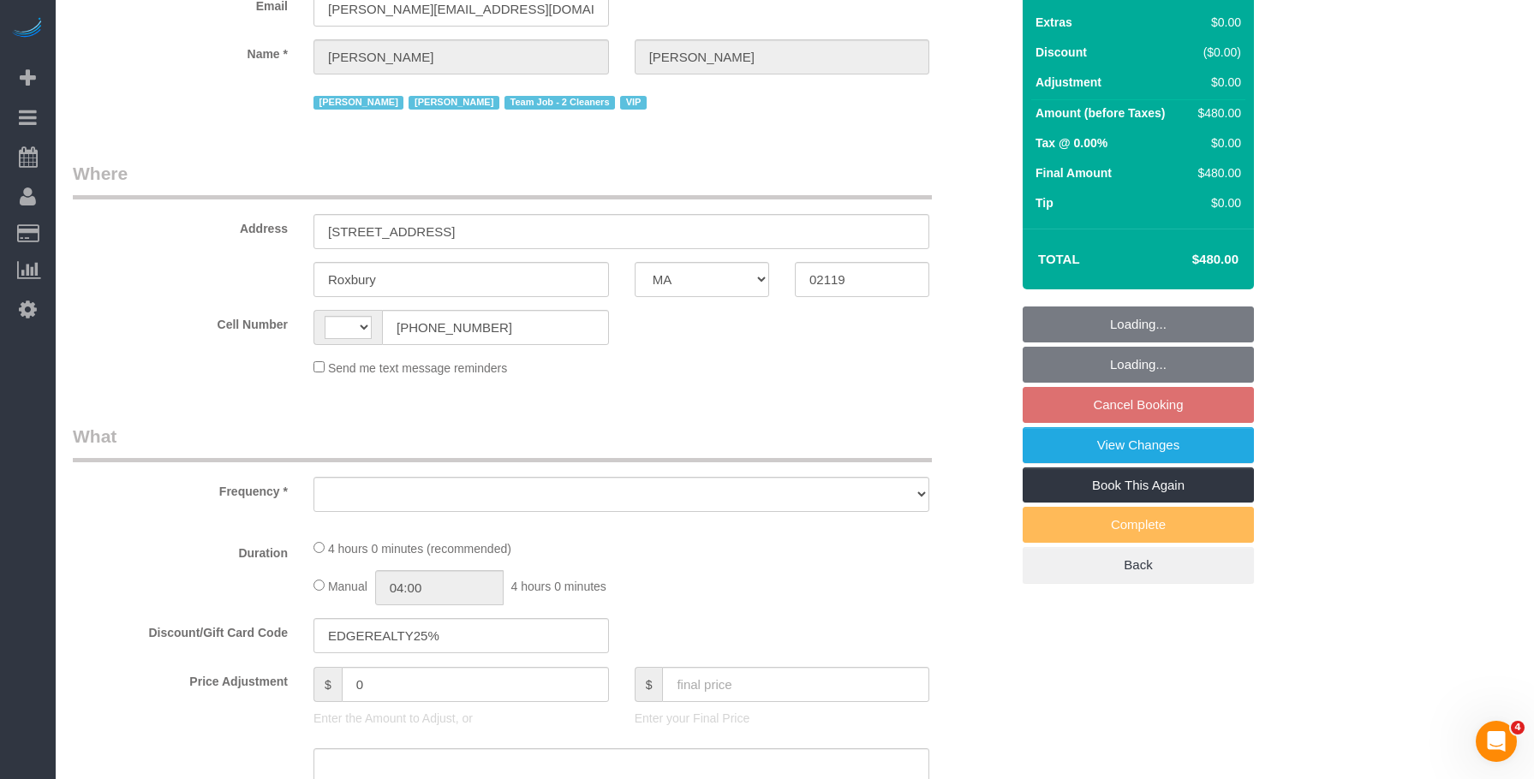
select select "string:[GEOGRAPHIC_DATA]"
select select "object:658"
select select "number:89"
select select "number:90"
select select "number:15"
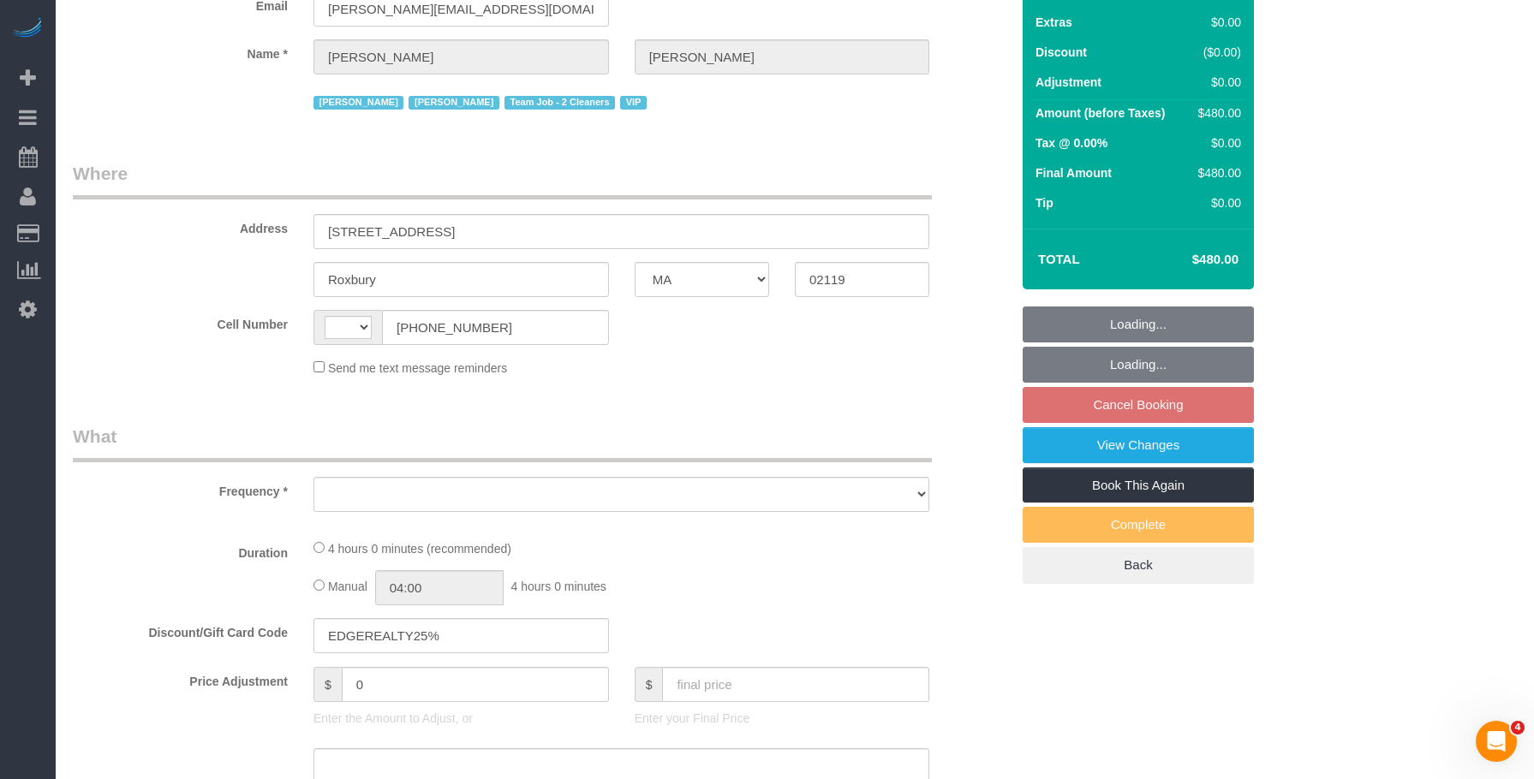
select select "number:7"
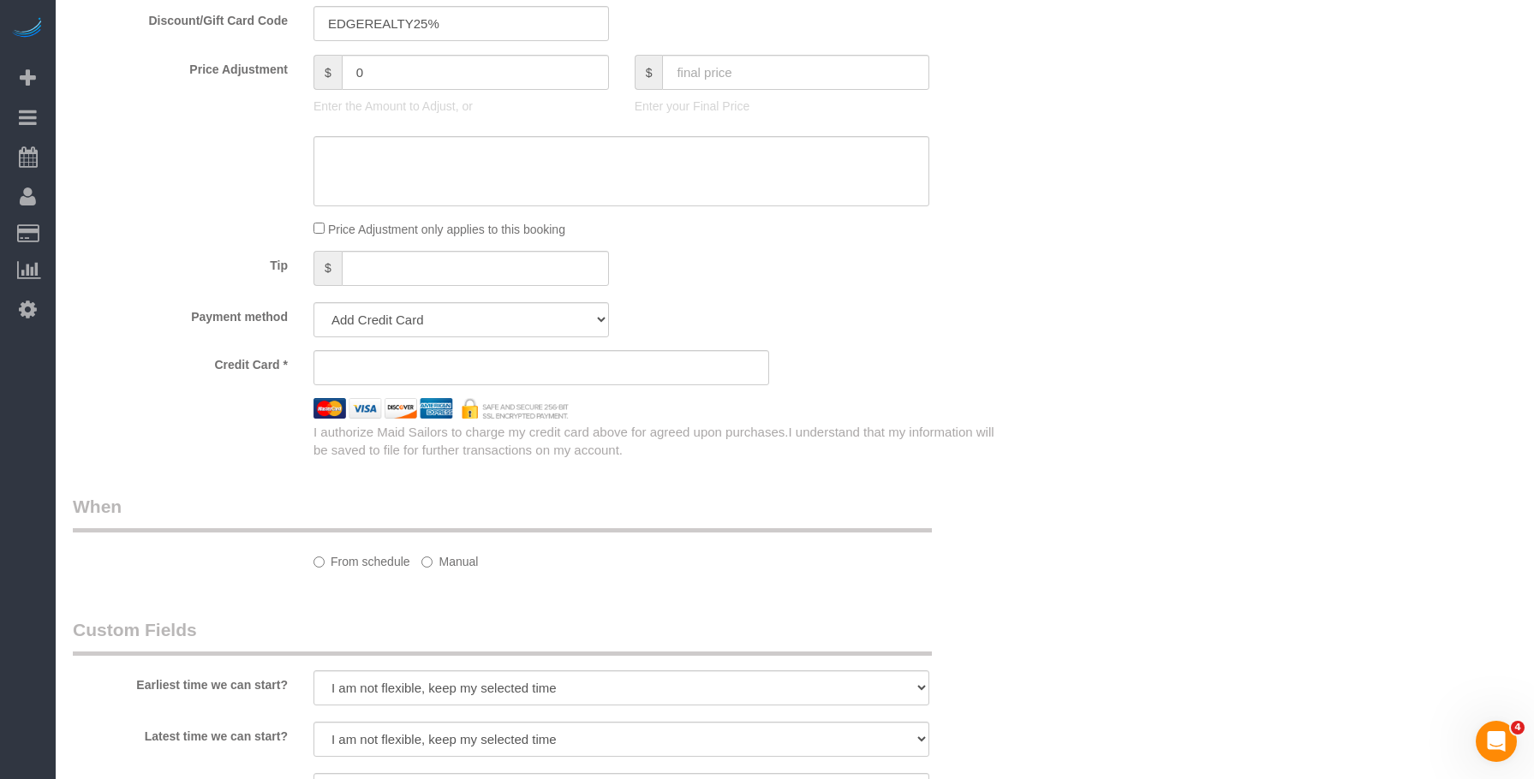
select select "string:stripe-pm_1NctNu4VGloSiKo7xER55rCs"
select select "2"
select select "240"
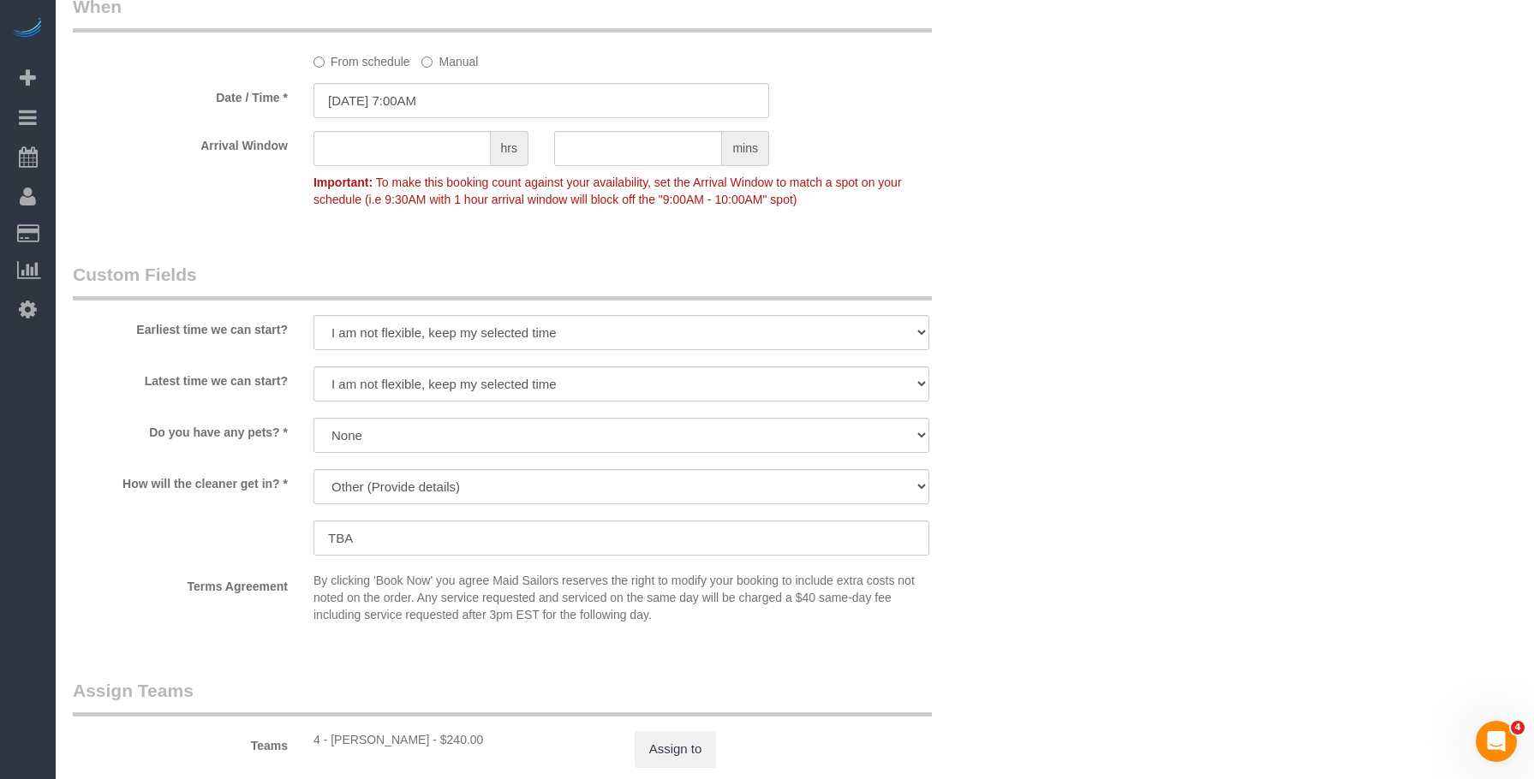
select select "object:1015"
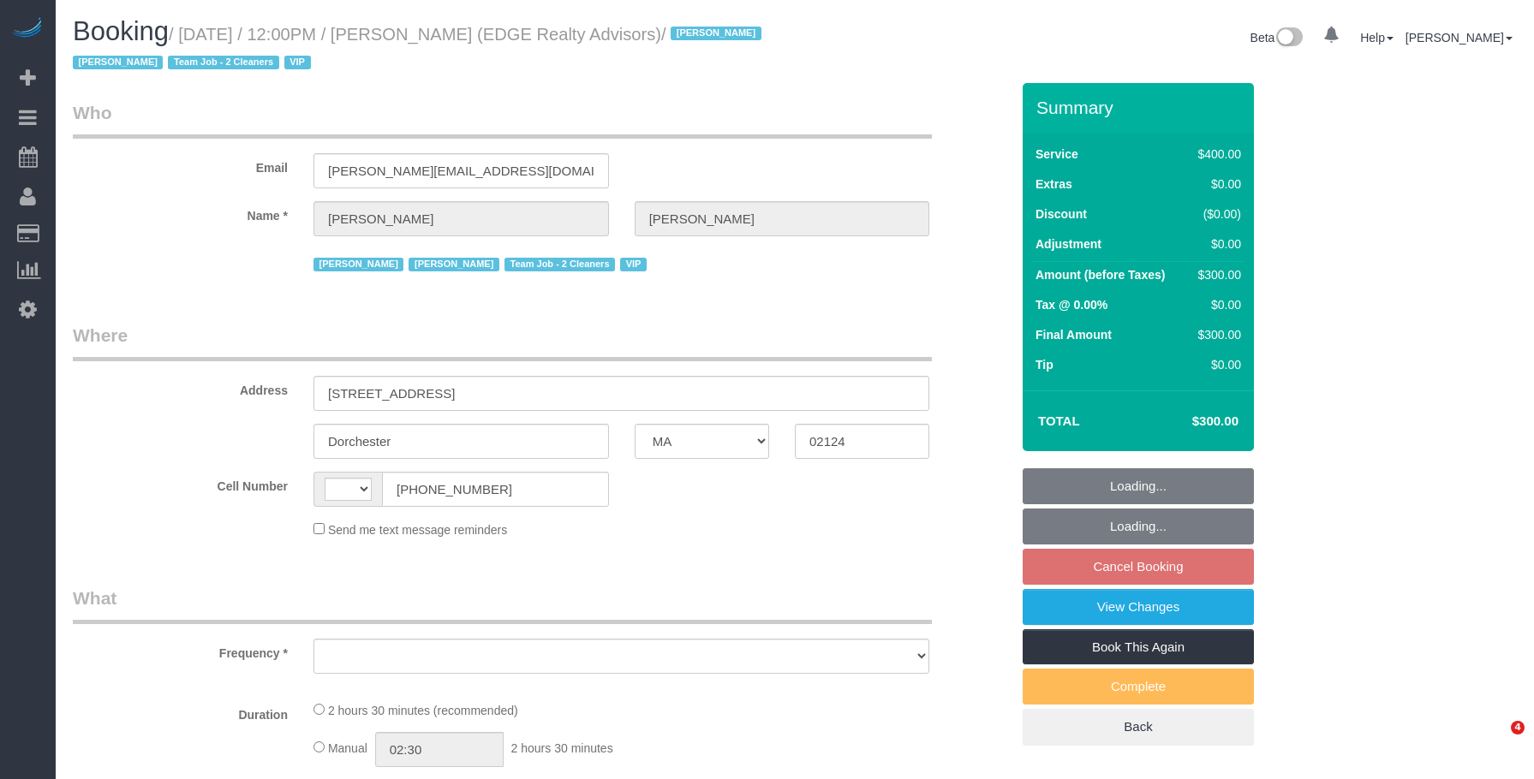
select select "MA"
select select "number:89"
select select "number:90"
select select "number:15"
select select "number:7"
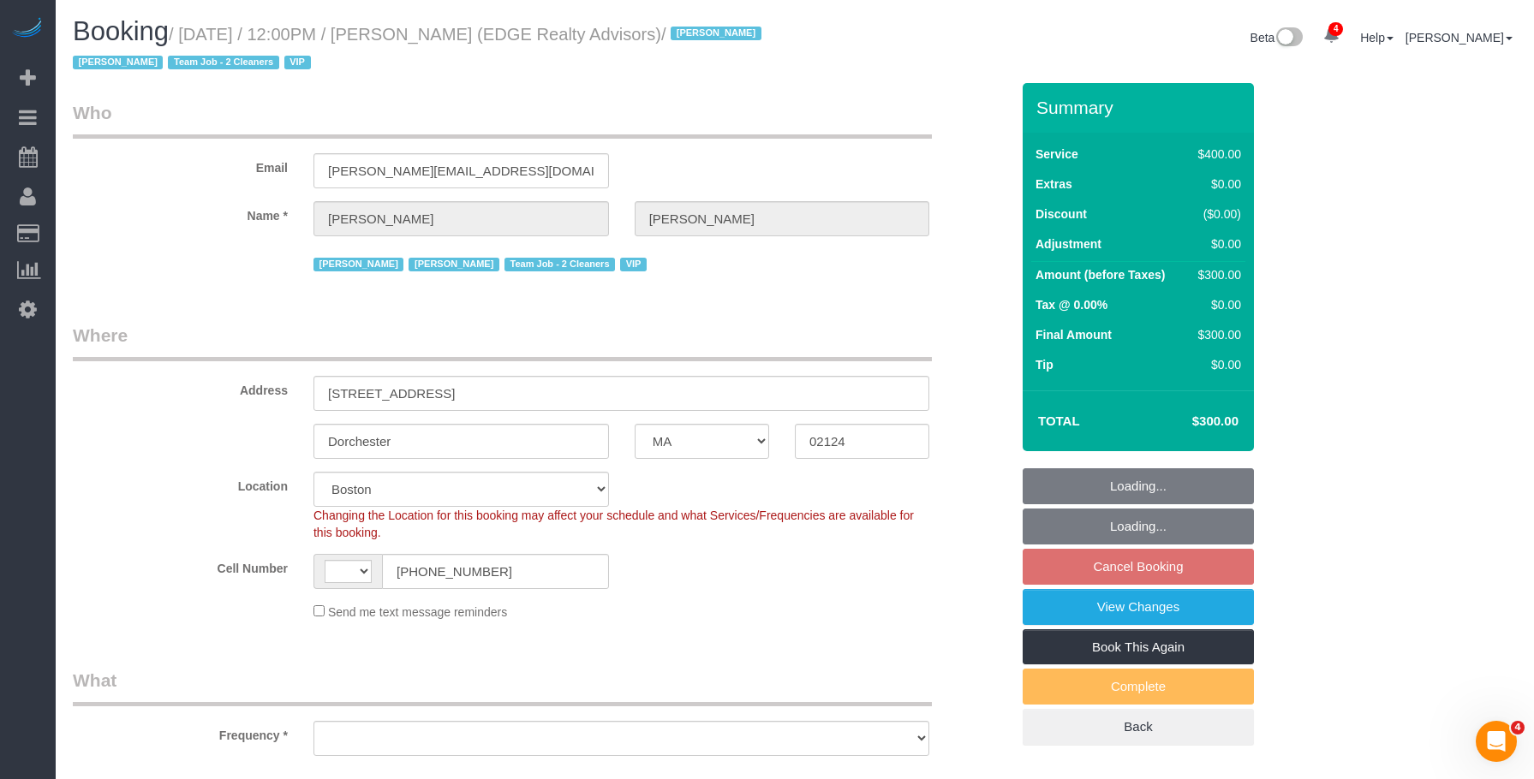
select select "string:[GEOGRAPHIC_DATA]"
select select "object:815"
select select "string:stripe-pm_1NctNu4VGloSiKo7xER55rCs"
select select "spot5"
select select "2"
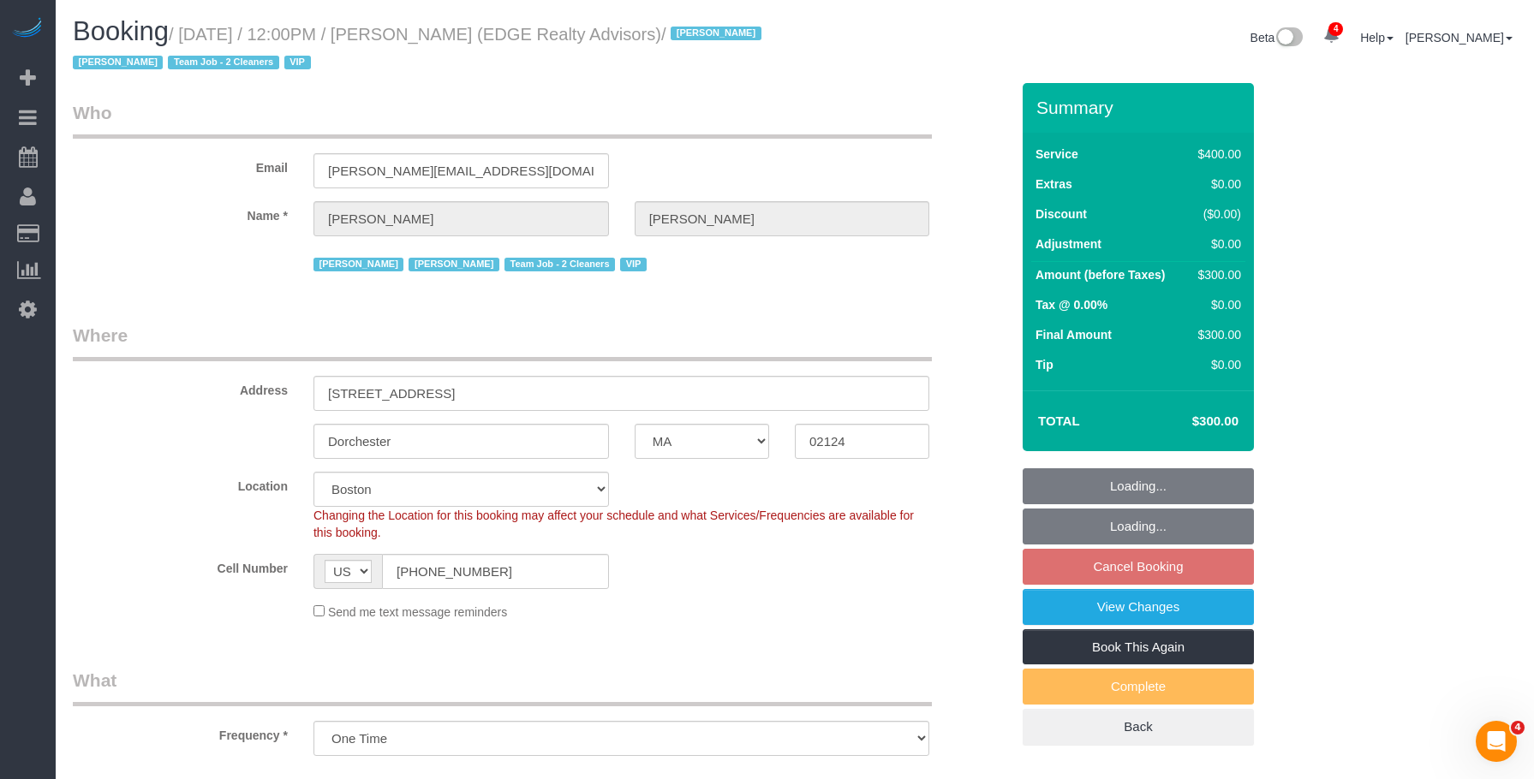
select select "150"
select select "object:1006"
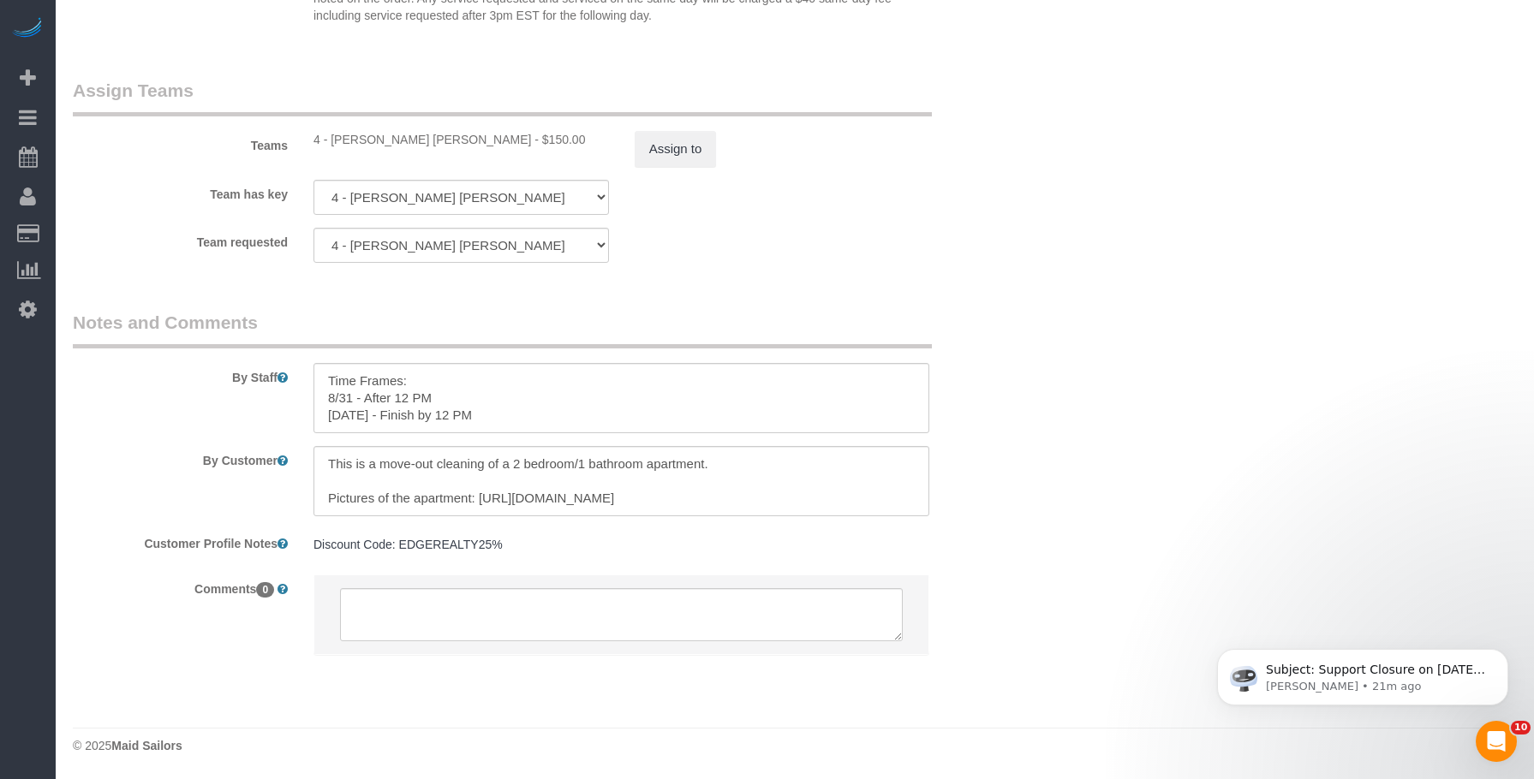
scroll to position [86, 0]
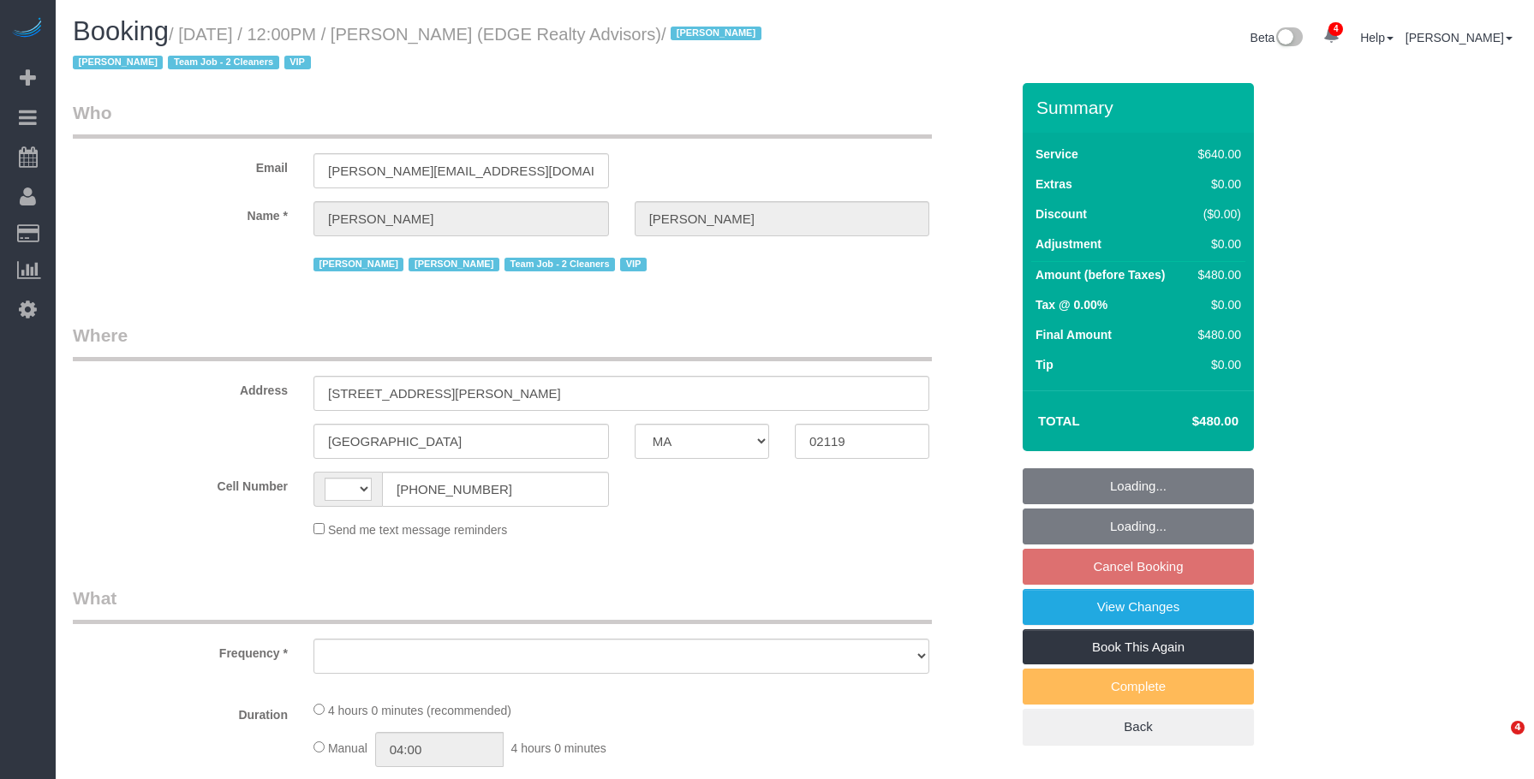
select select "MA"
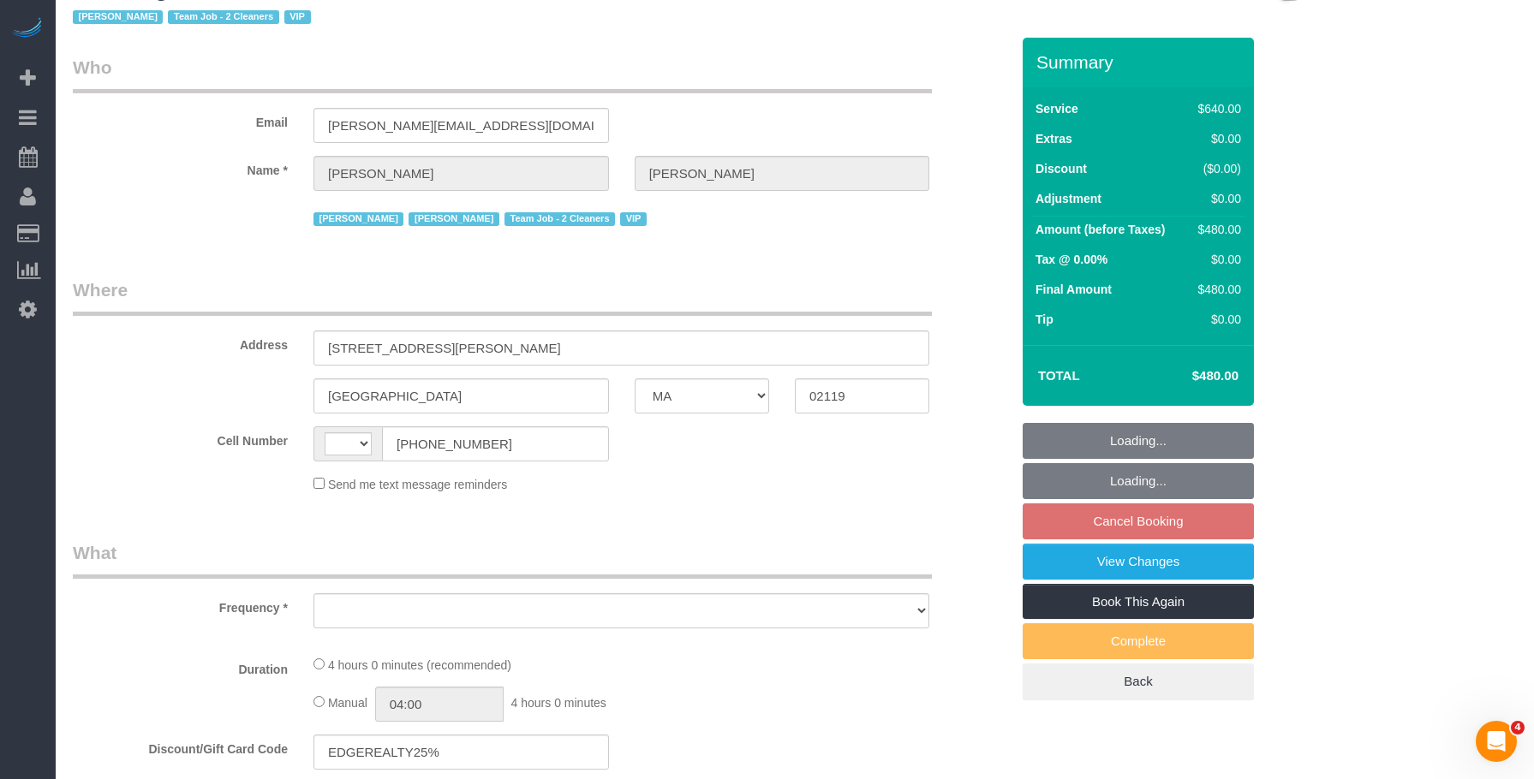
select select "number:89"
select select "number:90"
select select "number:15"
select select "number:7"
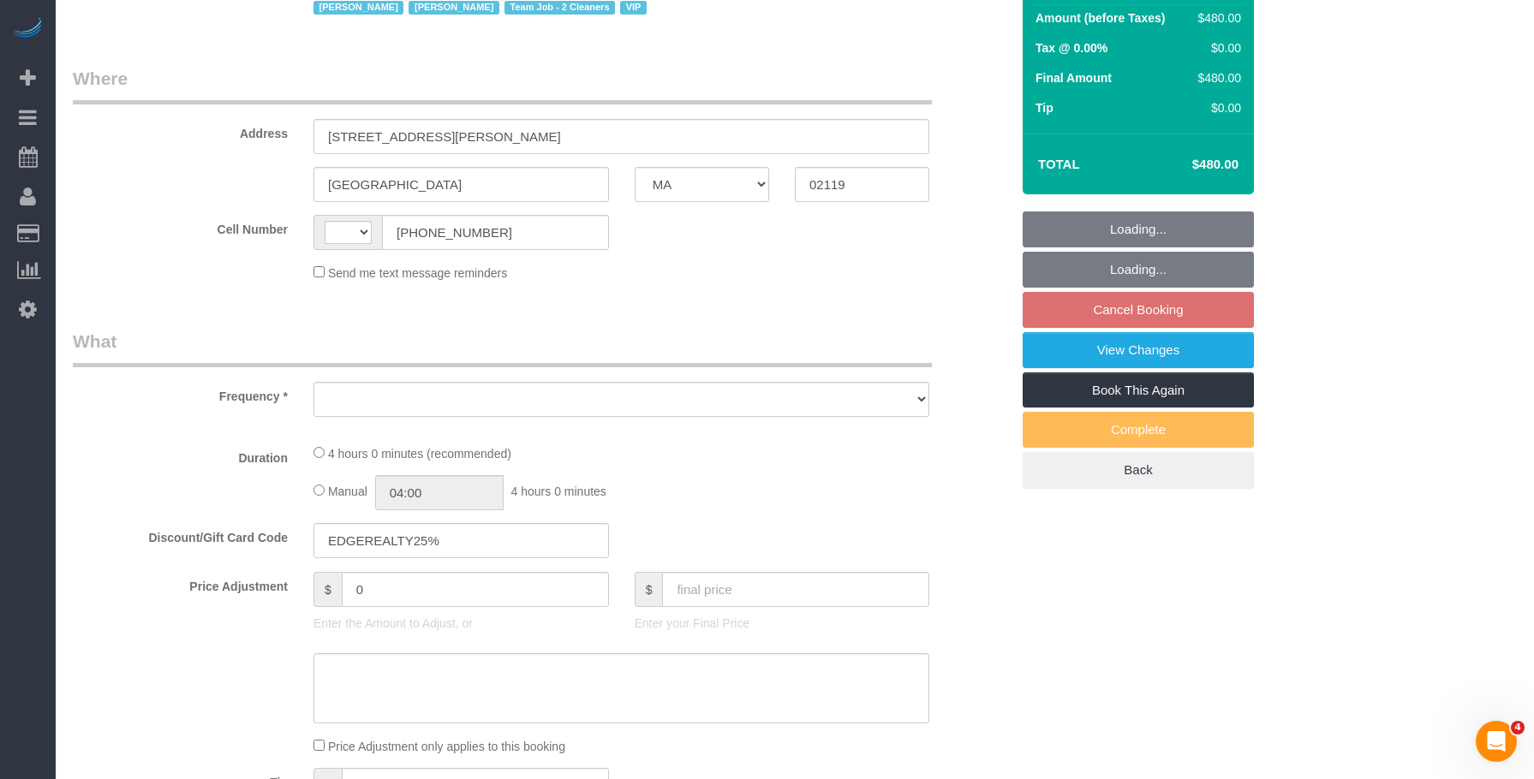
select select "string:US"
select select "string:stripe-pm_1NctNu4VGloSiKo7xER55rCs"
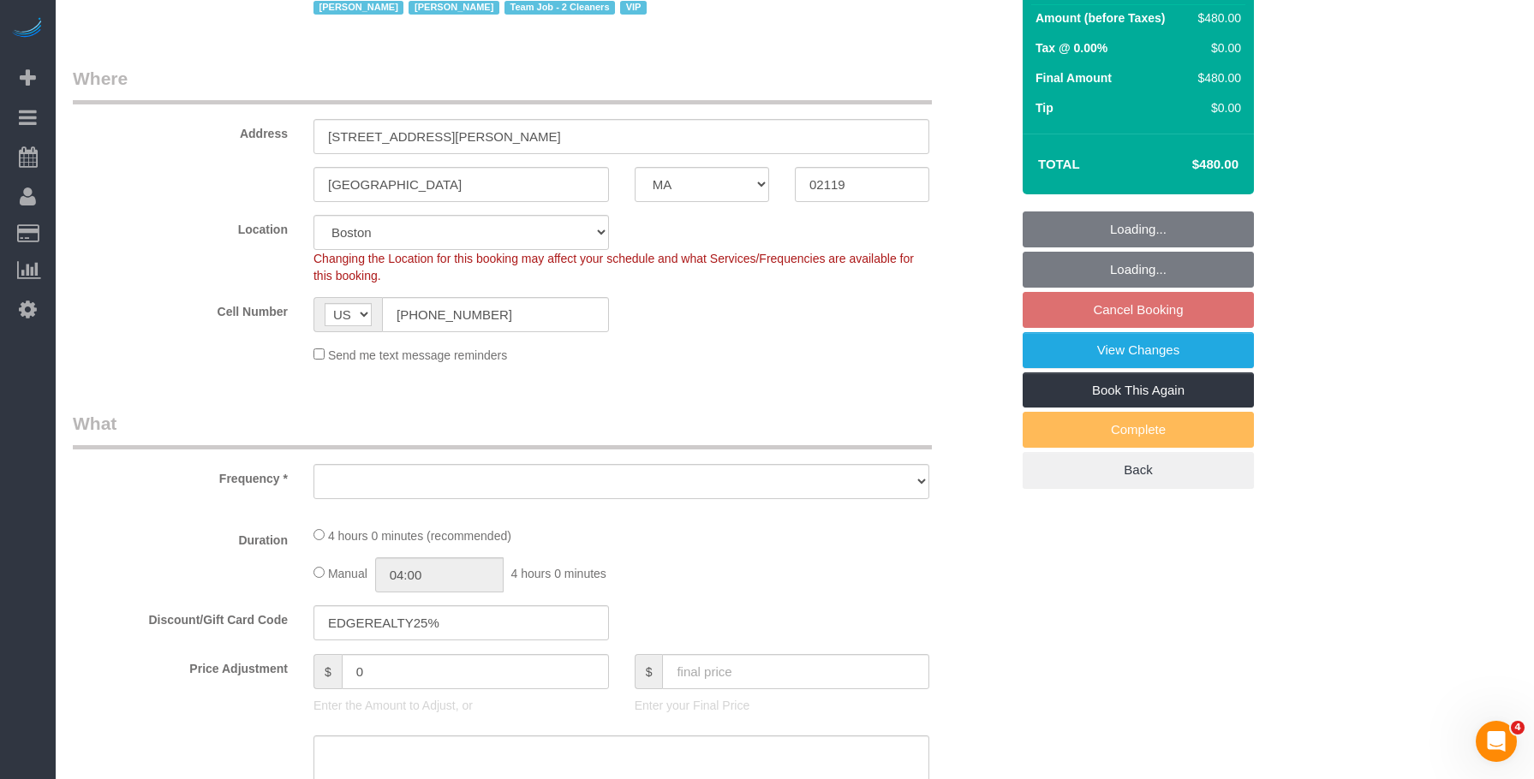
scroll to position [600, 0]
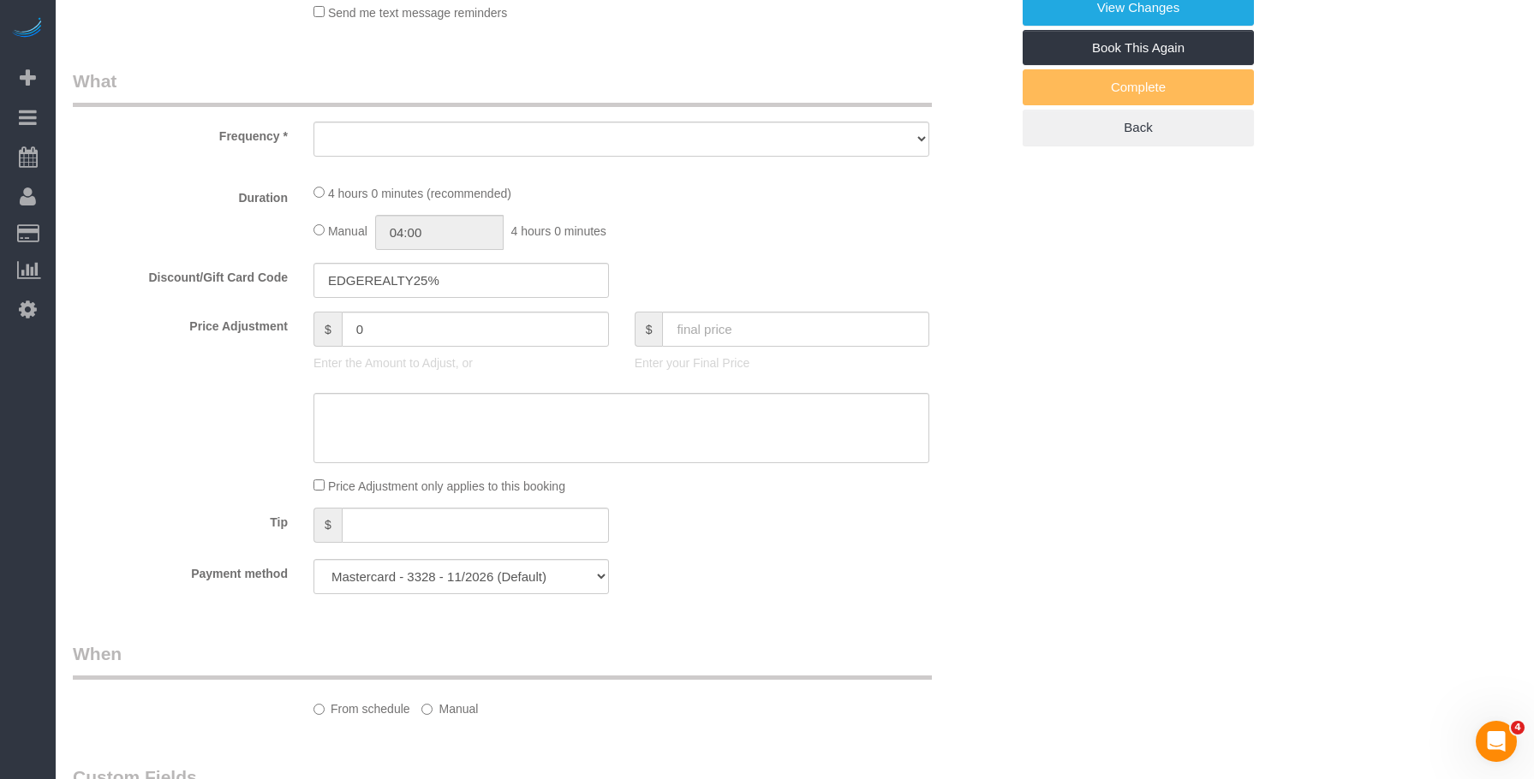
select select "object:873"
select select "2"
select select "240"
select select "spot5"
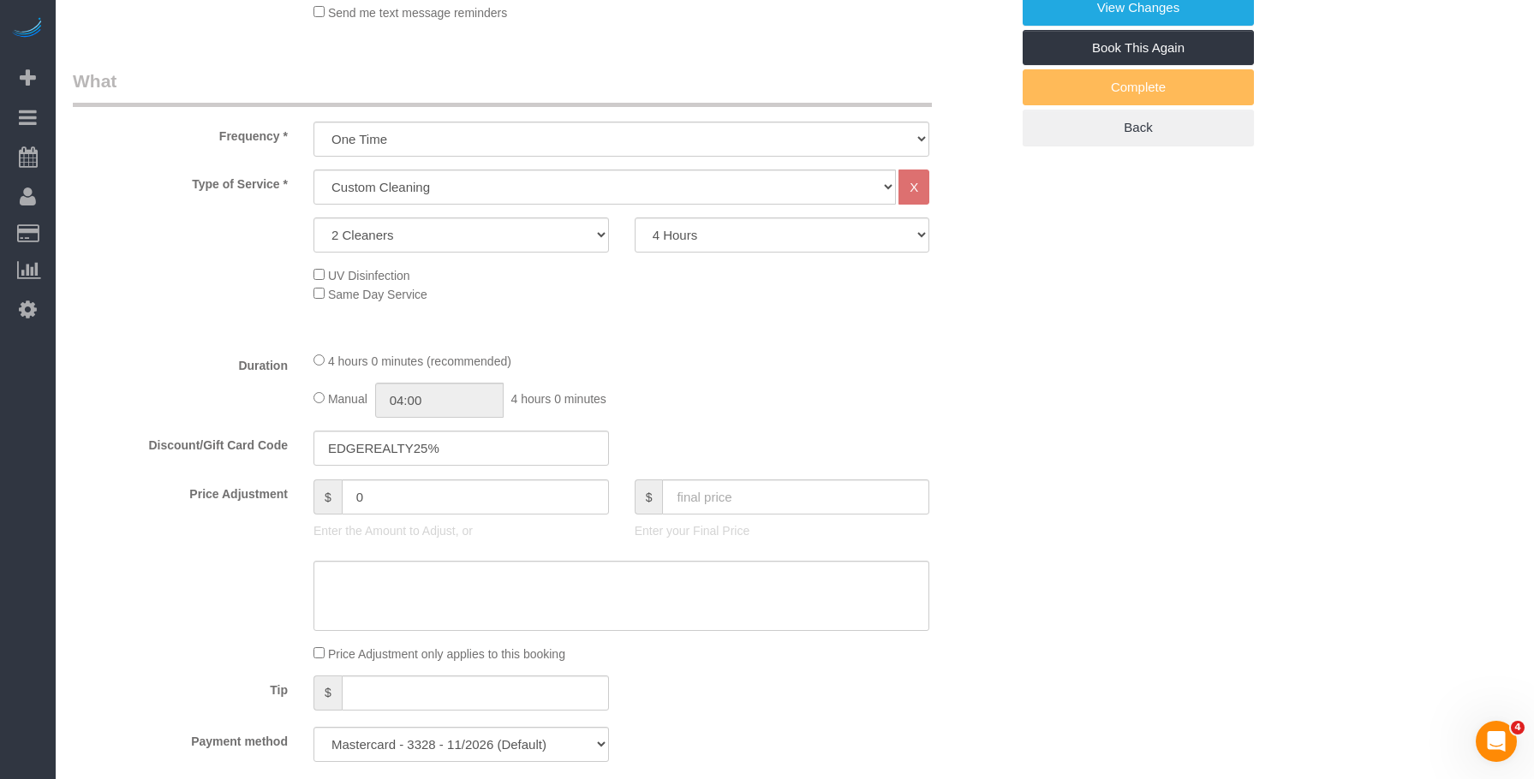
select select "object:1006"
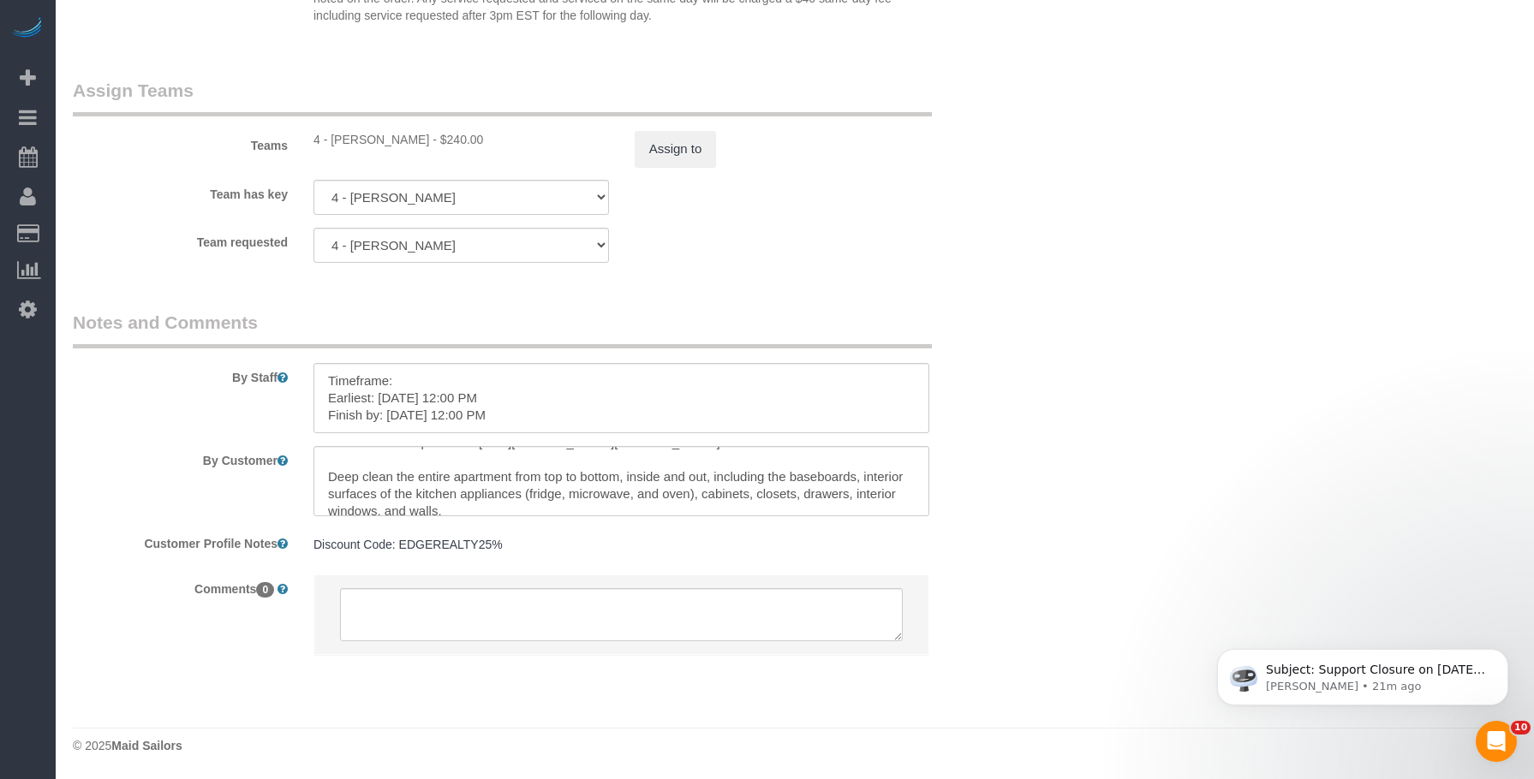
scroll to position [86, 0]
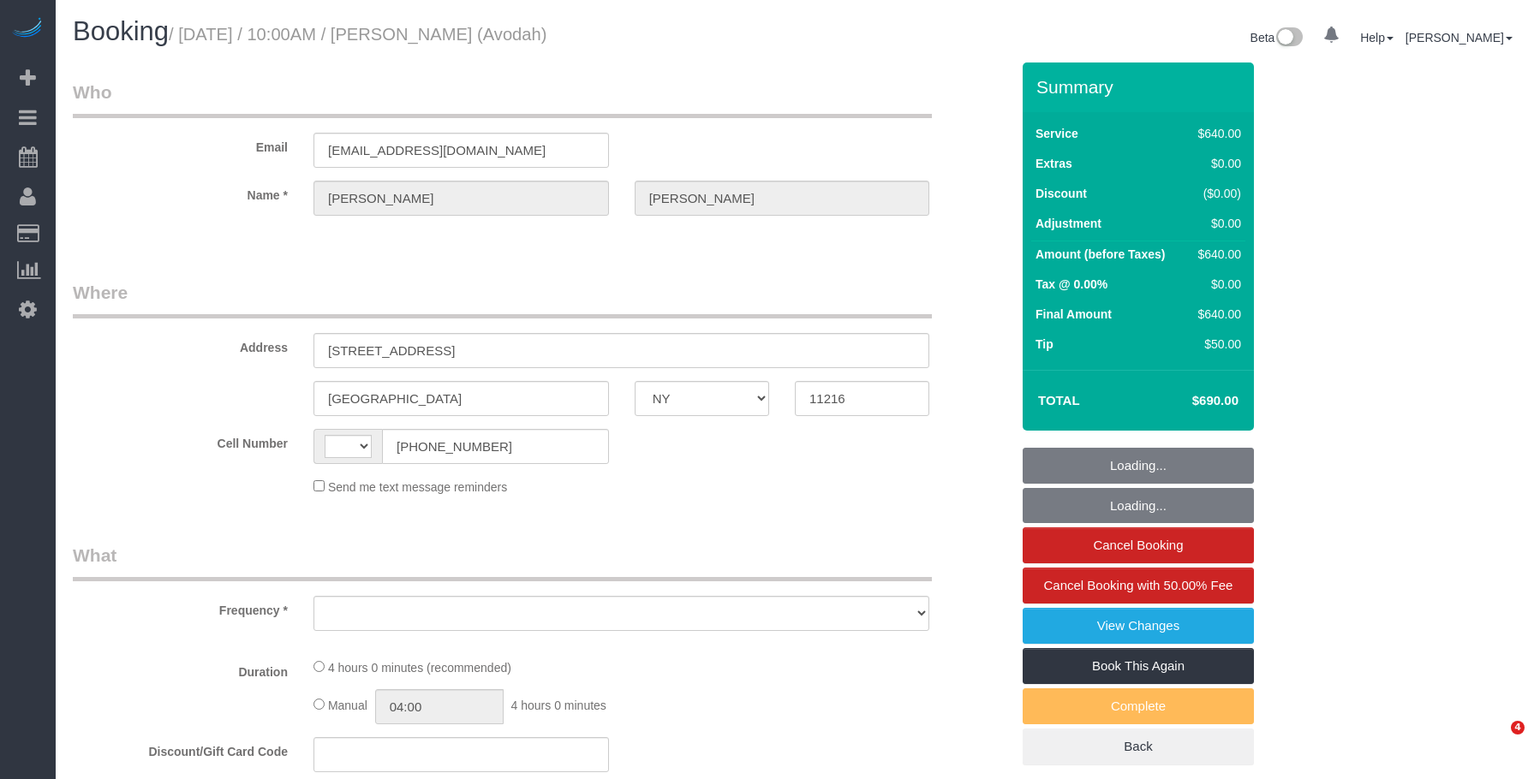
select select "NY"
click at [705, 55] on div "Booking / August 27, 2025 / 10:00AM / Justine Stiftel (Avodah) Beta 0 Your Noti…" at bounding box center [795, 39] width 1470 height 45
select select "number:89"
select select "number:90"
select select "number:15"
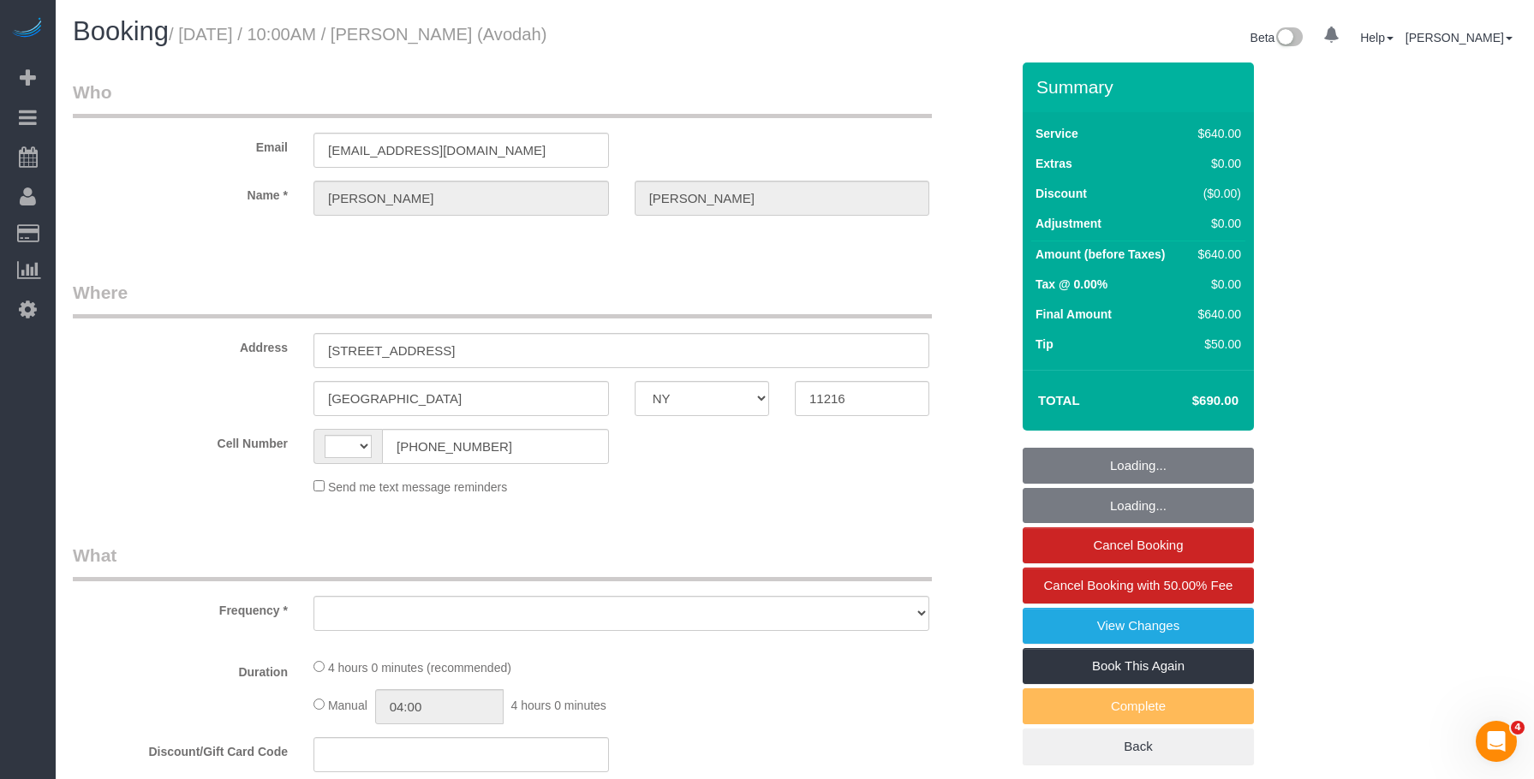
select select "number:5"
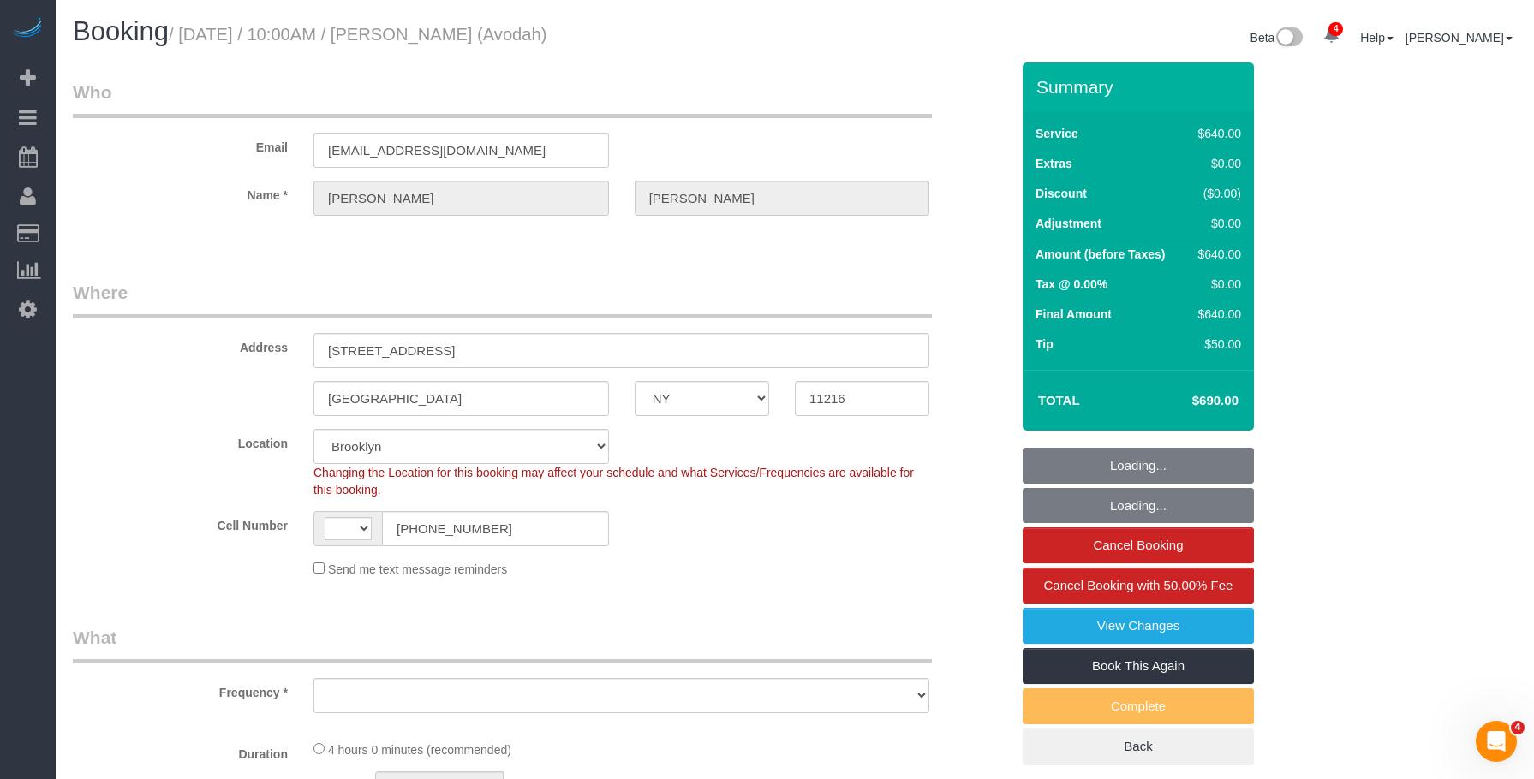
select select "string:US"
select select "object:802"
select select "string:stripe-pm_1P9Z994VGloSiKo7Unzl3m8n"
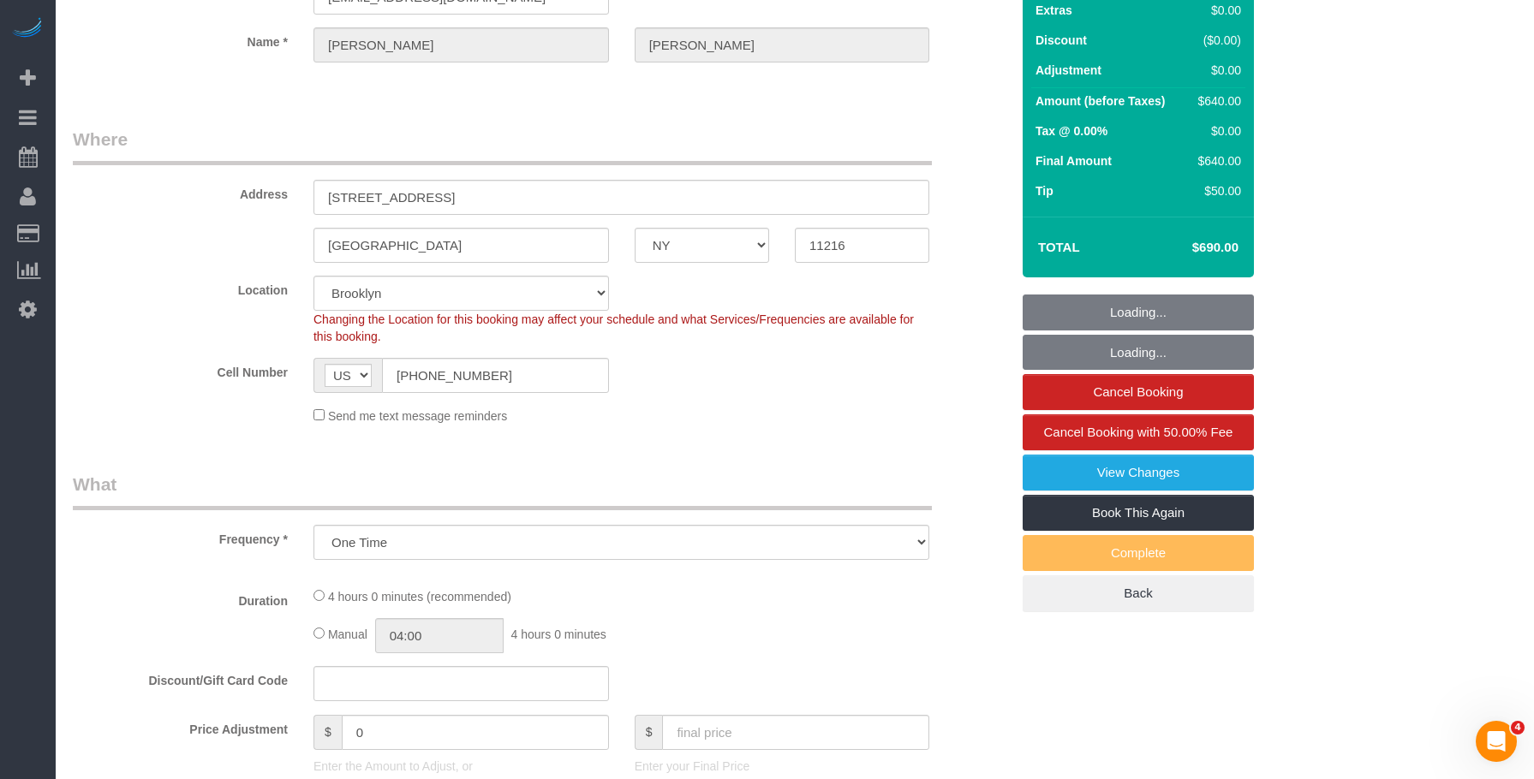
select select "240"
select select "spot1"
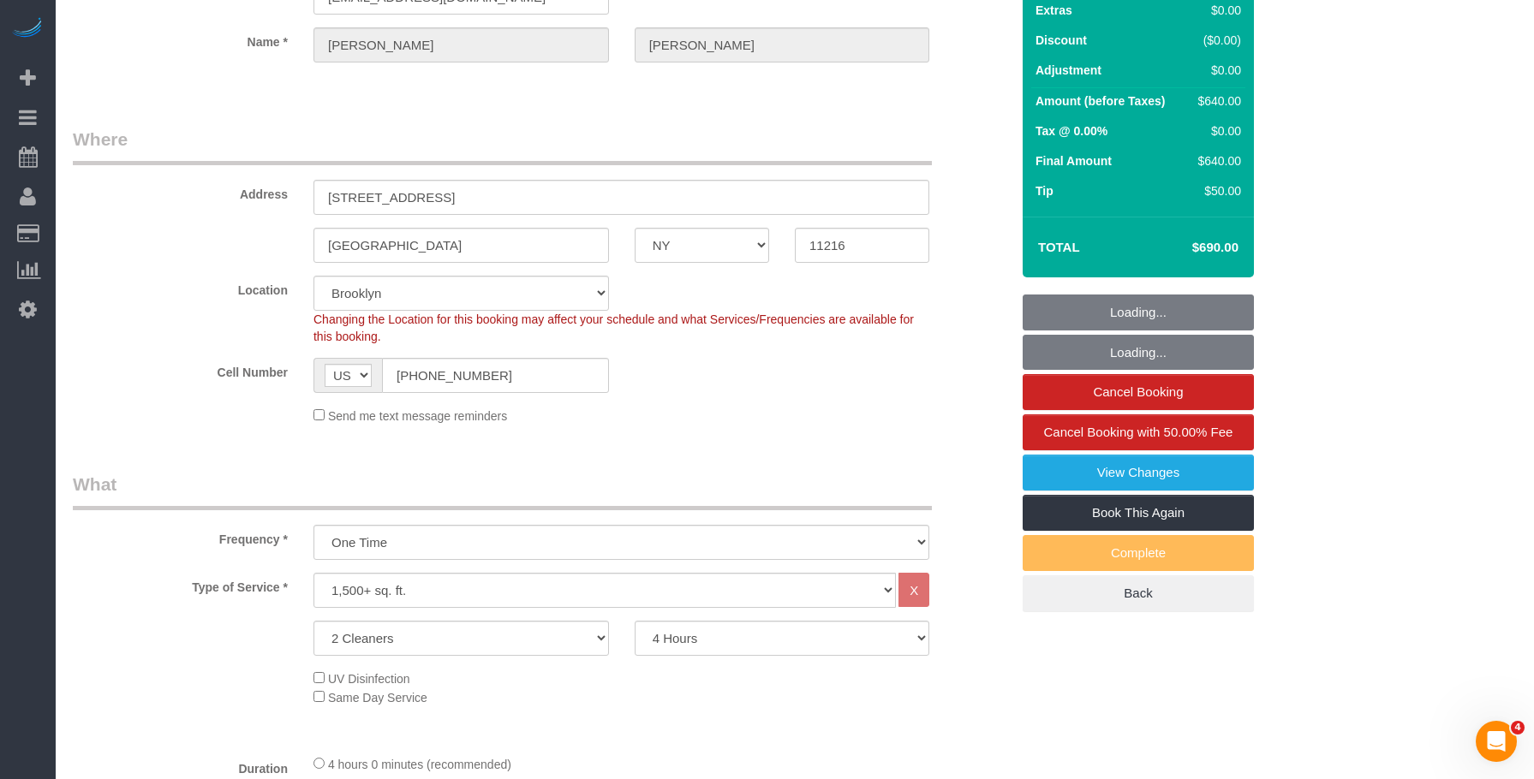
select select "object:1297"
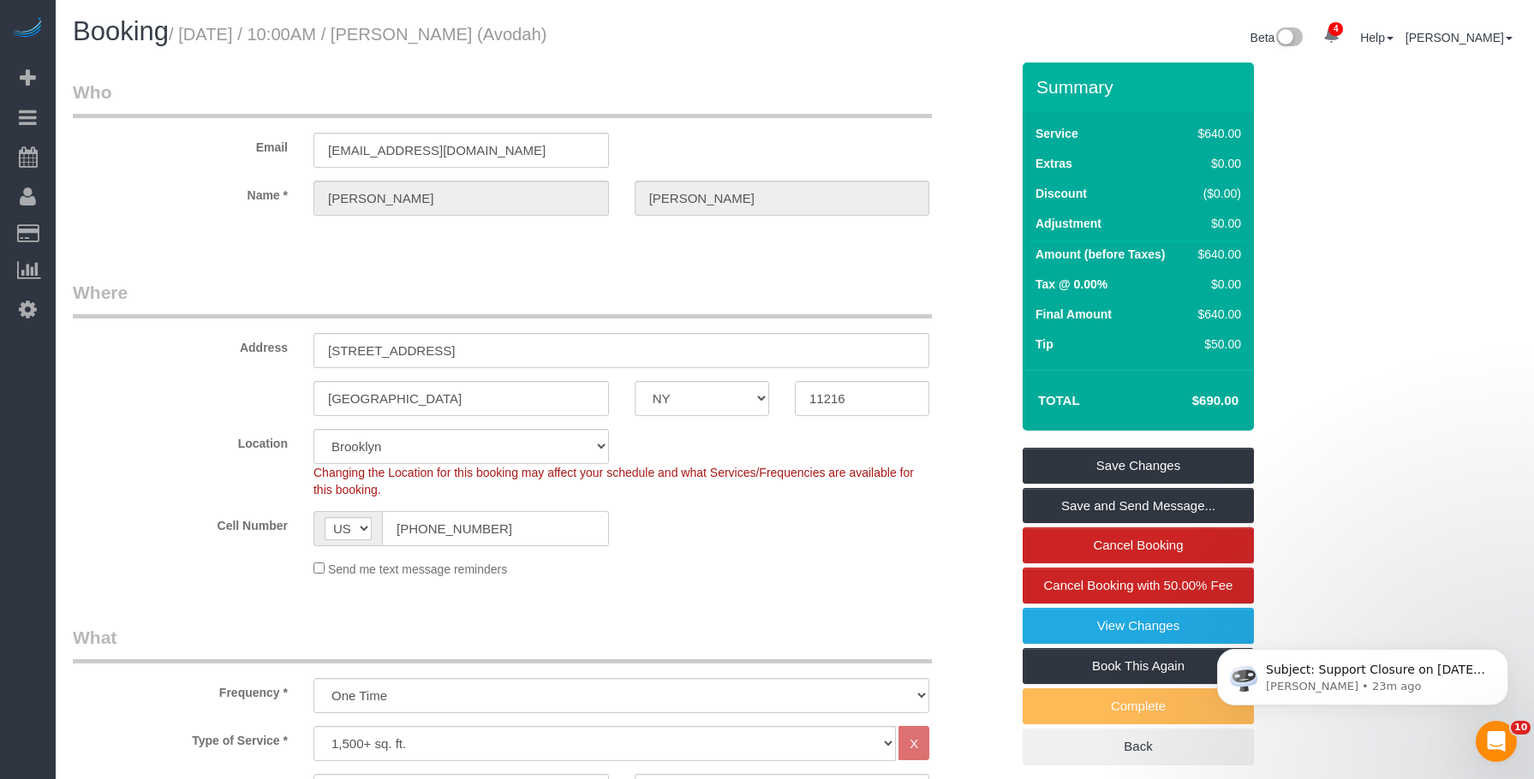
drag, startPoint x: 480, startPoint y: 522, endPoint x: 355, endPoint y: 470, distance: 135.5
click at [277, 518] on div "Cell Number AF AL DZ AD AO AI AQ AG AR AM AW AU AT AZ BS BH BD BB BY BE BZ BJ B…" at bounding box center [541, 528] width 963 height 35
click at [746, 114] on legend "Who" at bounding box center [502, 99] width 859 height 39
drag, startPoint x: 464, startPoint y: 526, endPoint x: 497, endPoint y: 422, distance: 108.6
click at [285, 523] on div "Cell Number AF AL DZ AD AO AI AQ AG AR AM AW AU AT AZ BS BH BD BB BY BE BZ BJ B…" at bounding box center [541, 528] width 963 height 35
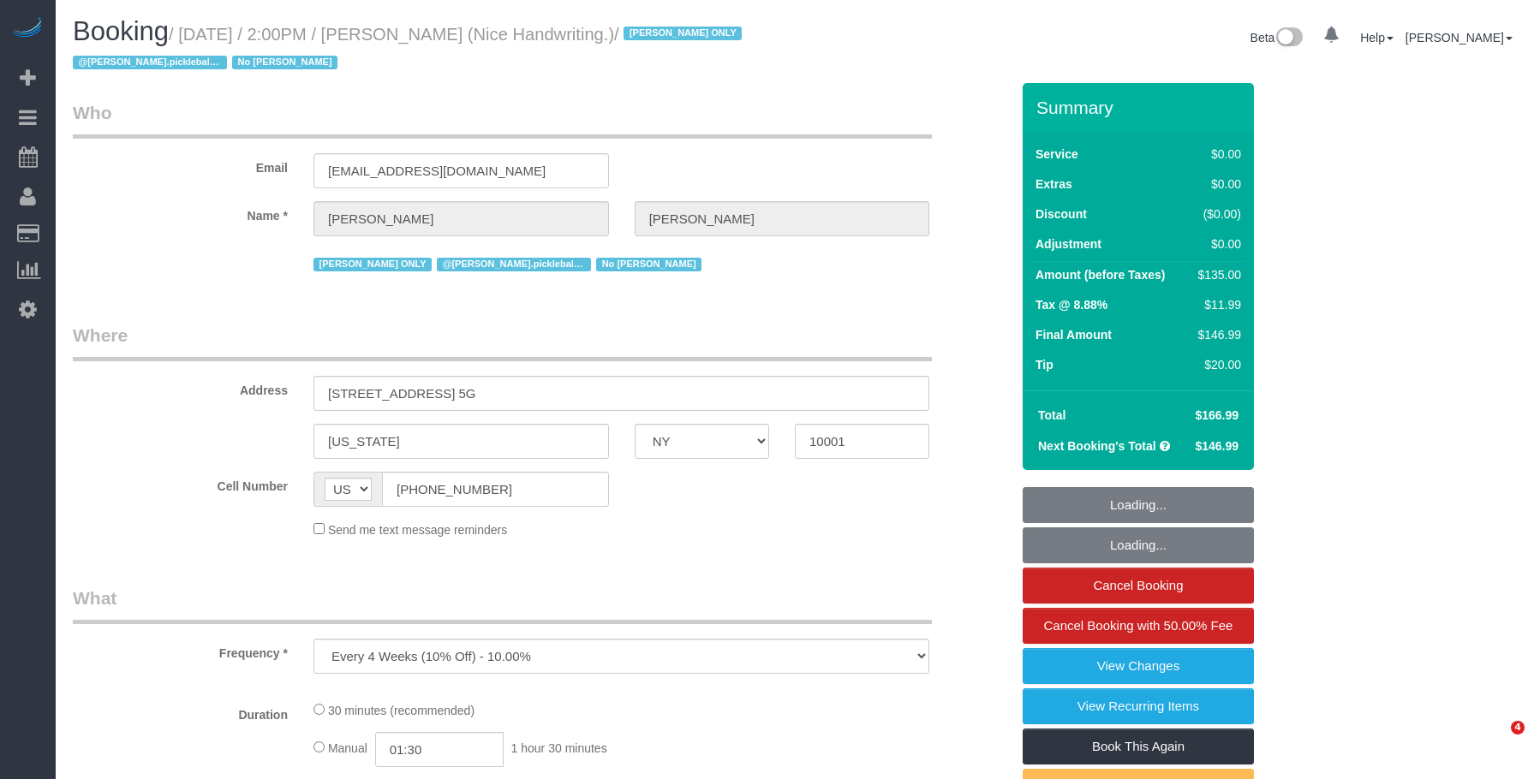
select select "NY"
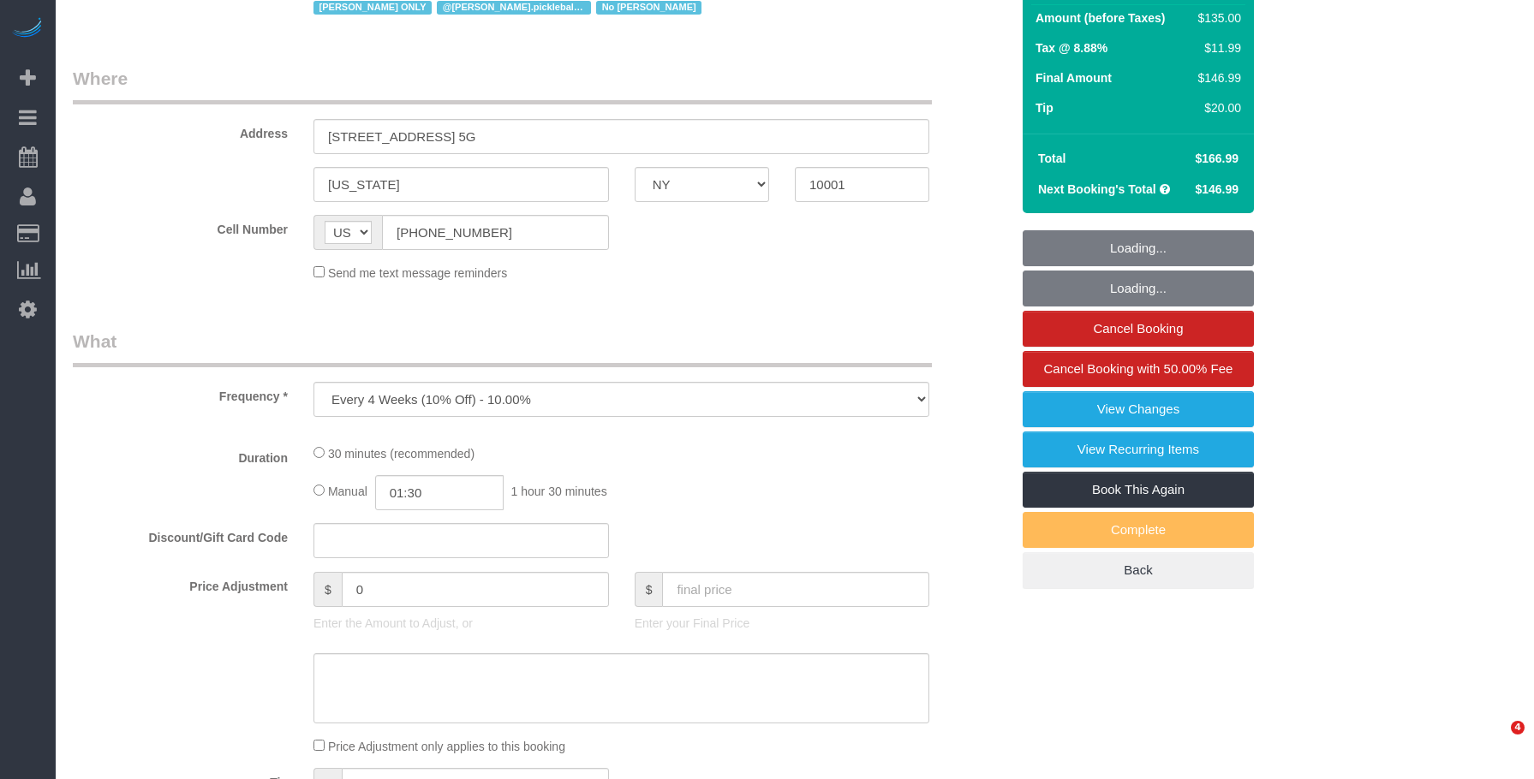
select select "number:56"
select select "number:79"
select select "number:15"
select select "number:6"
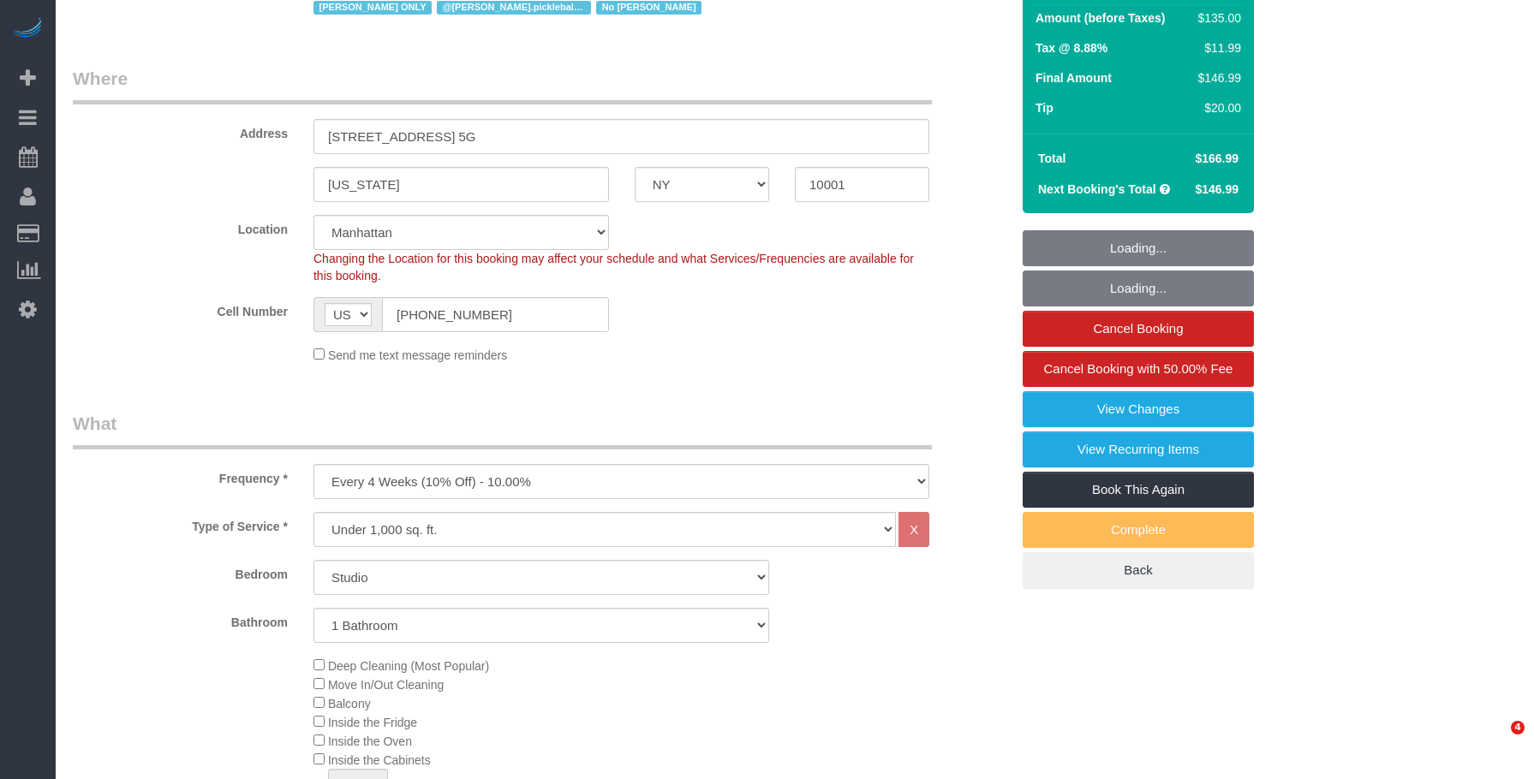
select select "string:stripe-pm_1Q9PhM4VGloSiKo7IVxTwtcf"
select select "spot1"
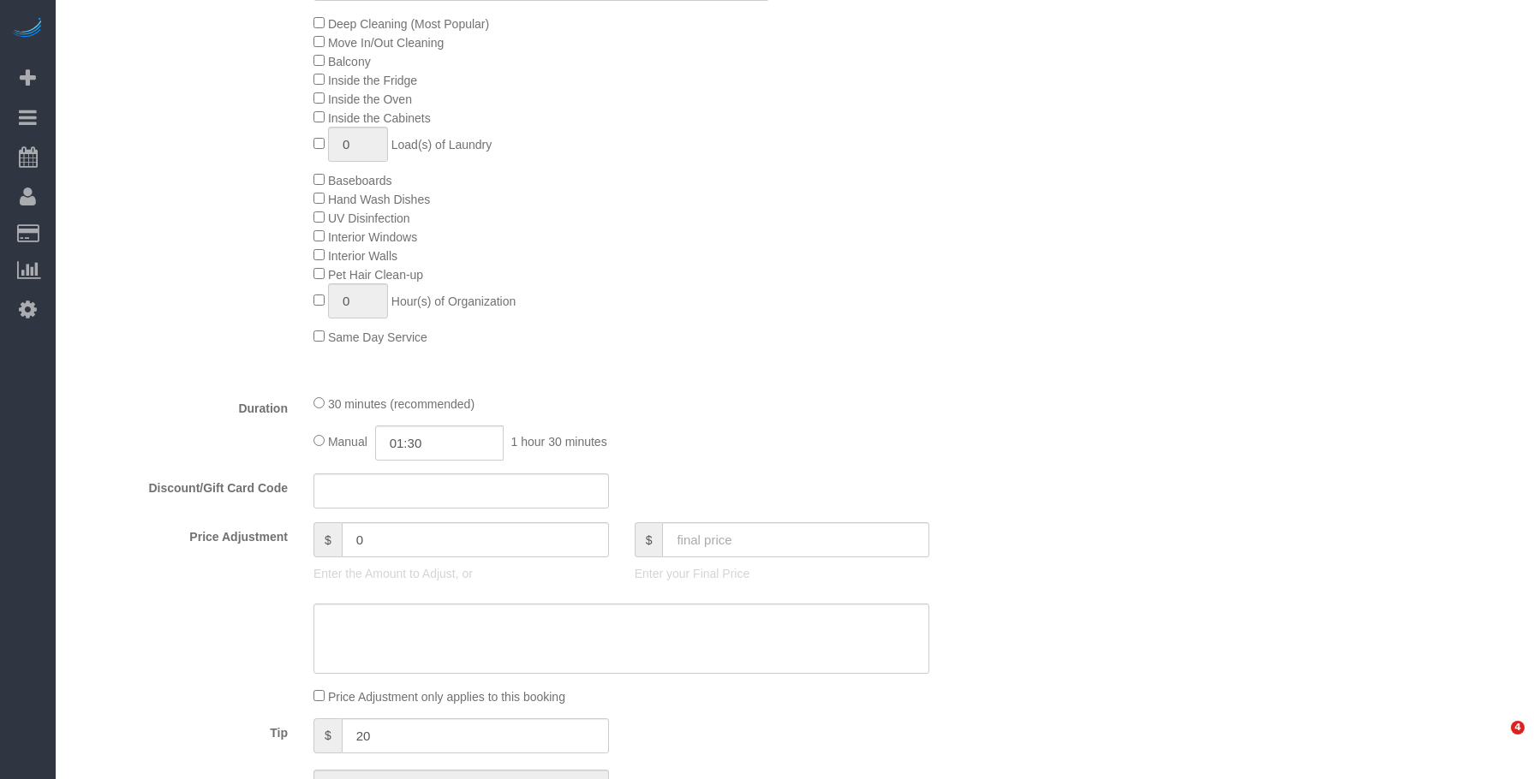
select select "object:1348"
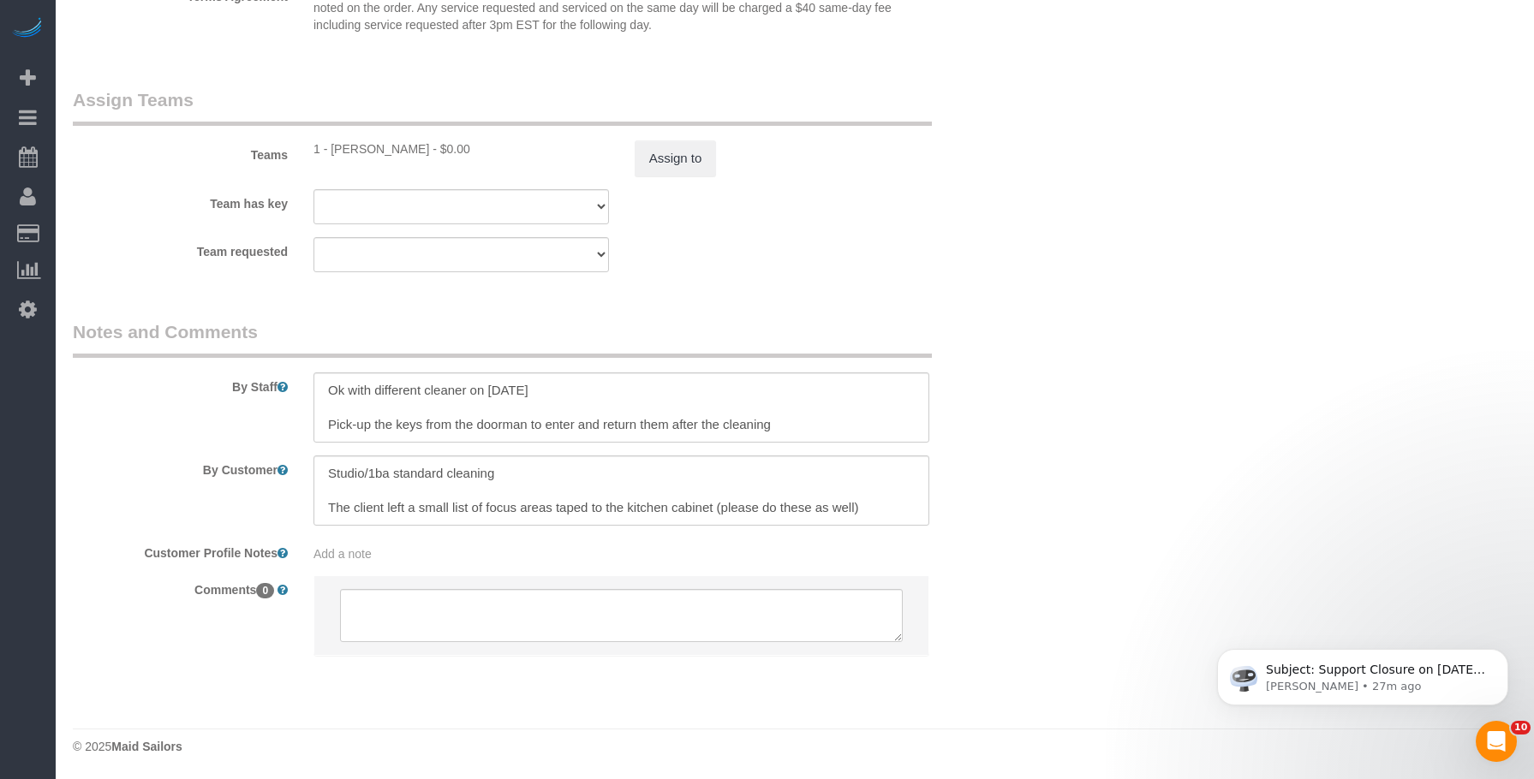
scroll to position [2234, 0]
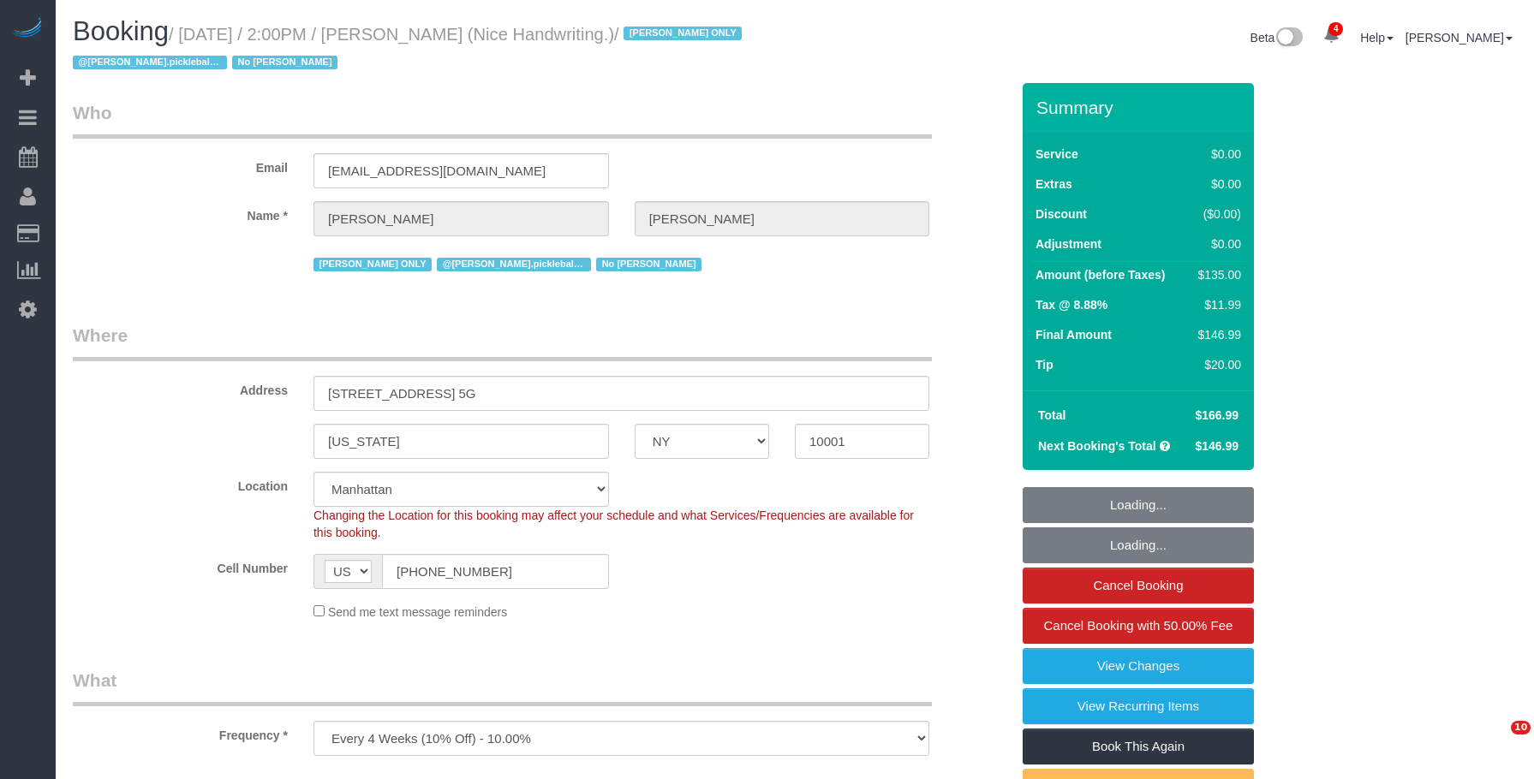
select select "NY"
select select "number:56"
select select "number:79"
select select "number:15"
select select "number:6"
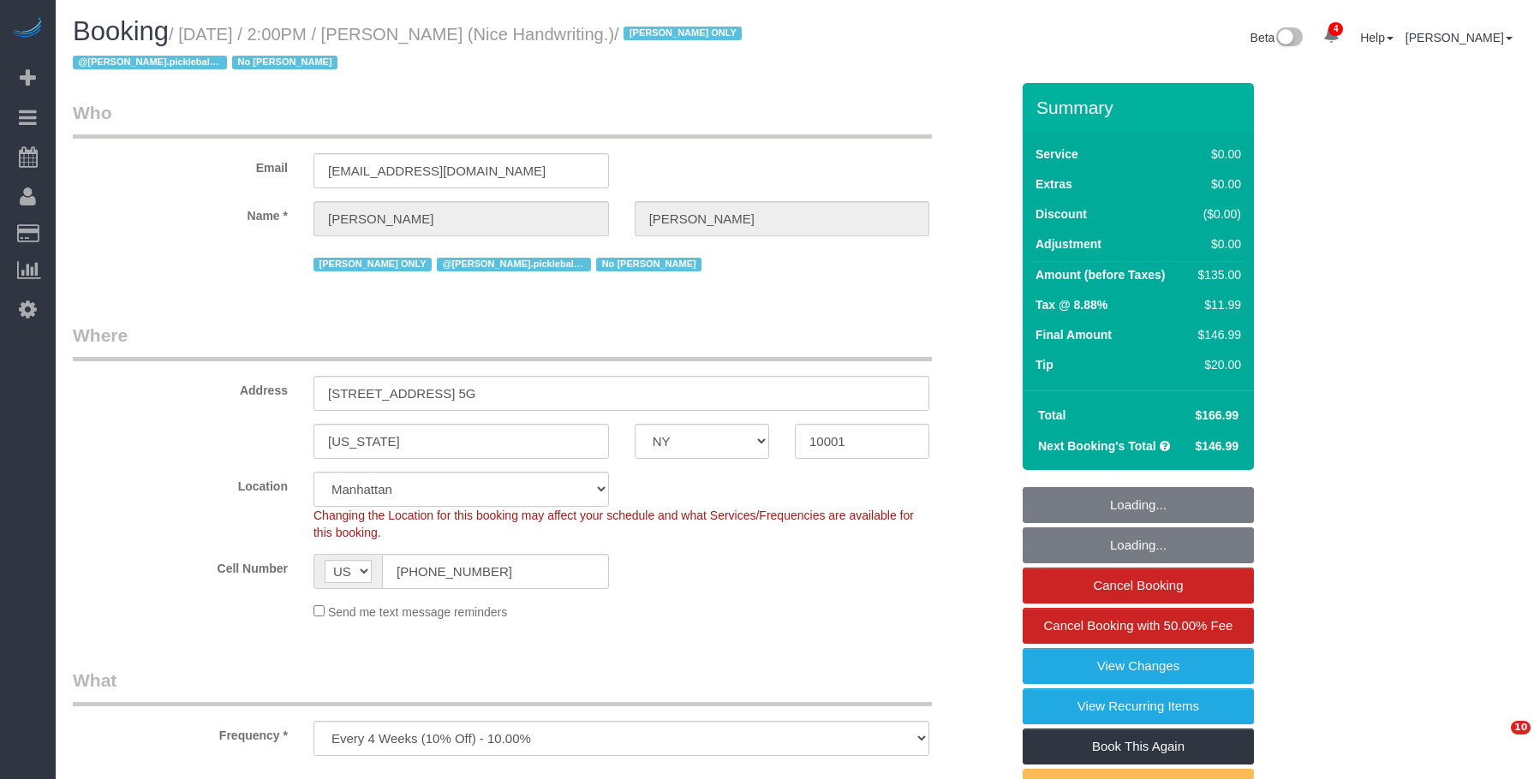
select select "object:1245"
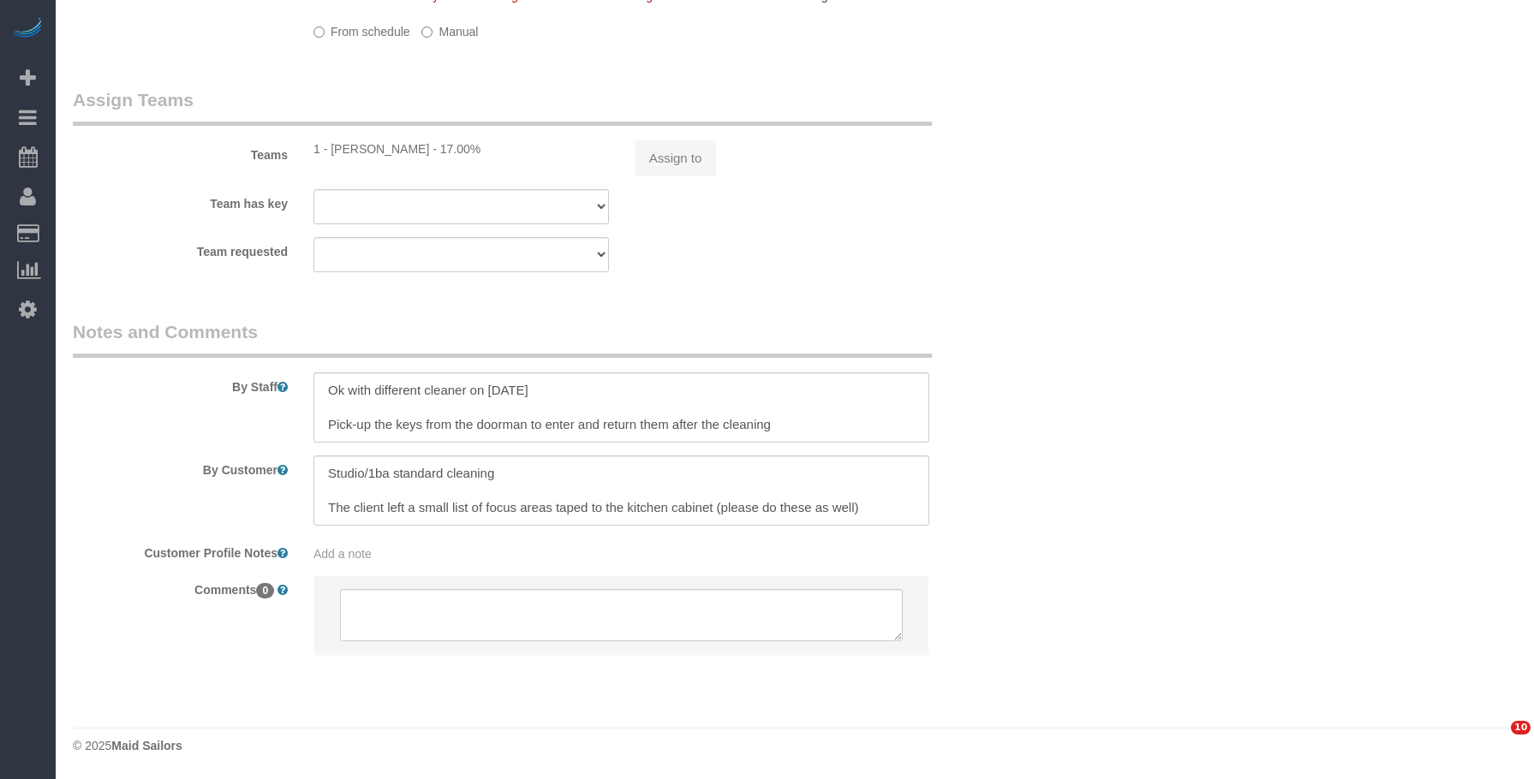
select select "spot1"
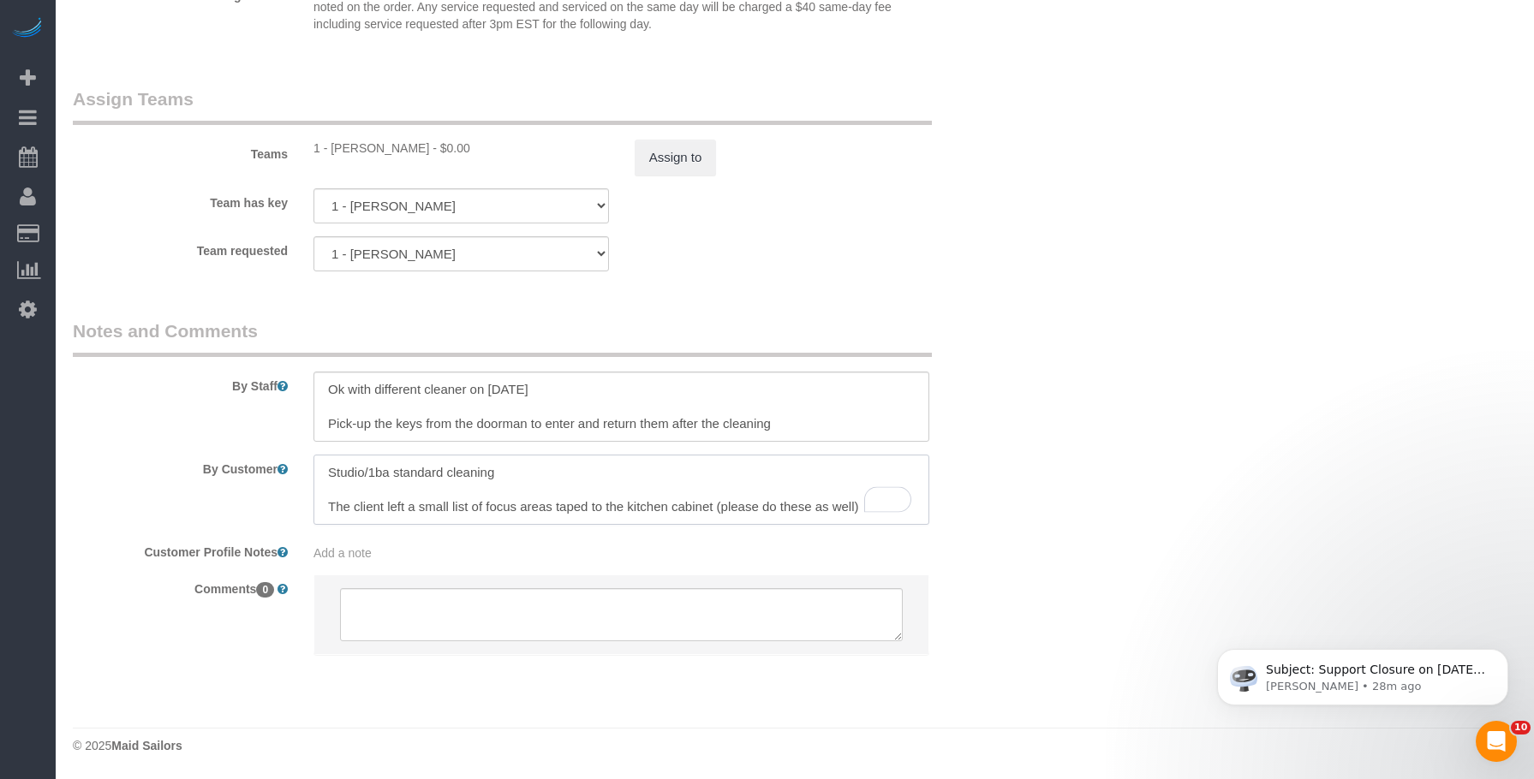
drag, startPoint x: 490, startPoint y: 506, endPoint x: 714, endPoint y: 504, distance: 224.4
click at [714, 504] on textarea "To enrich screen reader interactions, please activate Accessibility in Grammarl…" at bounding box center [621, 490] width 616 height 70
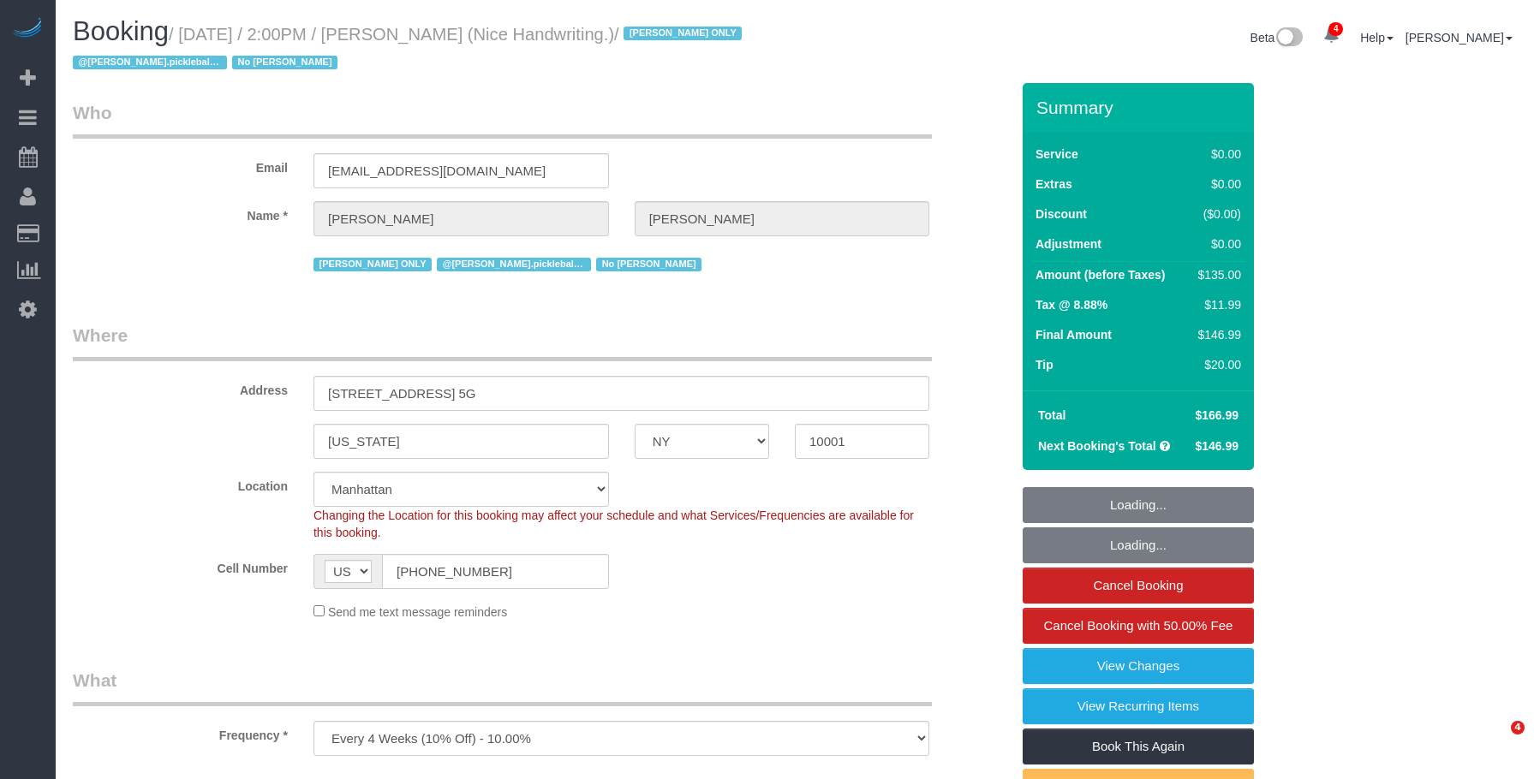
select select "NY"
select select "number:56"
select select "number:79"
select select "number:15"
select select "number:6"
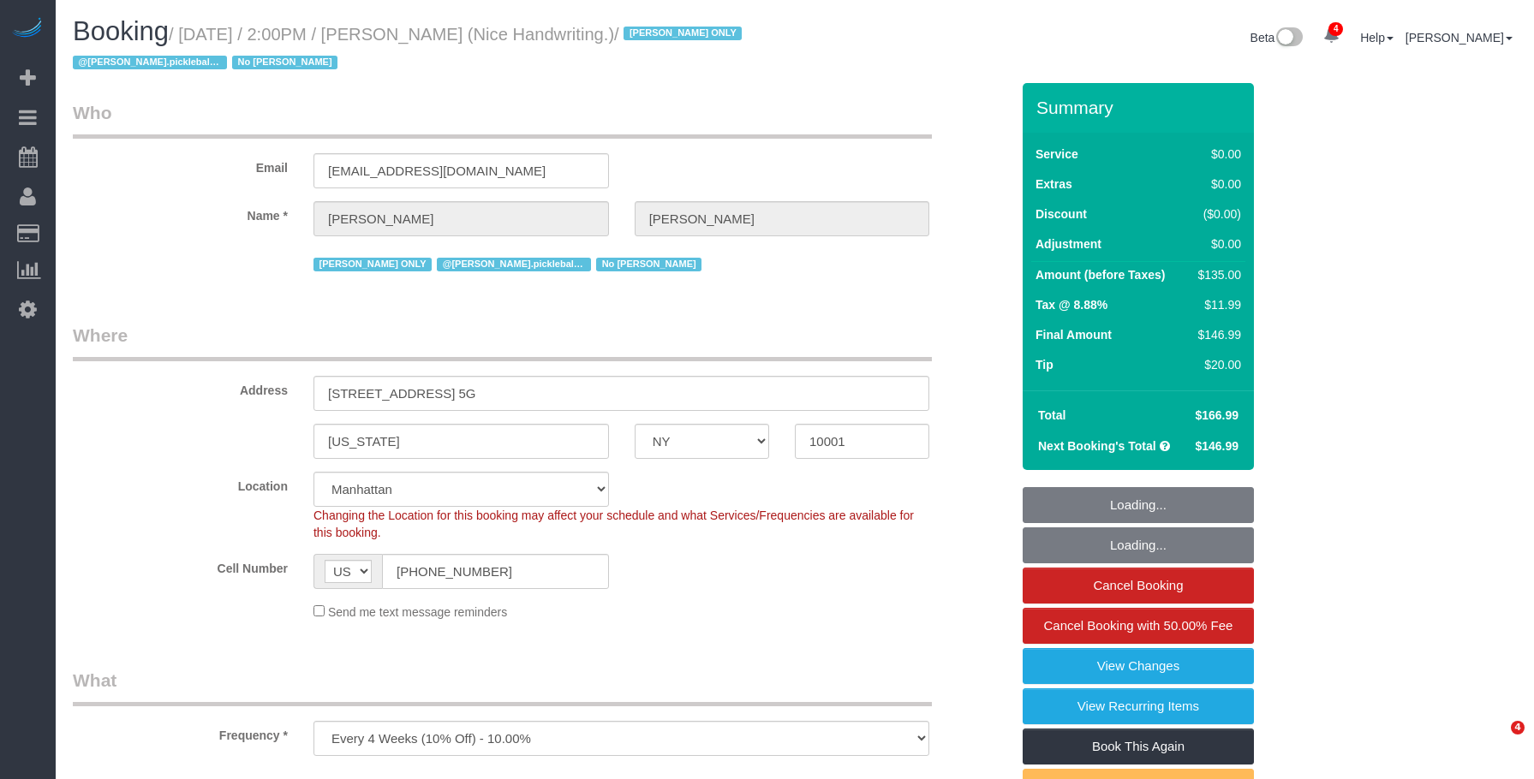
select select "object:824"
select select "string:stripe-pm_1Q9PhM4VGloSiKo7IVxTwtcf"
select select "spot1"
click at [528, 40] on small "/ August 26, 2025 / 2:00PM / Brianna Hawkins (Nice Handwriting.) / Ingrid Malas…" at bounding box center [410, 49] width 674 height 48
select select "NY"
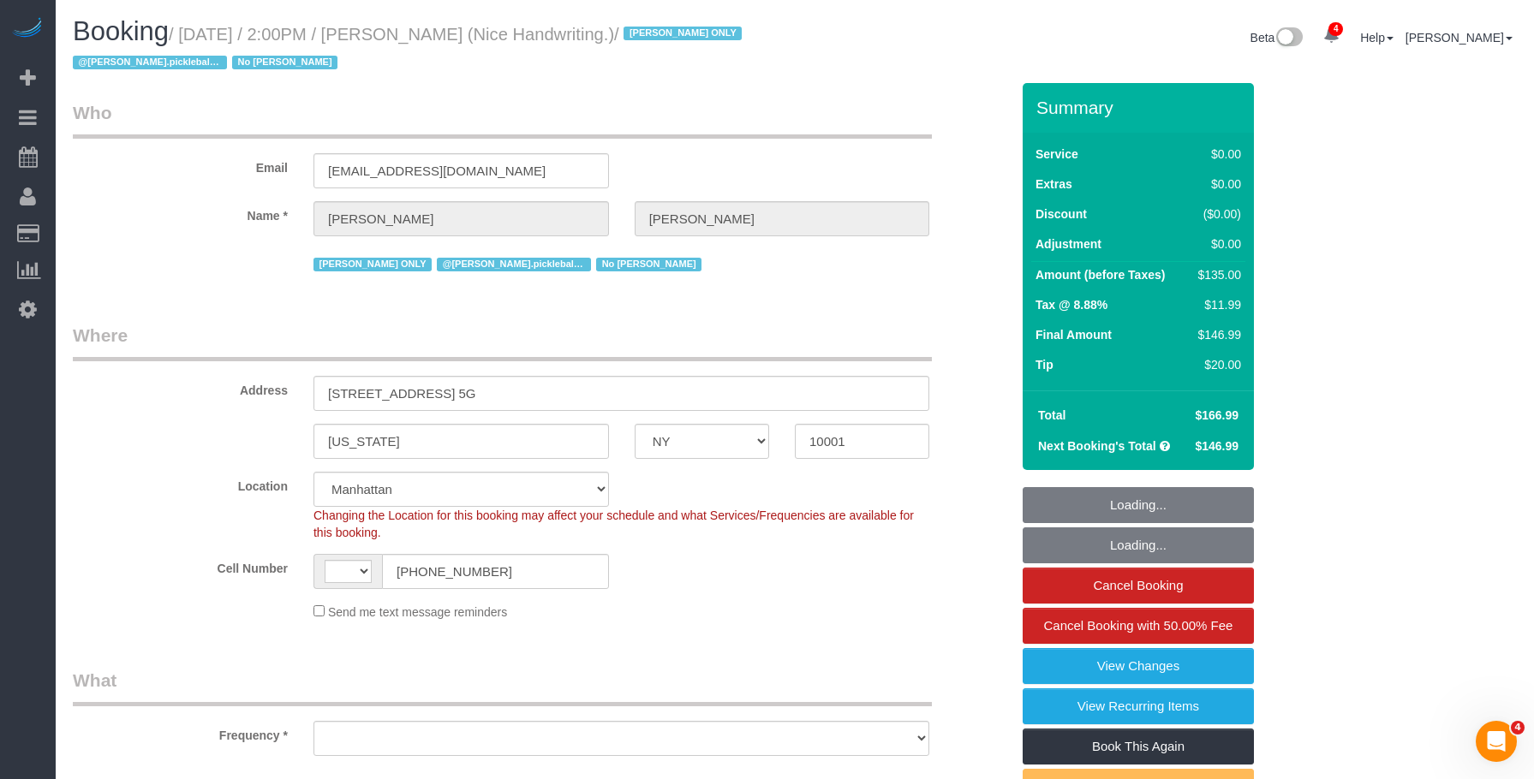
select select "string:stripe-pm_1Q9PhM4VGloSiKo7IVxTwtcf"
select select "number:56"
select select "number:79"
select select "number:15"
select select "number:6"
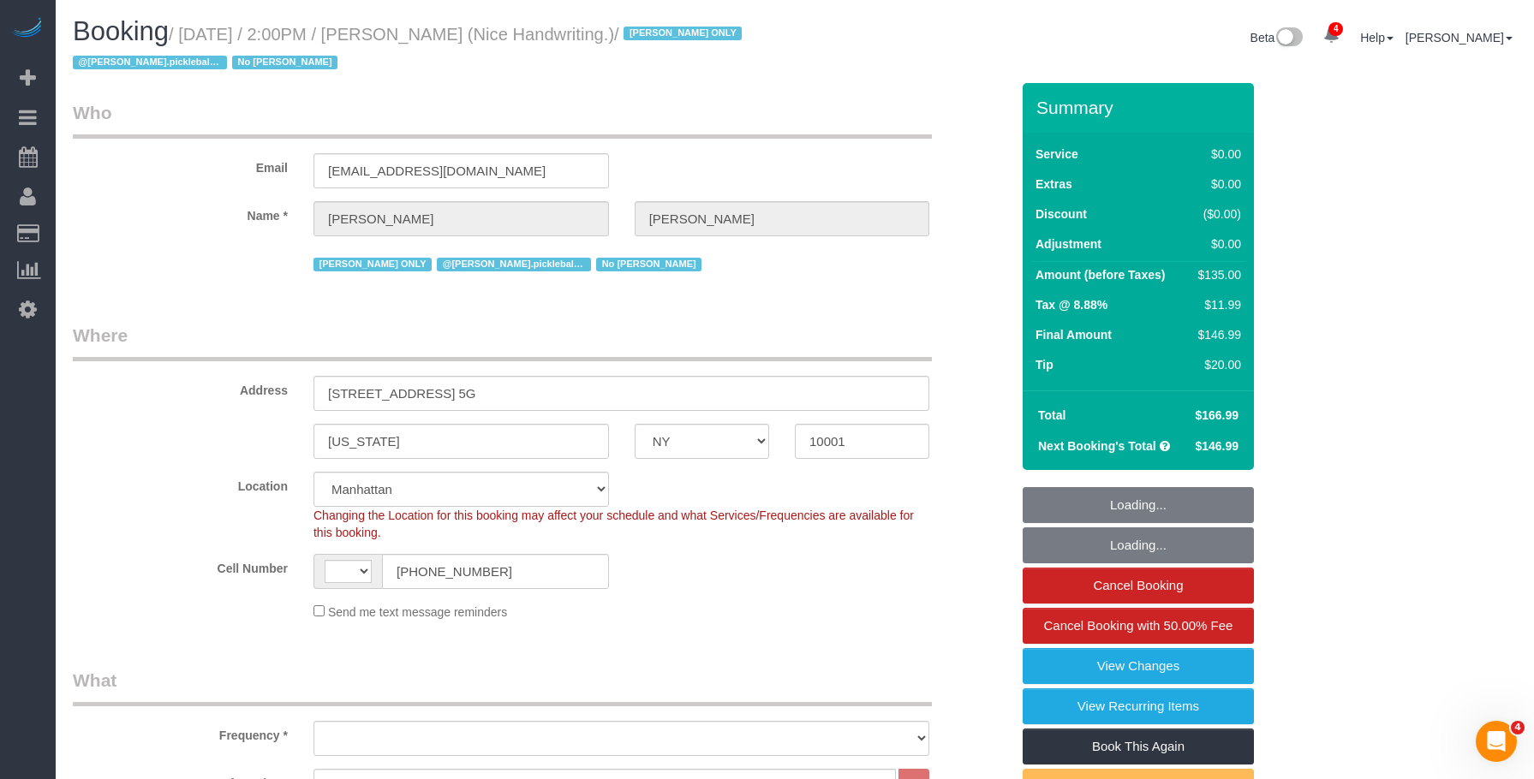
select select "string:[GEOGRAPHIC_DATA]"
select select "object:927"
select select "spot1"
drag, startPoint x: 451, startPoint y: 594, endPoint x: 339, endPoint y: 535, distance: 125.7
click at [332, 572] on div "AF AL DZ AD AO AI AQ AG AR AM AW AU AT AZ BS BH BD BB BY BE BZ BJ BM BT BO BA B…" at bounding box center [460, 571] width 295 height 35
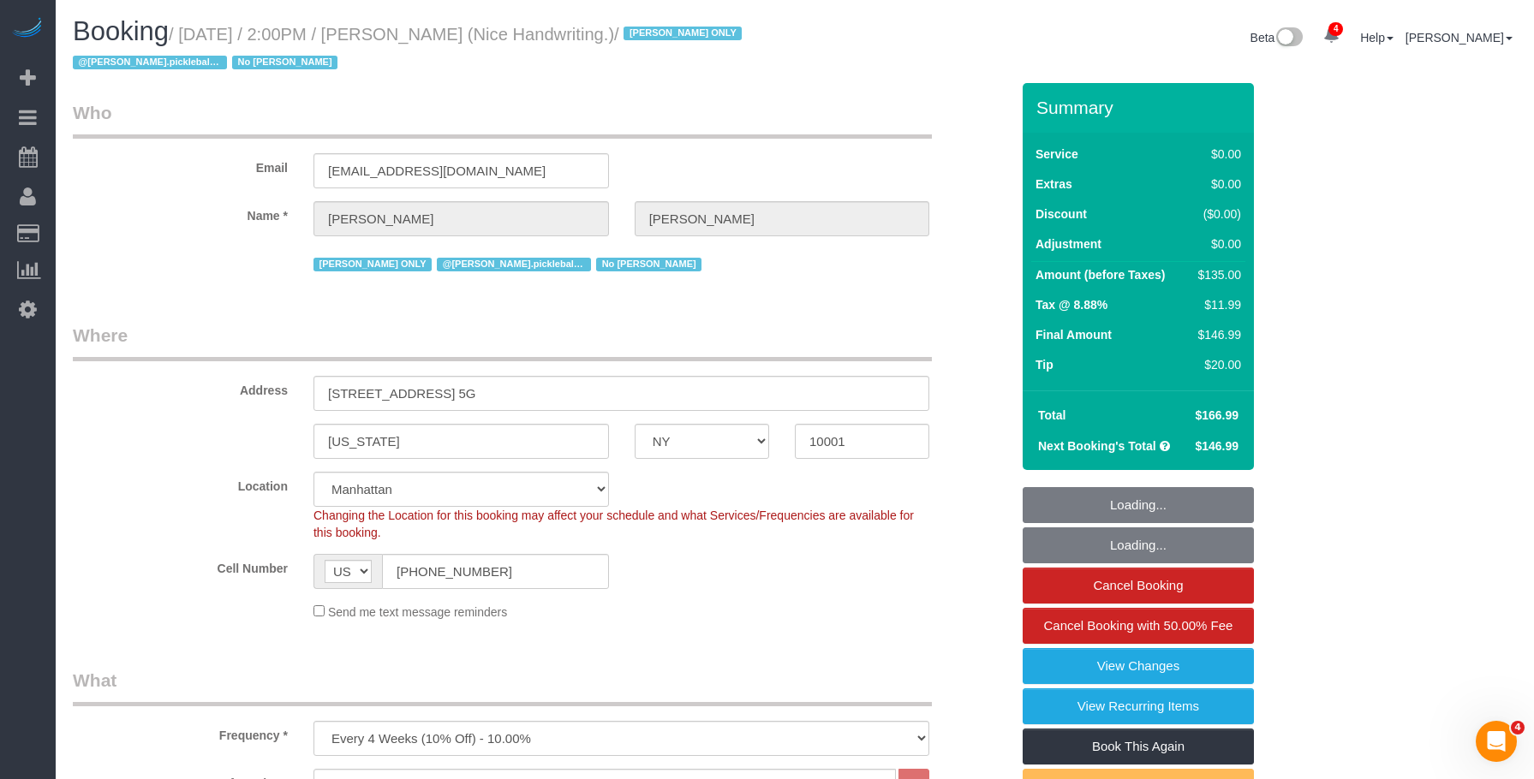
select select "object:1384"
